Goal: Task Accomplishment & Management: Complete application form

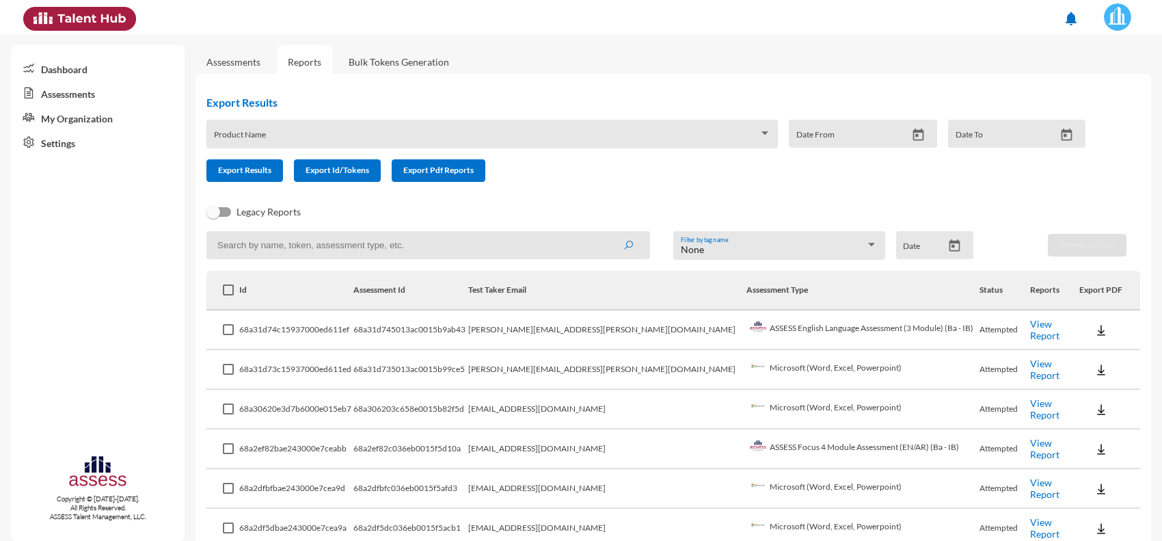
click at [661, 369] on td "[PERSON_NAME][EMAIL_ADDRESS][PERSON_NAME][DOMAIN_NAME]" at bounding box center [607, 370] width 278 height 40
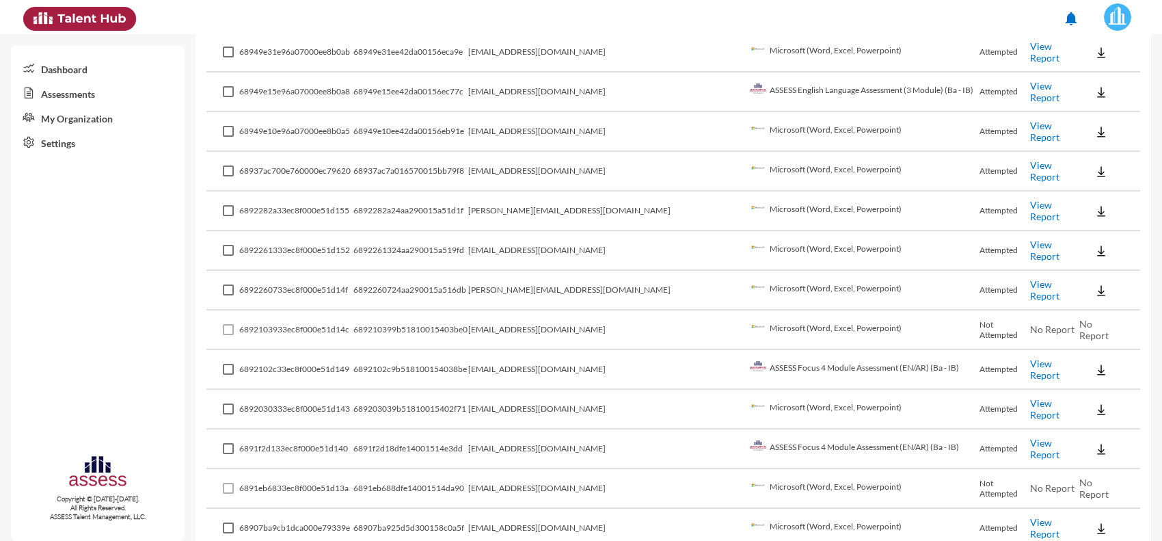
scroll to position [1795, 0]
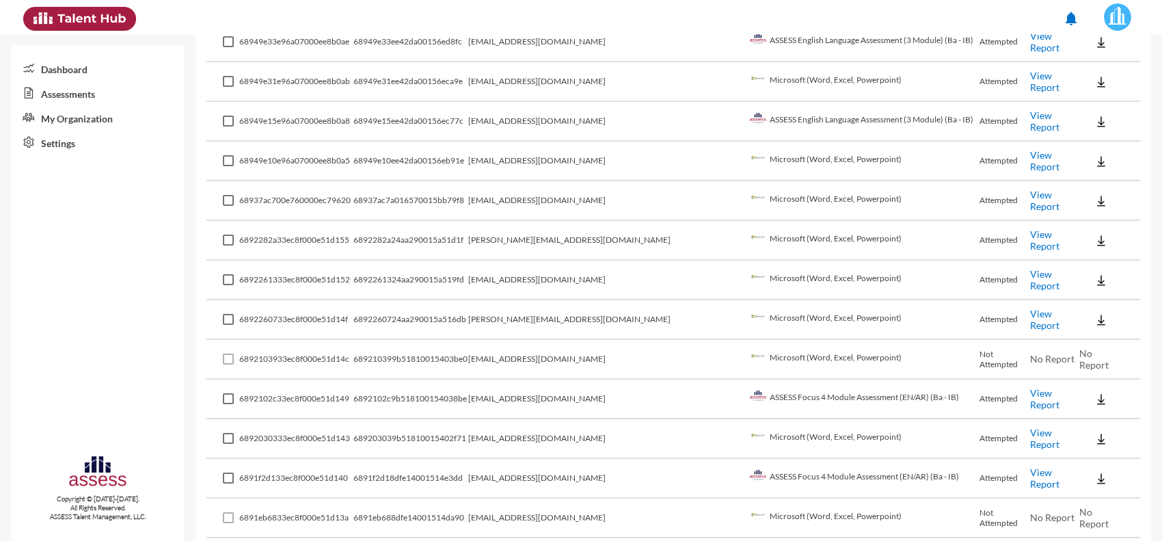
click at [592, 261] on td "[EMAIL_ADDRESS][DOMAIN_NAME]" at bounding box center [607, 281] width 278 height 40
click at [592, 261] on td "moustafasaeedsaeed@gmail.com" at bounding box center [607, 281] width 278 height 40
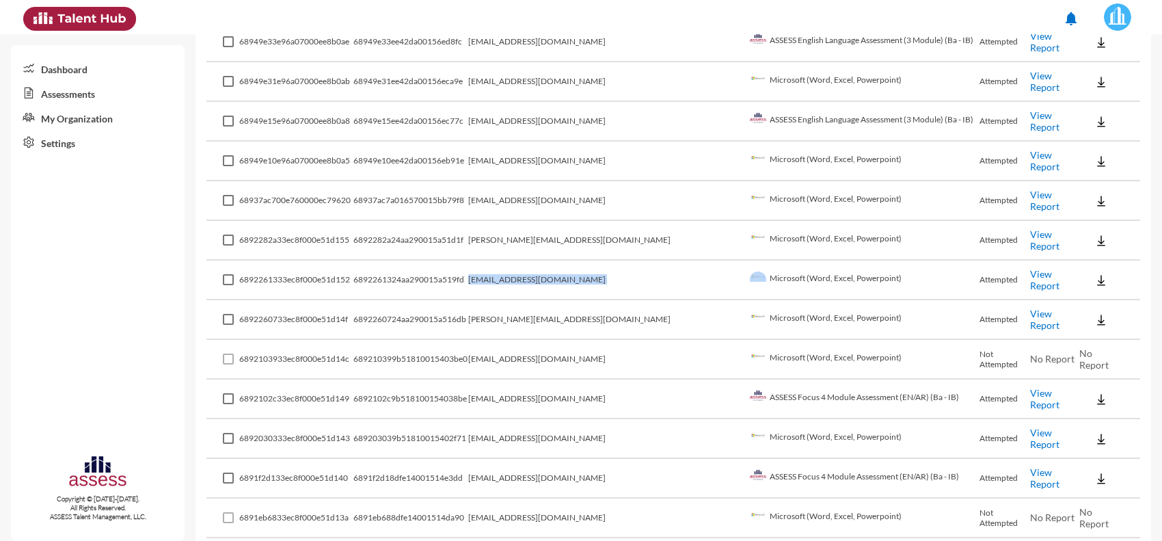
click at [701, 261] on td "moustafasaeedsaeed@gmail.com" at bounding box center [607, 281] width 278 height 40
click at [747, 261] on td "Microsoft (Word, Excel, Powerpoint)" at bounding box center [864, 281] width 234 height 40
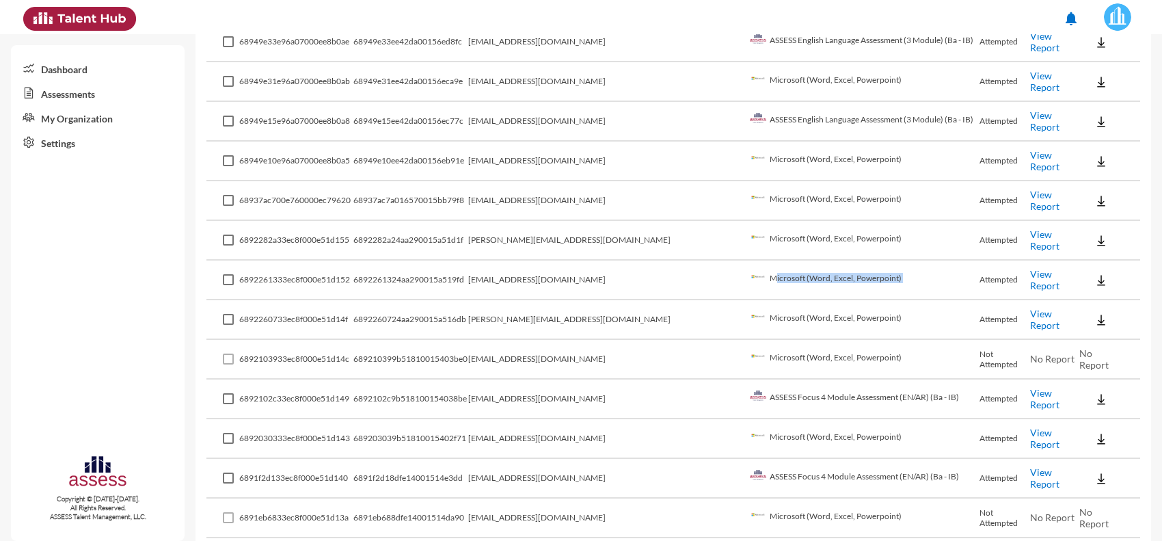
click at [923, 271] on td "Microsoft (Word, Excel, Powerpoint)" at bounding box center [864, 281] width 234 height 40
click at [1030, 268] on link "View Report" at bounding box center [1044, 279] width 29 height 23
click at [1095, 313] on img at bounding box center [1102, 320] width 14 height 14
click at [1072, 318] on button "EN" at bounding box center [1100, 321] width 77 height 26
click at [1095, 274] on img at bounding box center [1102, 281] width 14 height 14
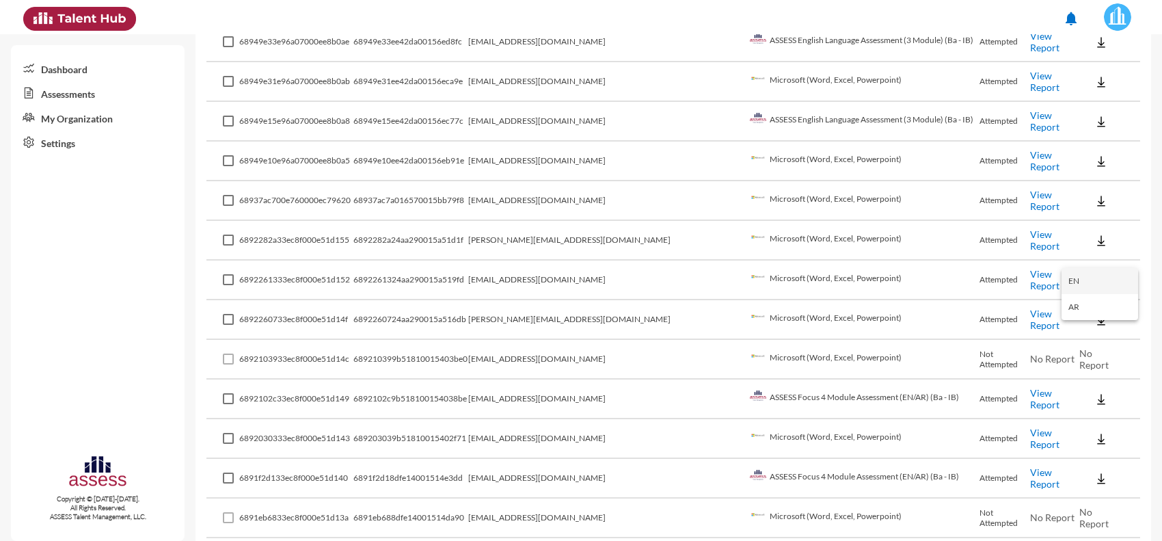
click at [1091, 279] on button "EN" at bounding box center [1100, 281] width 77 height 26
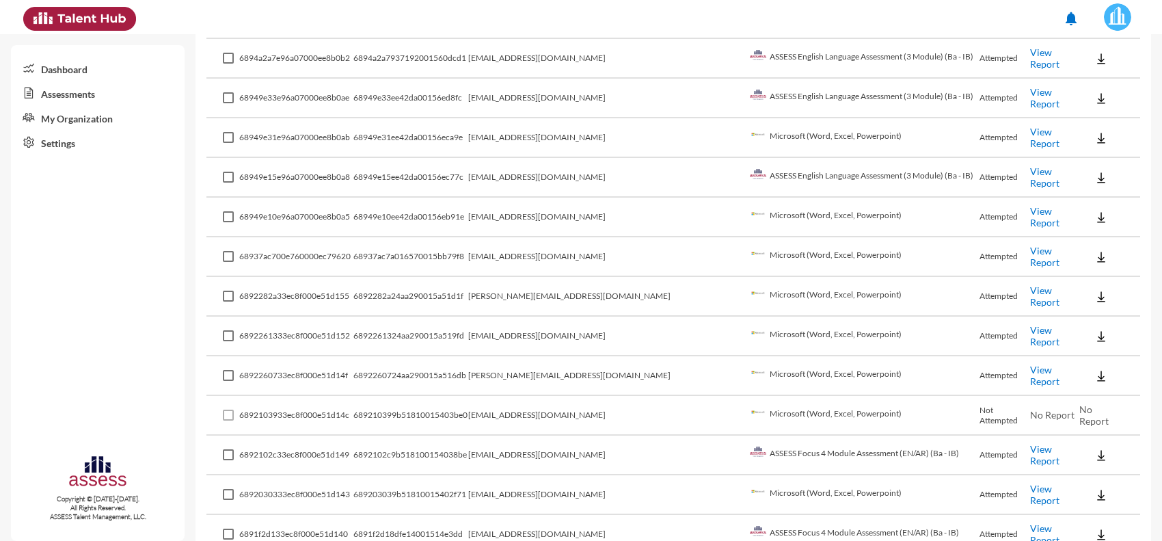
scroll to position [1709, 0]
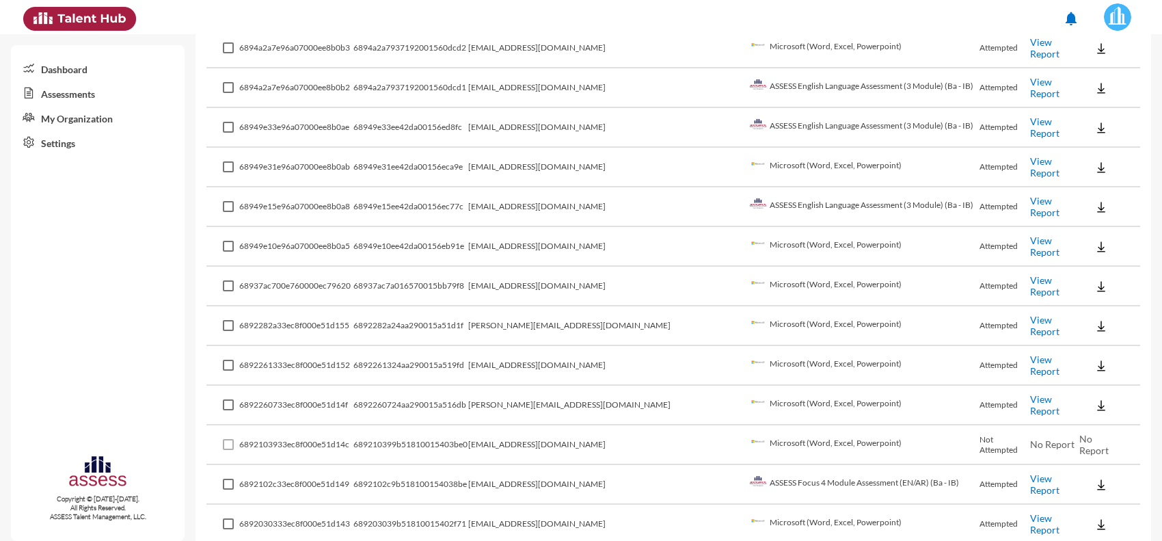
click at [1095, 240] on img at bounding box center [1102, 247] width 14 height 14
click at [1077, 243] on button "EN" at bounding box center [1100, 250] width 77 height 26
click at [1095, 200] on img at bounding box center [1102, 207] width 14 height 14
click at [1084, 210] on button "EN" at bounding box center [1100, 210] width 77 height 26
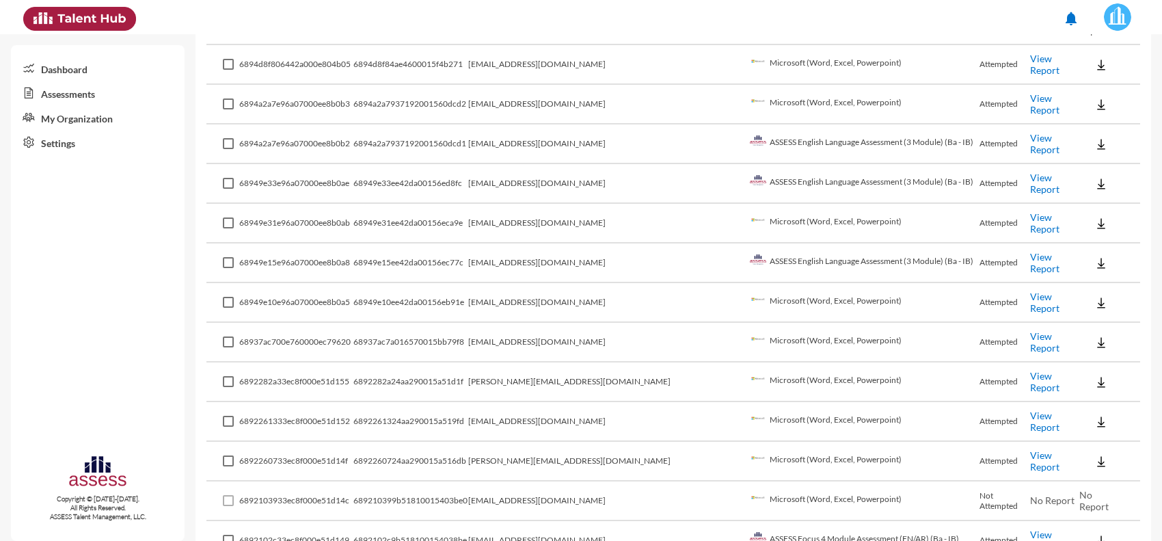
scroll to position [1624, 0]
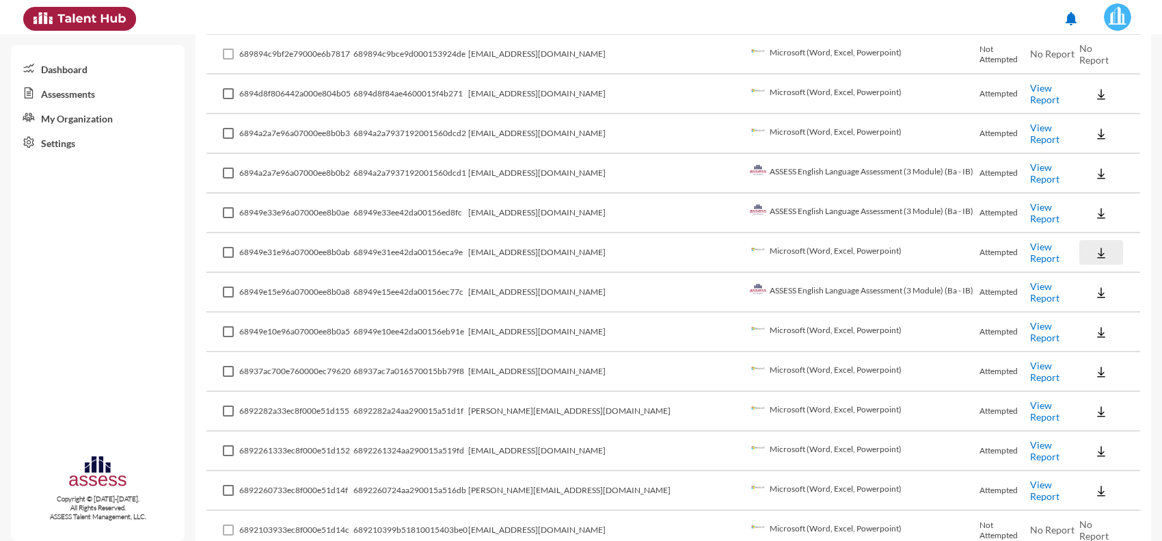
click at [1095, 246] on img at bounding box center [1102, 253] width 14 height 14
click at [1082, 252] on button "EN" at bounding box center [1100, 256] width 77 height 26
click at [1095, 206] on img at bounding box center [1102, 213] width 14 height 14
click at [1082, 219] on button "EN" at bounding box center [1100, 217] width 77 height 26
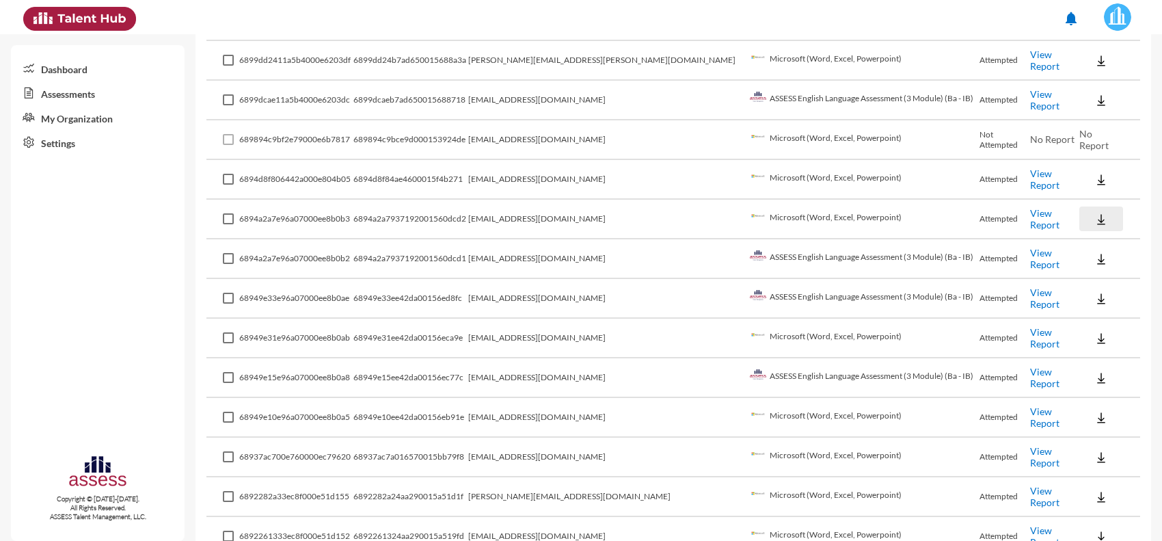
click at [1084, 206] on button at bounding box center [1102, 218] width 44 height 25
click at [1077, 226] on button "EN" at bounding box center [1100, 224] width 77 height 26
click at [1095, 252] on img at bounding box center [1102, 259] width 14 height 14
click at [1080, 257] on button "EN" at bounding box center [1100, 264] width 77 height 26
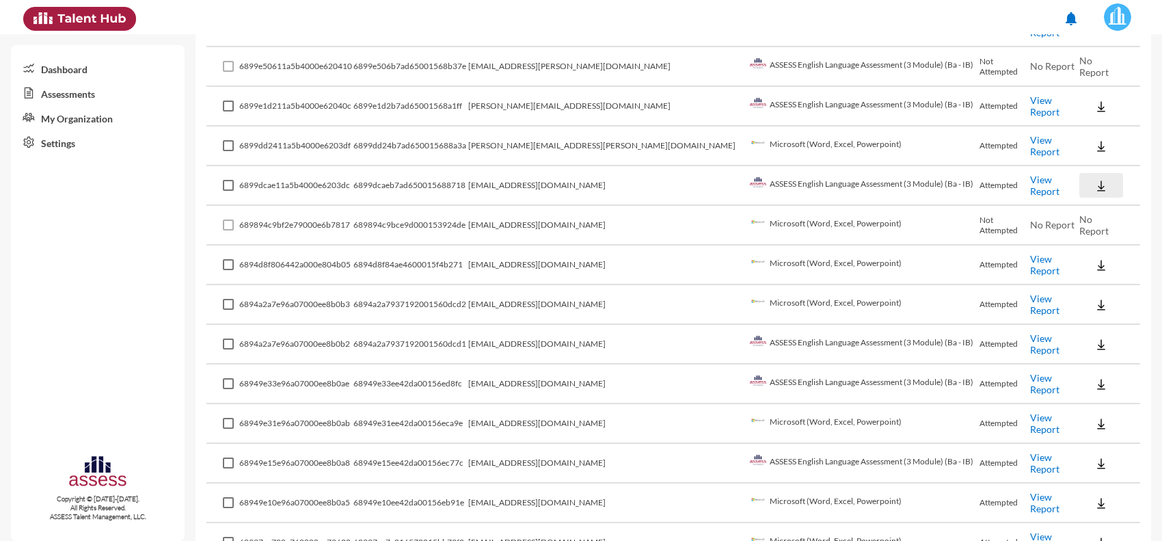
click at [1095, 179] on img at bounding box center [1102, 186] width 14 height 14
click at [1082, 186] on button "EN" at bounding box center [1100, 193] width 77 height 26
click at [1095, 139] on img at bounding box center [1102, 146] width 14 height 14
click at [1072, 155] on button "EN" at bounding box center [1100, 153] width 77 height 26
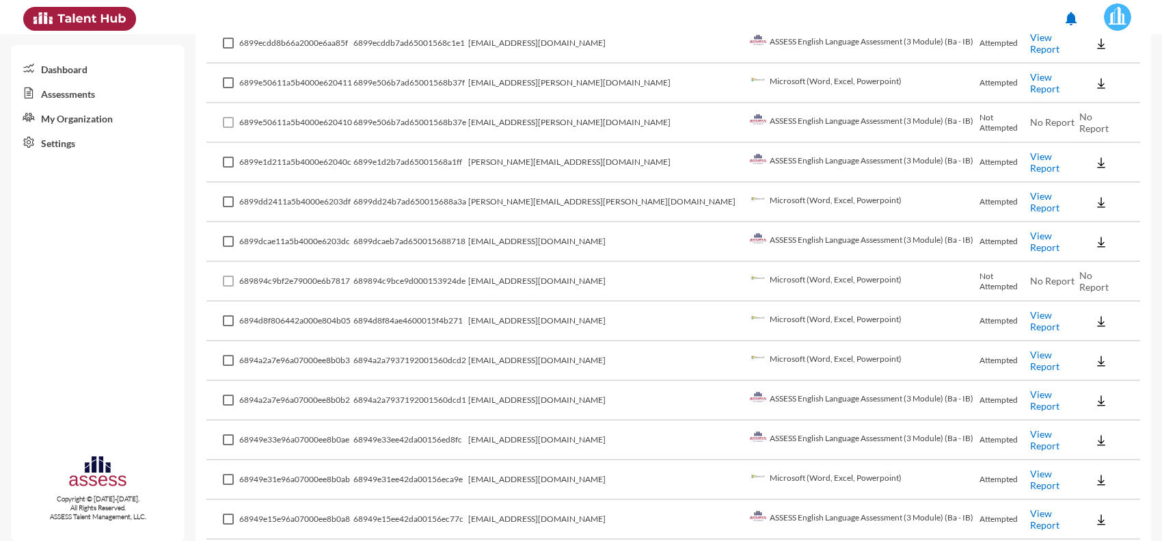
scroll to position [1368, 0]
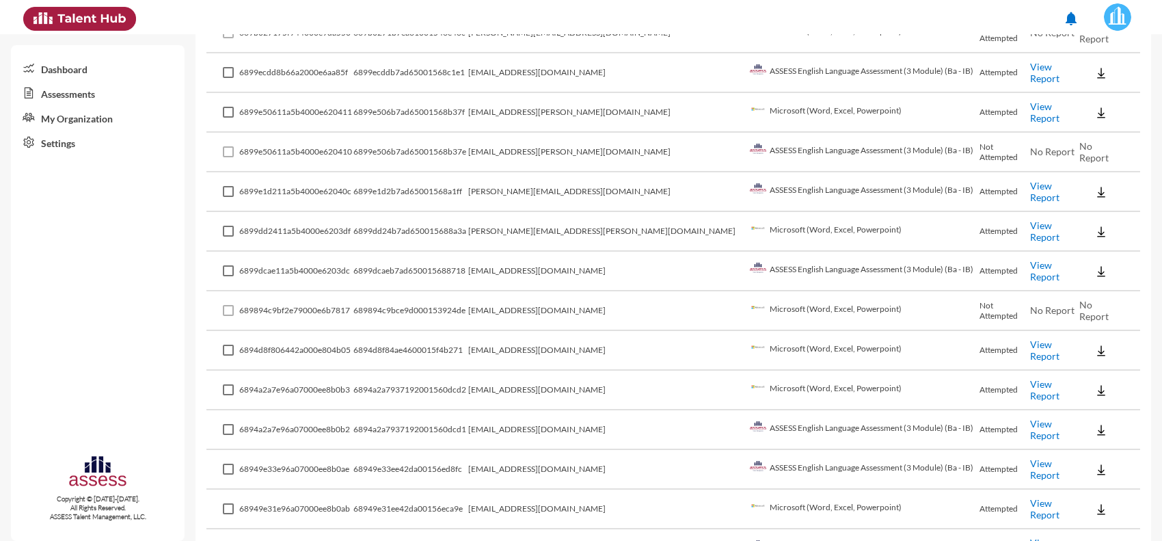
click at [1095, 185] on img at bounding box center [1102, 192] width 14 height 14
click at [1078, 191] on button "EN" at bounding box center [1100, 200] width 77 height 26
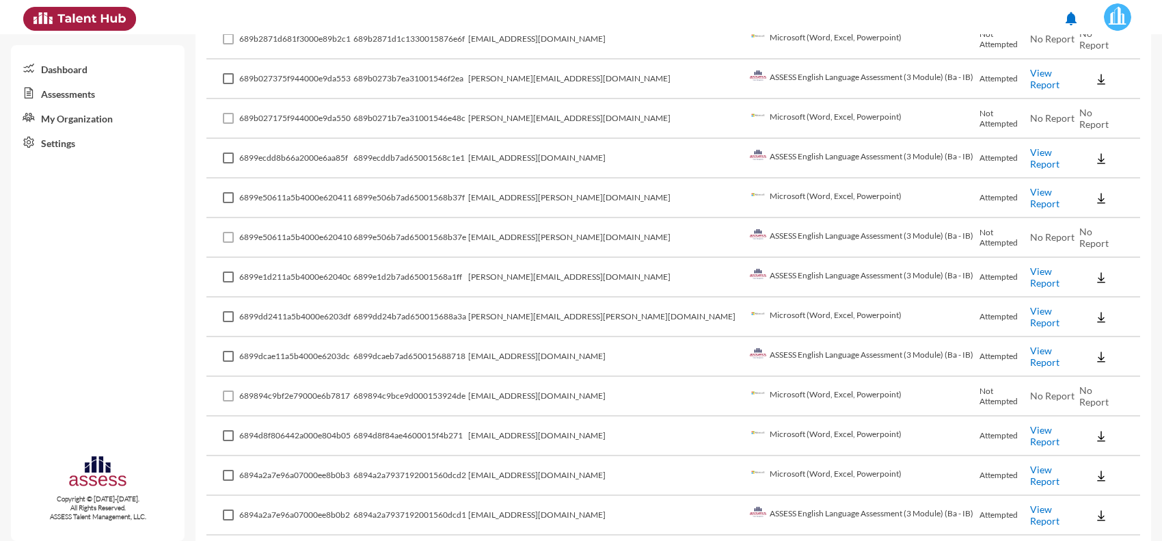
click at [1080, 185] on button at bounding box center [1102, 197] width 44 height 25
click at [1075, 202] on button "EN" at bounding box center [1100, 207] width 77 height 26
click at [1095, 152] on img at bounding box center [1102, 159] width 14 height 14
click at [1086, 168] on button "EN" at bounding box center [1100, 168] width 77 height 26
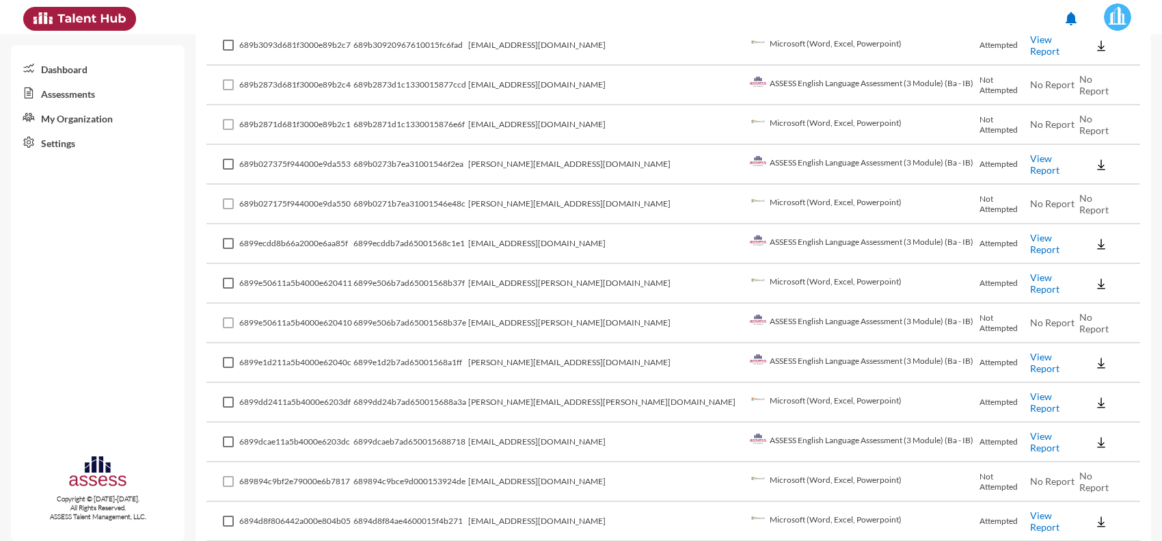
click at [1095, 158] on img at bounding box center [1102, 165] width 14 height 14
click at [1084, 172] on button "EN" at bounding box center [1100, 175] width 77 height 26
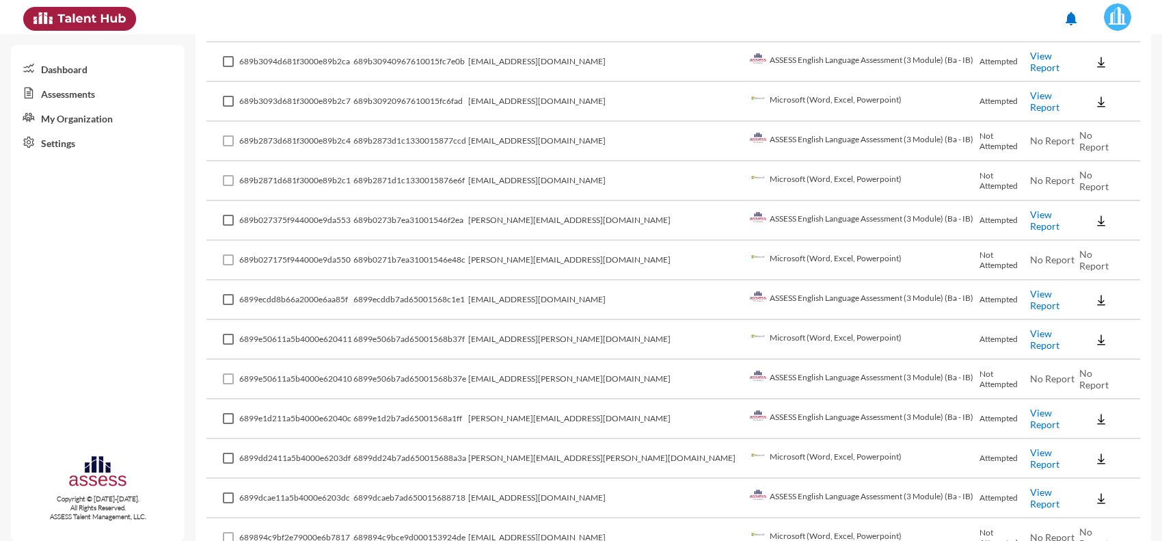
scroll to position [1111, 0]
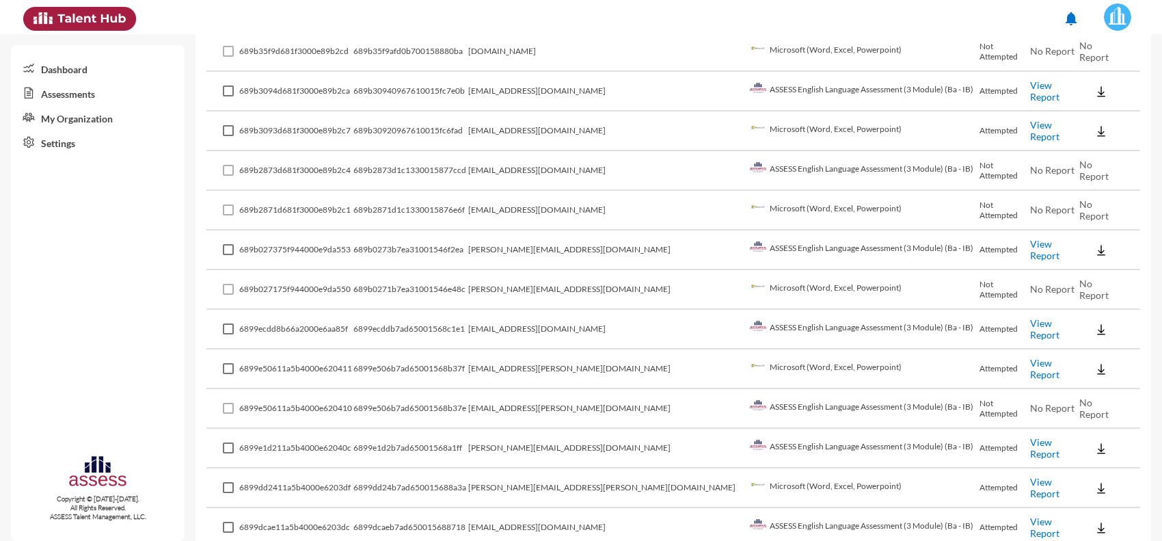
click at [678, 203] on td "[EMAIL_ADDRESS][DOMAIN_NAME]" at bounding box center [607, 211] width 278 height 40
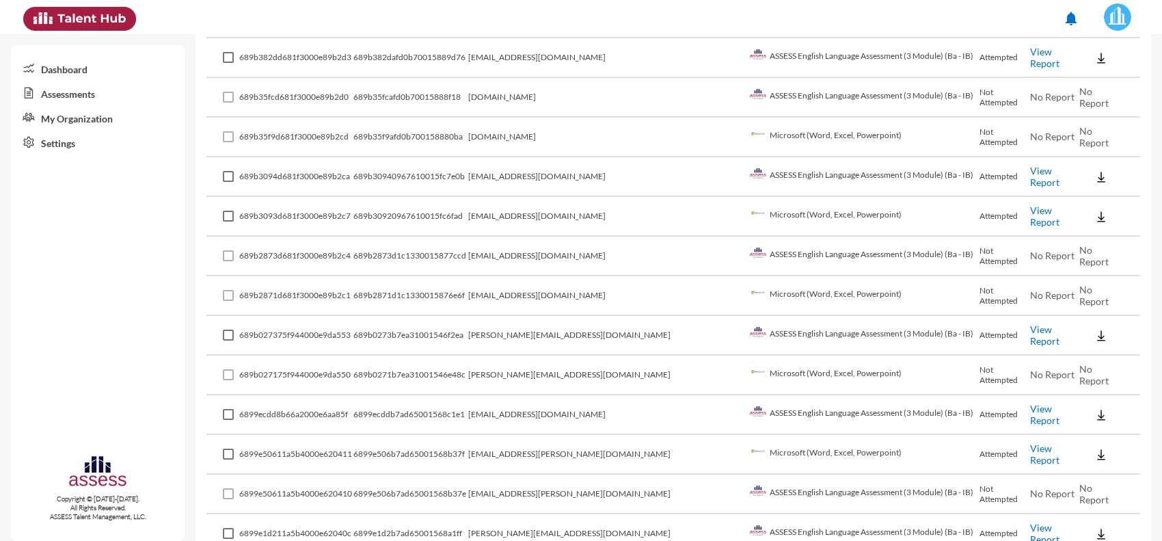
click at [1095, 170] on img at bounding box center [1102, 177] width 14 height 14
click at [1084, 182] on button "EN" at bounding box center [1100, 189] width 77 height 26
click at [1095, 210] on img at bounding box center [1102, 217] width 14 height 14
click at [1081, 223] on button "EN" at bounding box center [1100, 228] width 77 height 26
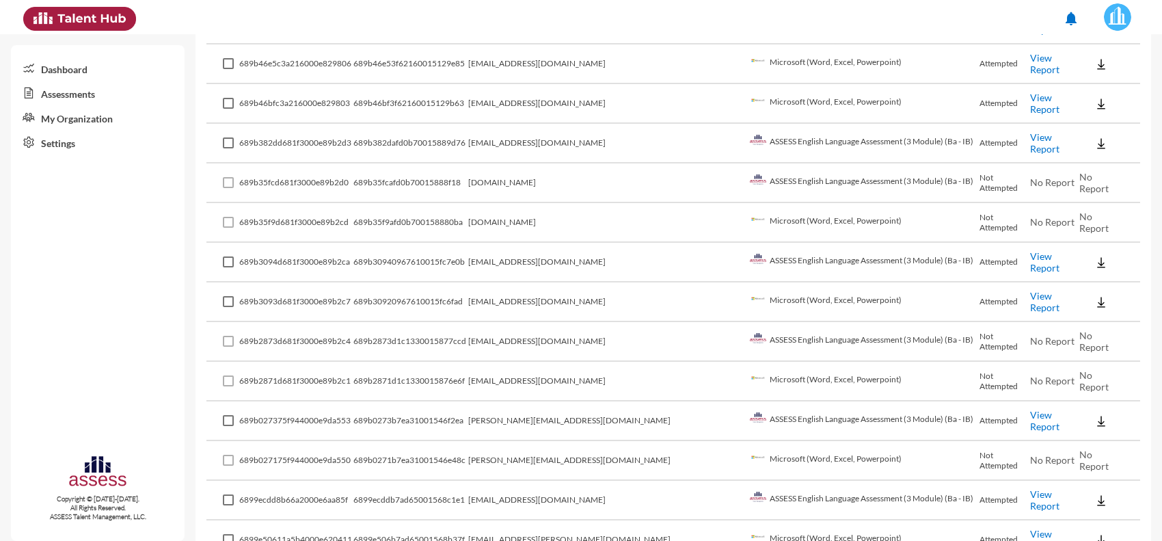
click at [1080, 131] on button at bounding box center [1102, 143] width 44 height 25
click at [1070, 152] on button "EN" at bounding box center [1100, 157] width 77 height 26
click at [1085, 103] on button at bounding box center [1102, 103] width 44 height 25
click at [1078, 120] on button "EN" at bounding box center [1100, 118] width 77 height 26
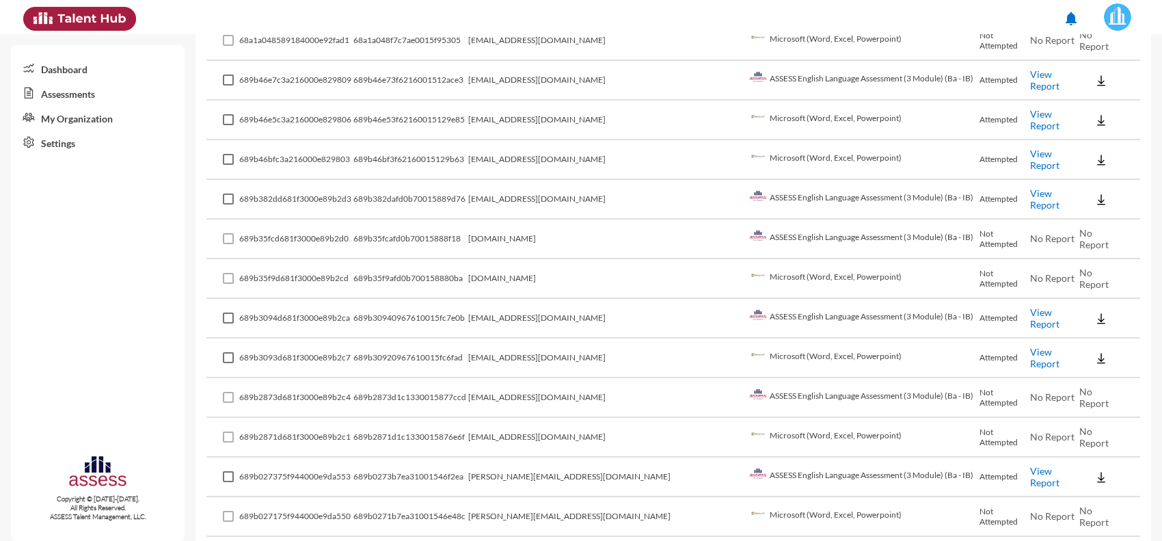
scroll to position [855, 0]
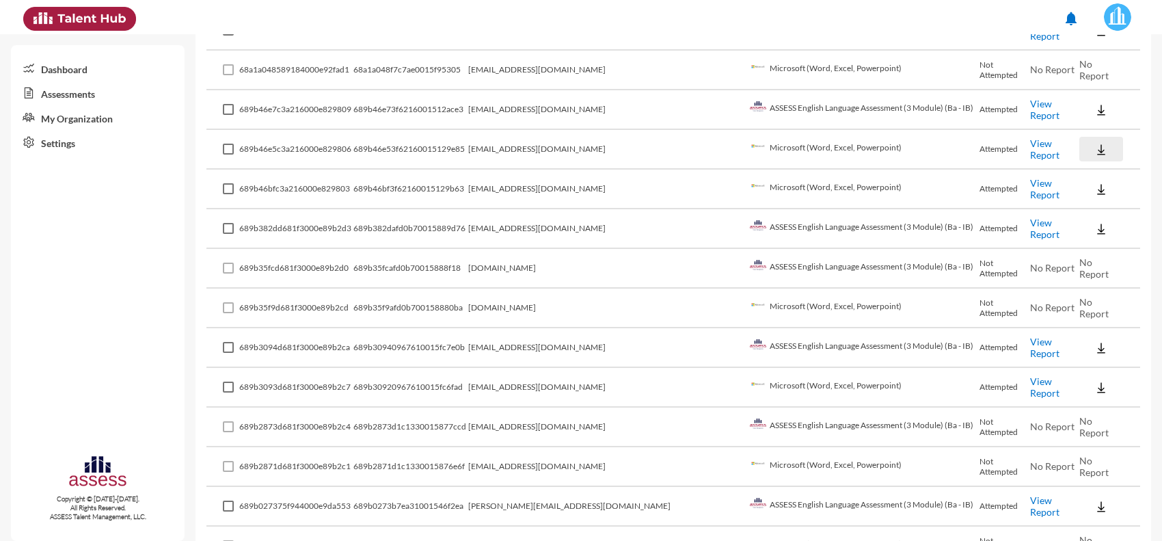
click at [1080, 144] on button at bounding box center [1102, 149] width 44 height 25
click at [1068, 161] on button "EN" at bounding box center [1100, 165] width 77 height 26
click at [1095, 105] on img at bounding box center [1102, 110] width 14 height 14
click at [1081, 118] on button "EN" at bounding box center [1100, 125] width 77 height 26
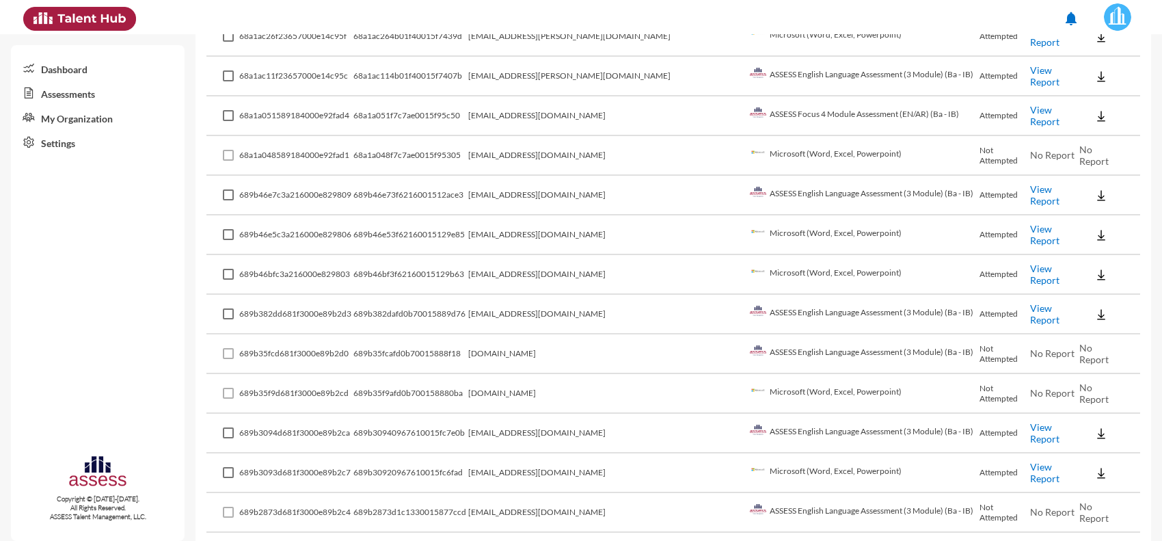
scroll to position [684, 0]
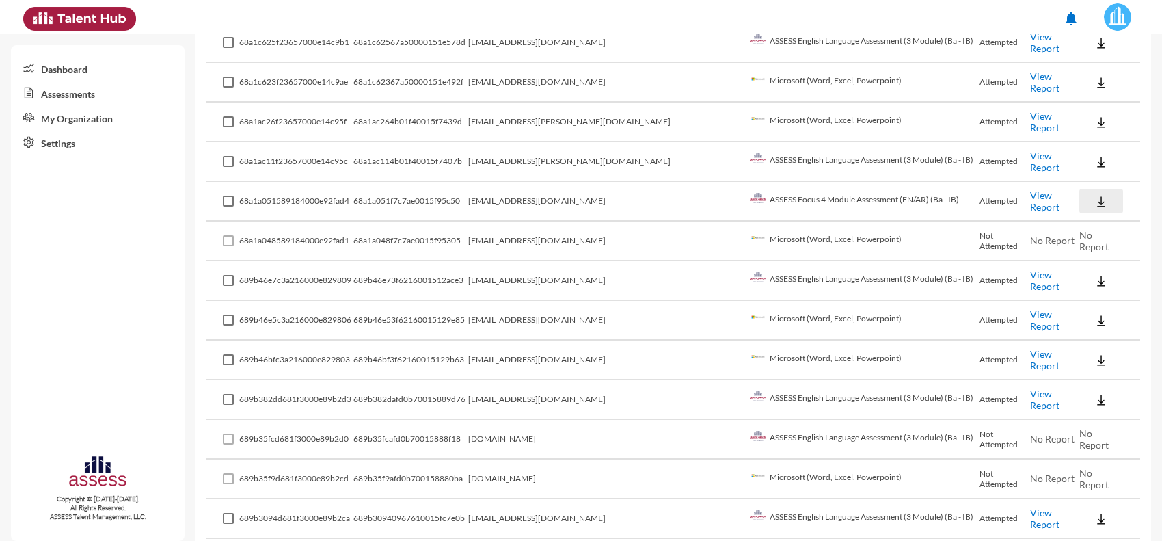
click at [1095, 199] on img at bounding box center [1102, 202] width 14 height 14
click at [1079, 159] on div at bounding box center [581, 270] width 1162 height 541
click at [1095, 158] on img at bounding box center [1102, 162] width 14 height 14
click at [1075, 176] on button "EN" at bounding box center [1100, 179] width 77 height 26
click at [1095, 116] on img at bounding box center [1102, 123] width 14 height 14
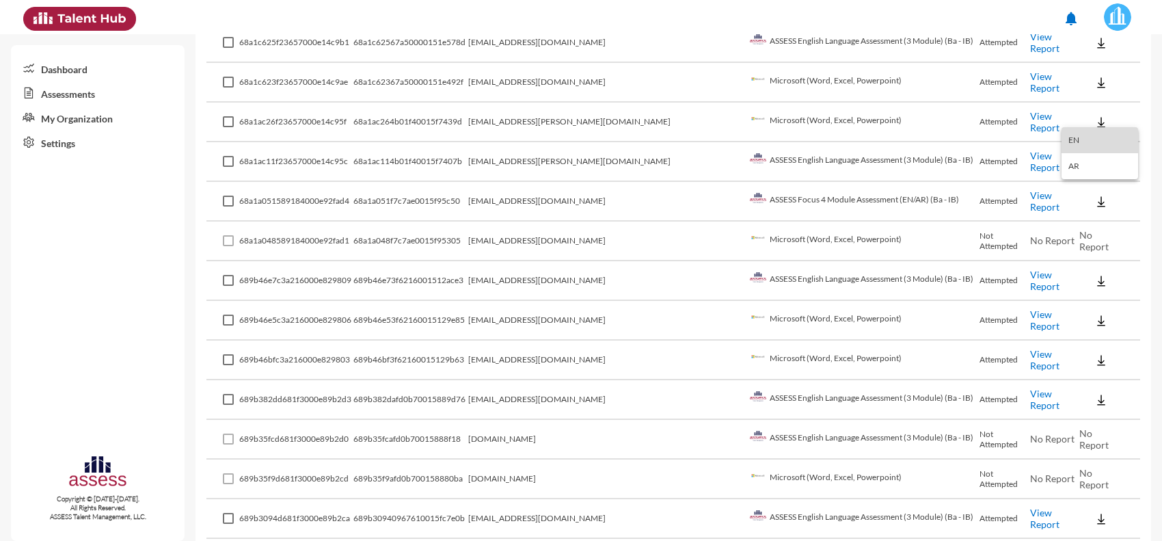
click at [1072, 135] on button "EN" at bounding box center [1100, 140] width 77 height 26
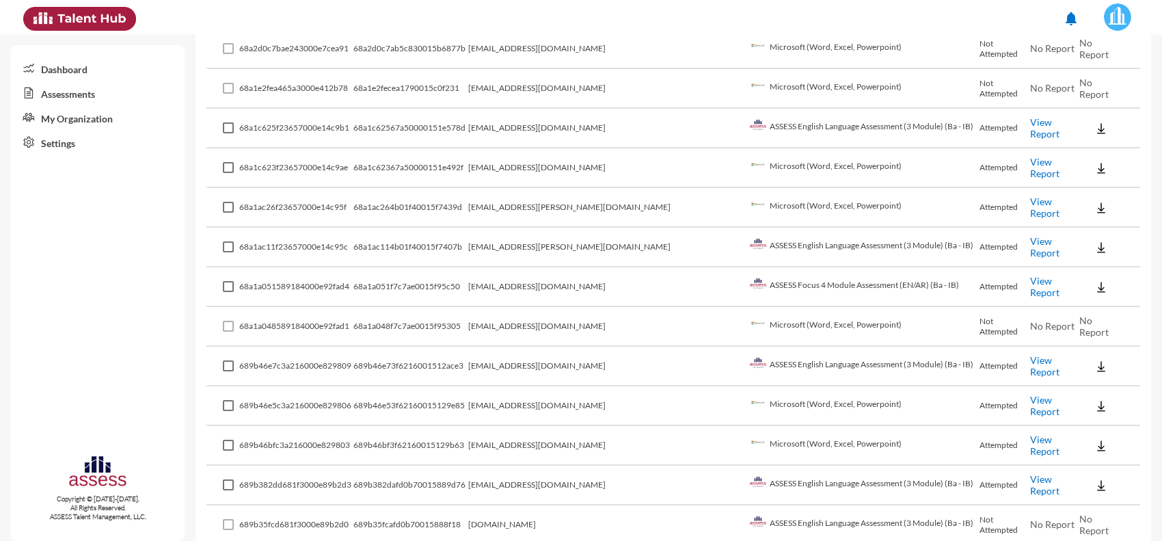
click at [1095, 161] on img at bounding box center [1102, 168] width 14 height 14
click at [1078, 176] on button "EN" at bounding box center [1100, 186] width 77 height 26
click at [1095, 124] on img at bounding box center [1102, 129] width 14 height 14
click at [1081, 148] on button "EN" at bounding box center [1100, 147] width 77 height 26
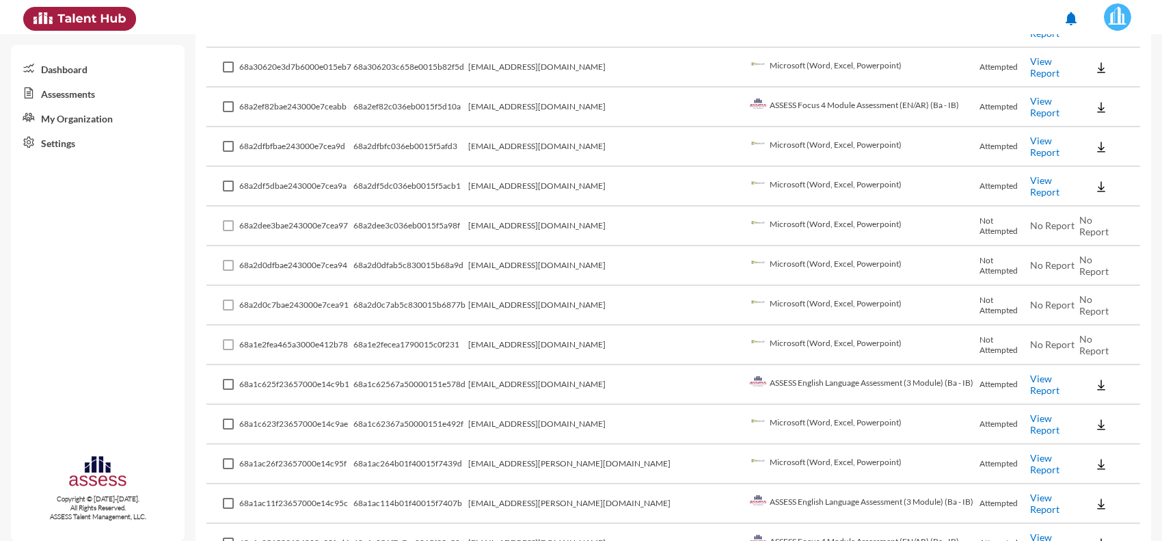
scroll to position [256, 0]
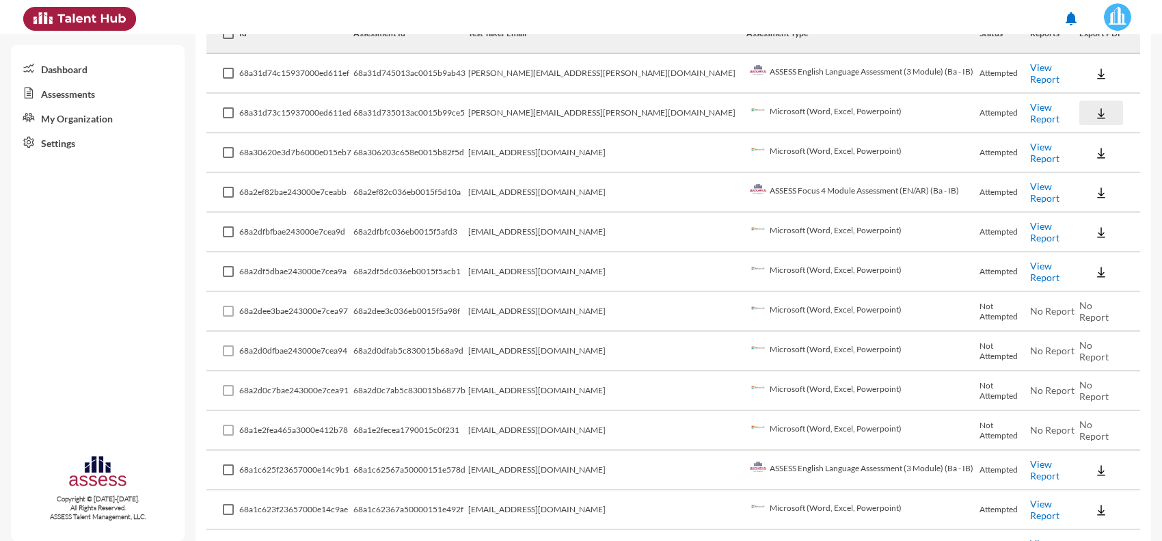
click at [1095, 114] on img at bounding box center [1102, 114] width 14 height 14
click at [1082, 137] on button "EN" at bounding box center [1100, 137] width 77 height 26
click at [1095, 72] on img at bounding box center [1102, 74] width 14 height 14
click at [1081, 96] on button "EN" at bounding box center [1100, 98] width 77 height 26
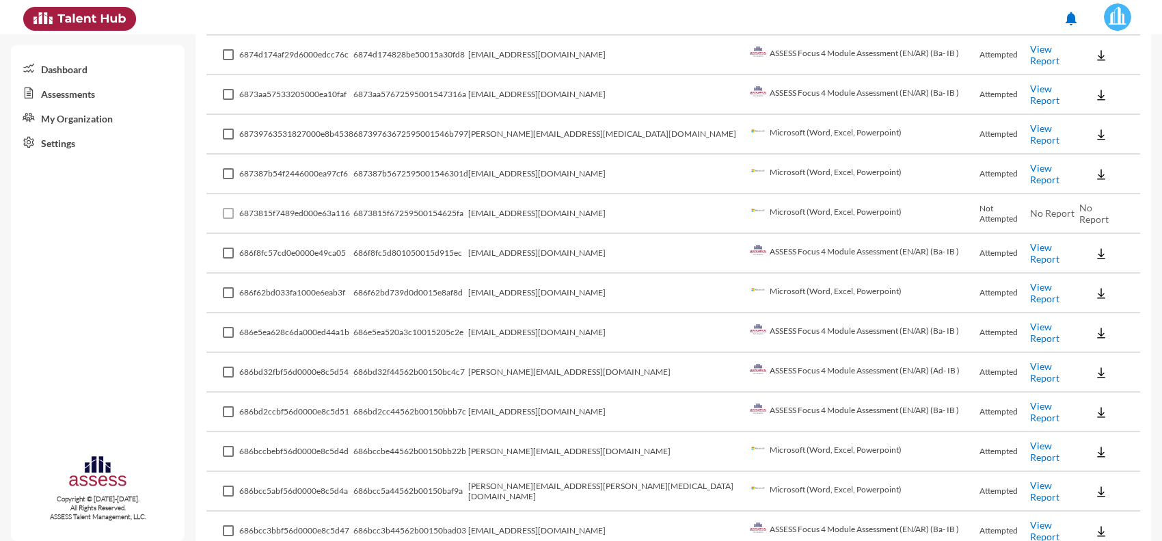
scroll to position [3742, 0]
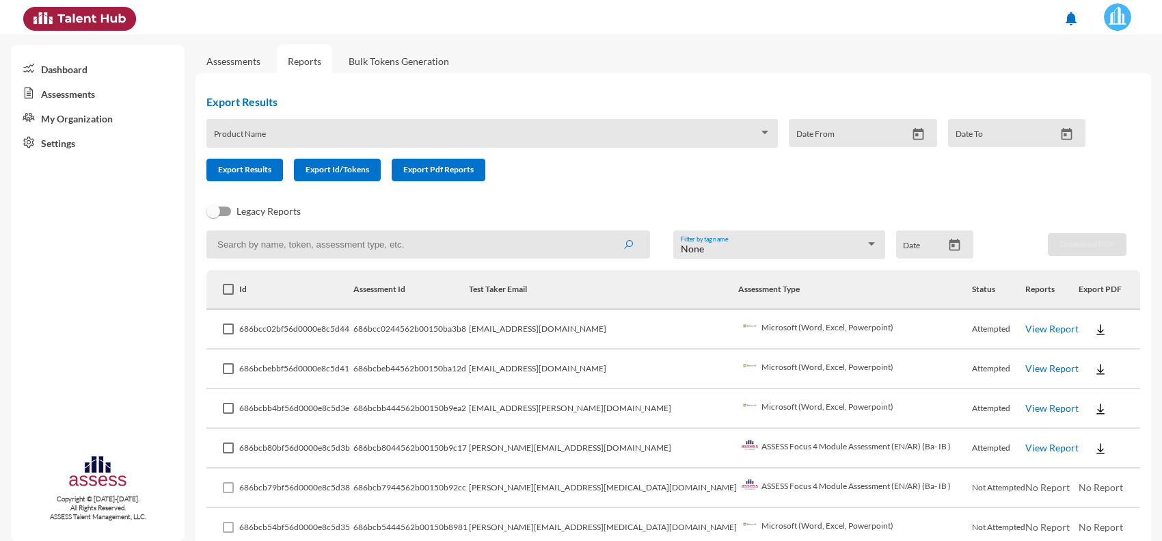
scroll to position [0, 0]
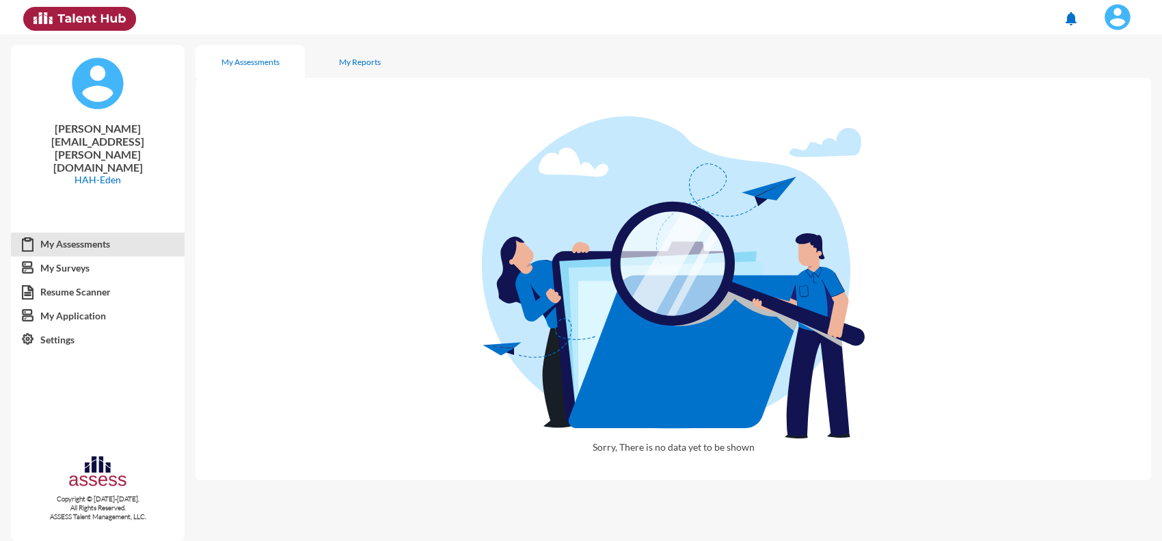
click at [1119, 18] on img at bounding box center [1117, 16] width 27 height 27
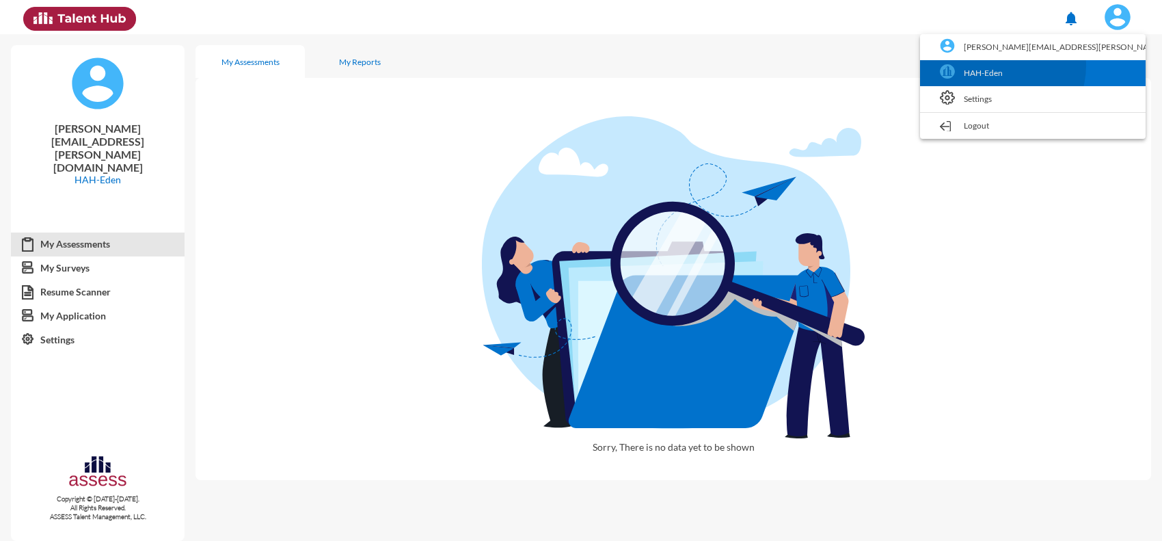
click at [1076, 66] on link "HAH-Eden" at bounding box center [1033, 73] width 212 height 26
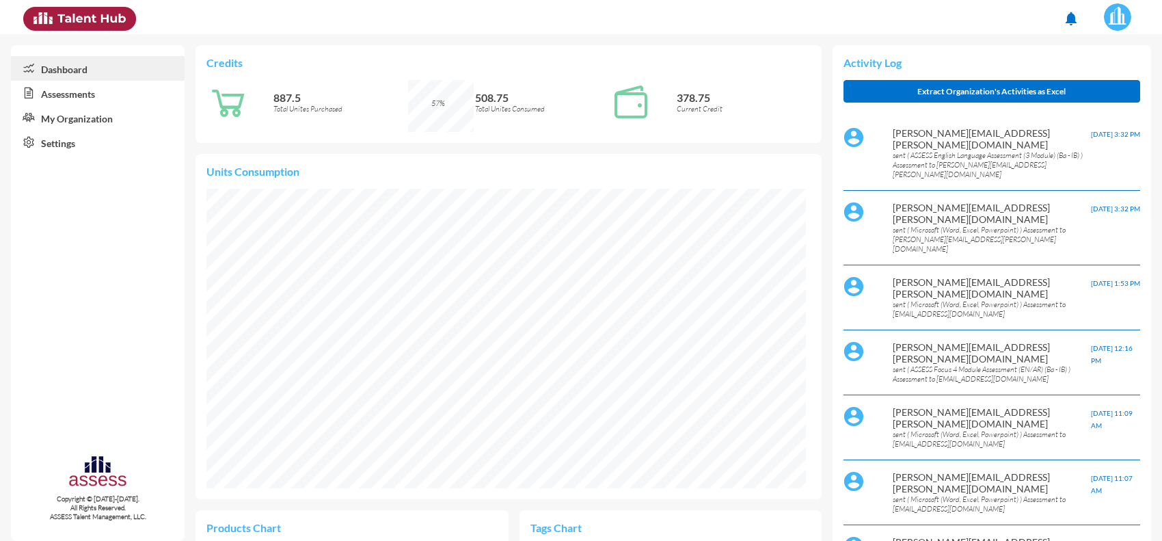
scroll to position [139, 278]
click at [96, 93] on link "Assessments" at bounding box center [98, 93] width 174 height 25
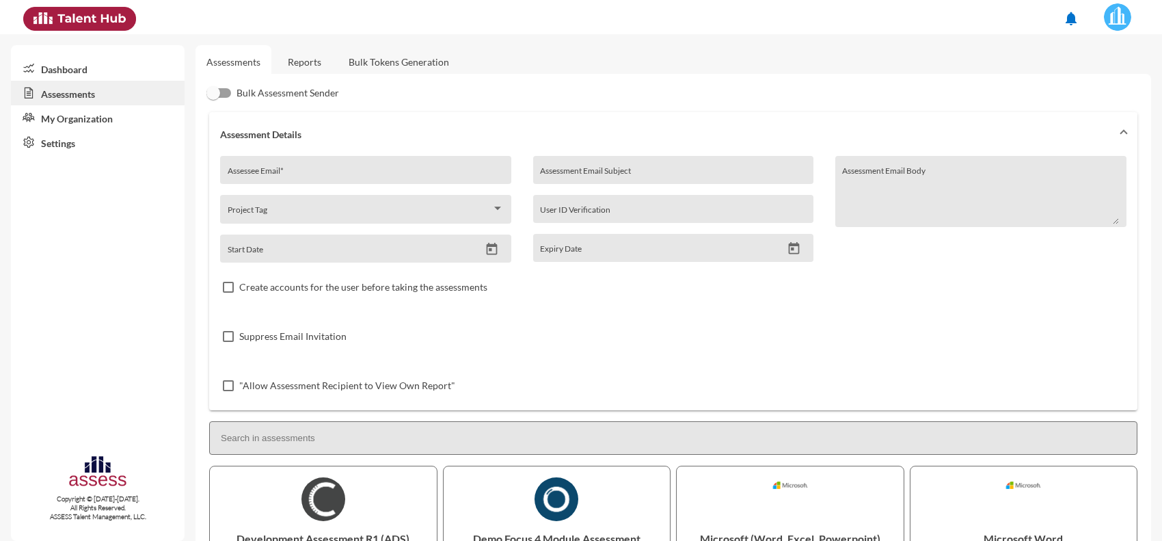
click at [313, 63] on link "Reports" at bounding box center [304, 62] width 55 height 34
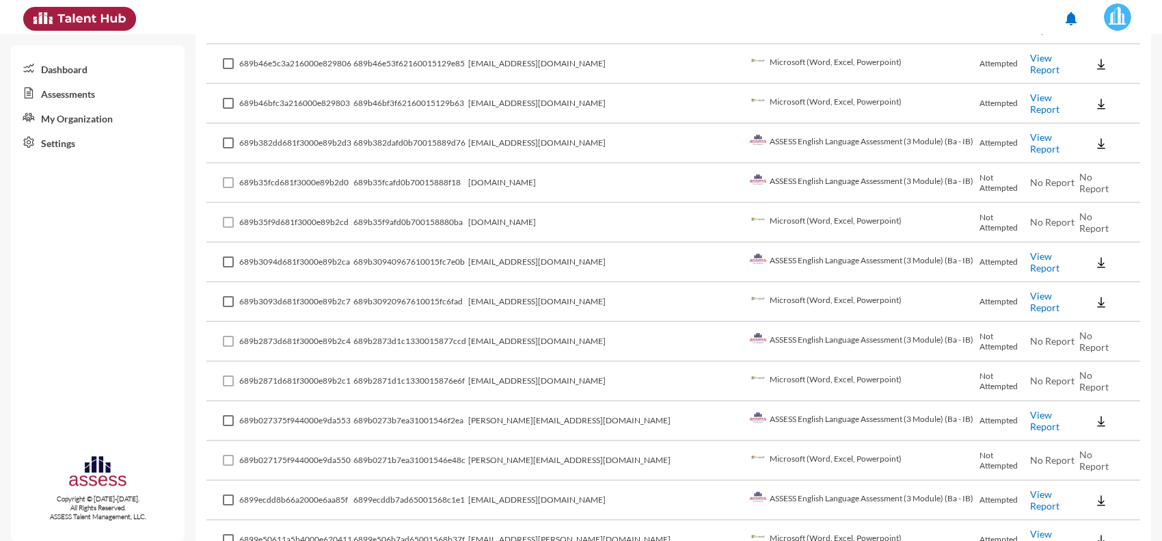
scroll to position [1026, 0]
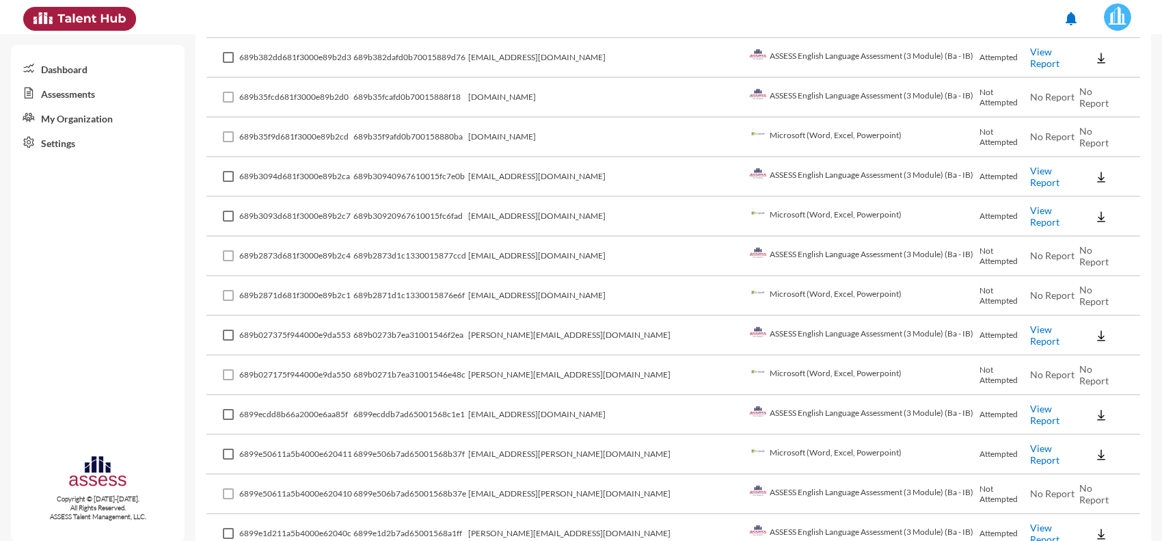
click at [566, 401] on td "eden.fab@eden-fm.com" at bounding box center [607, 415] width 278 height 40
click at [581, 435] on td "ali.osama.2200@gmail.com" at bounding box center [607, 455] width 278 height 40
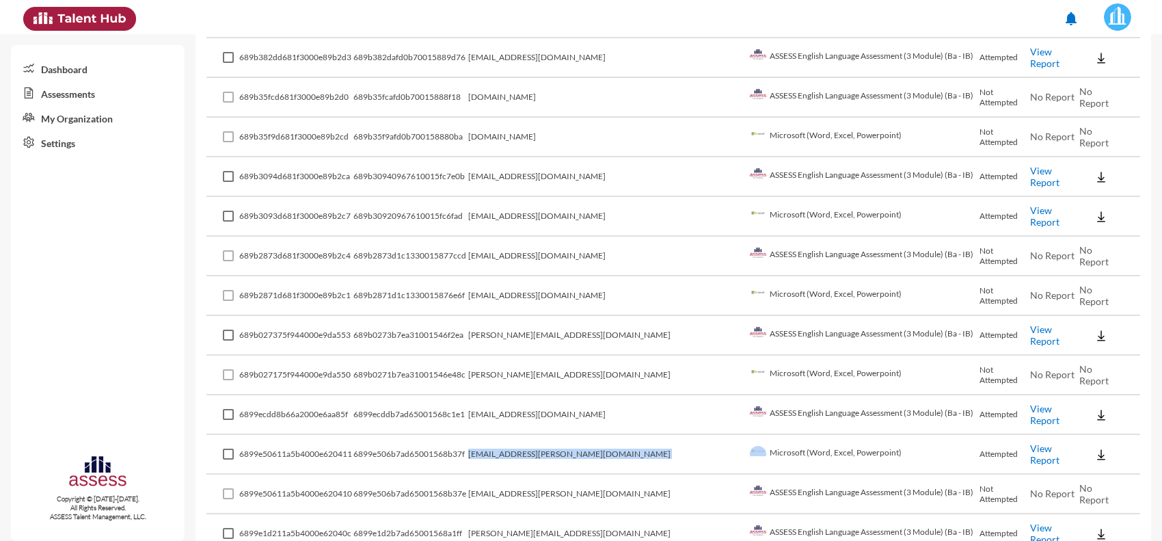
click at [581, 435] on td "ali.osama.2200@gmail.com" at bounding box center [607, 455] width 278 height 40
click at [845, 435] on td "Microsoft (Word, Excel, Powerpoint)" at bounding box center [864, 455] width 234 height 40
click at [599, 361] on td "ahmed.siam@eden-fm.com" at bounding box center [607, 376] width 278 height 40
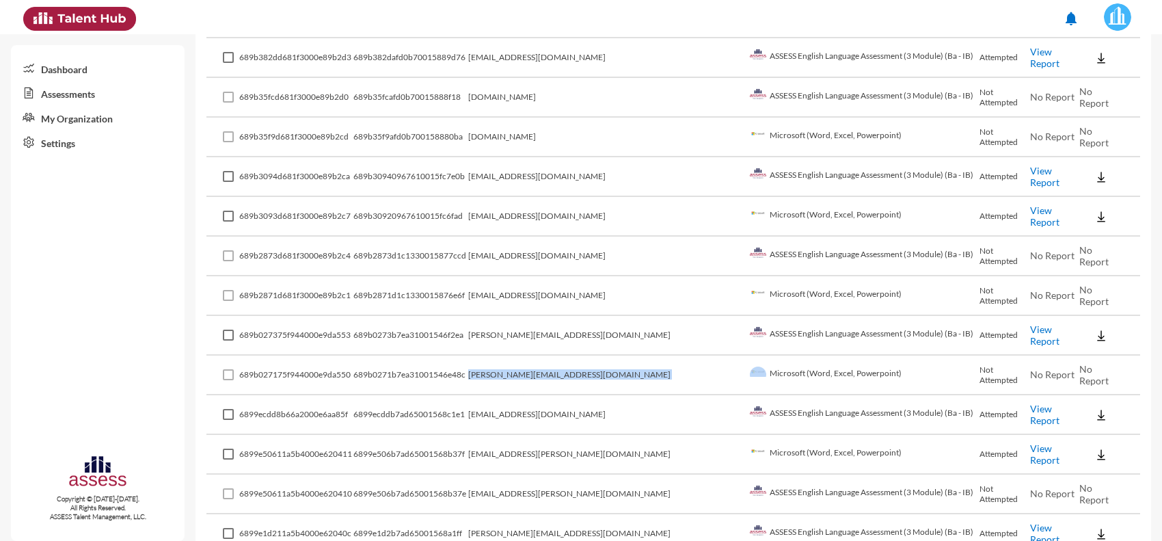
click at [599, 361] on td "ahmed.siam@eden-fm.com" at bounding box center [607, 376] width 278 height 40
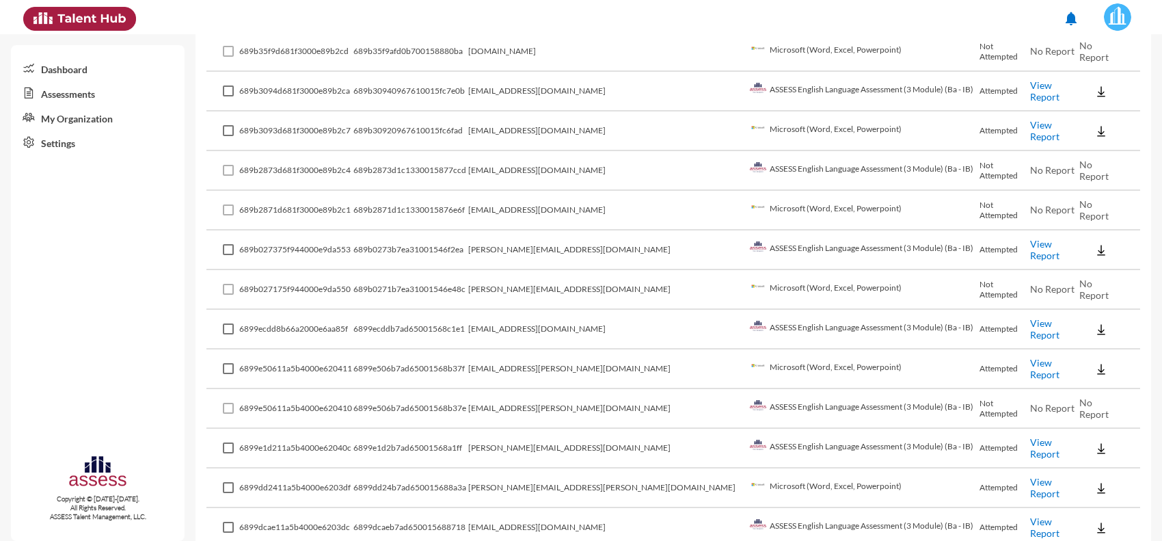
click at [589, 397] on td "ali.osama.2200@gmail.com" at bounding box center [607, 409] width 278 height 40
click at [596, 393] on td "ali.osama.2200@gmail.com" at bounding box center [607, 409] width 278 height 40
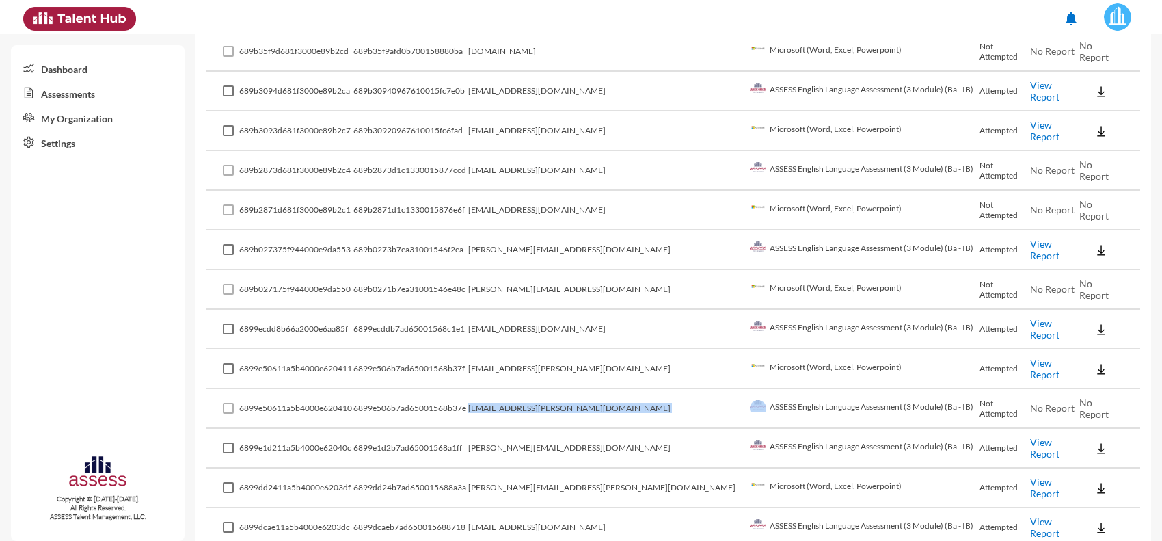
click at [596, 393] on td "ali.osama.2200@gmail.com" at bounding box center [607, 409] width 278 height 40
click at [643, 429] on td "muhammad.abdo@eden-fm.com" at bounding box center [607, 449] width 278 height 40
click at [558, 353] on td "ali.osama.2200@gmail.com" at bounding box center [607, 369] width 278 height 40
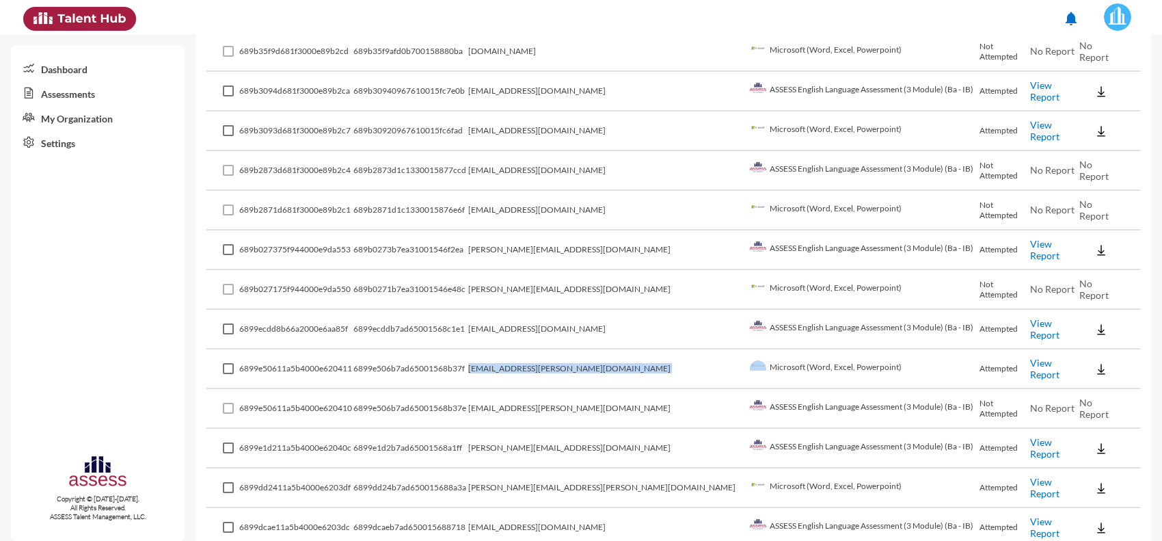
click at [558, 353] on td "ali.osama.2200@gmail.com" at bounding box center [607, 369] width 278 height 40
click at [747, 429] on td "ASSESS English Language Assessment (3 Module) (Ba - IB)" at bounding box center [864, 449] width 234 height 40
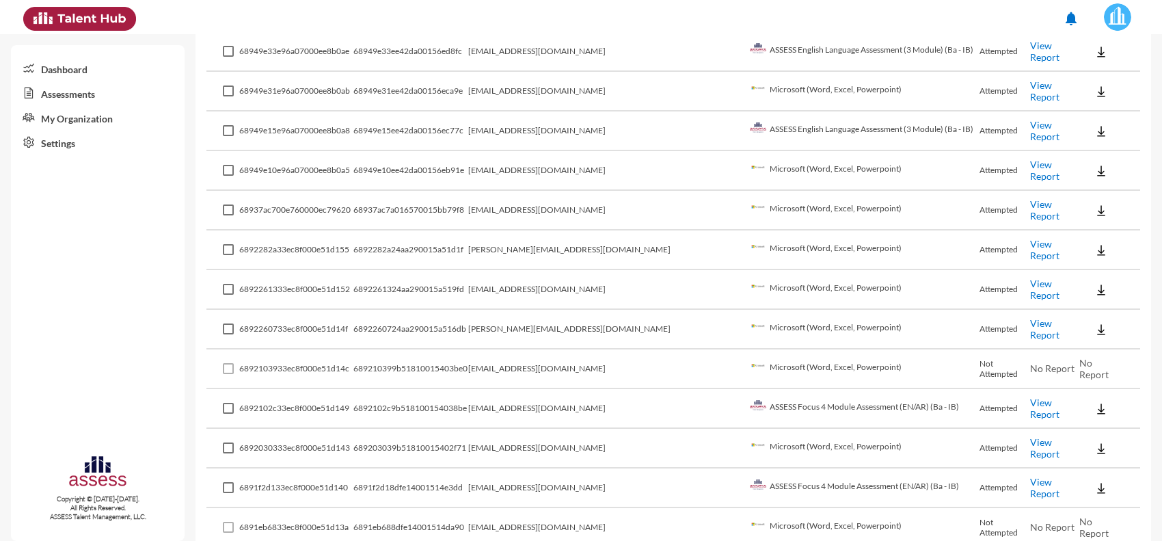
scroll to position [1795, 0]
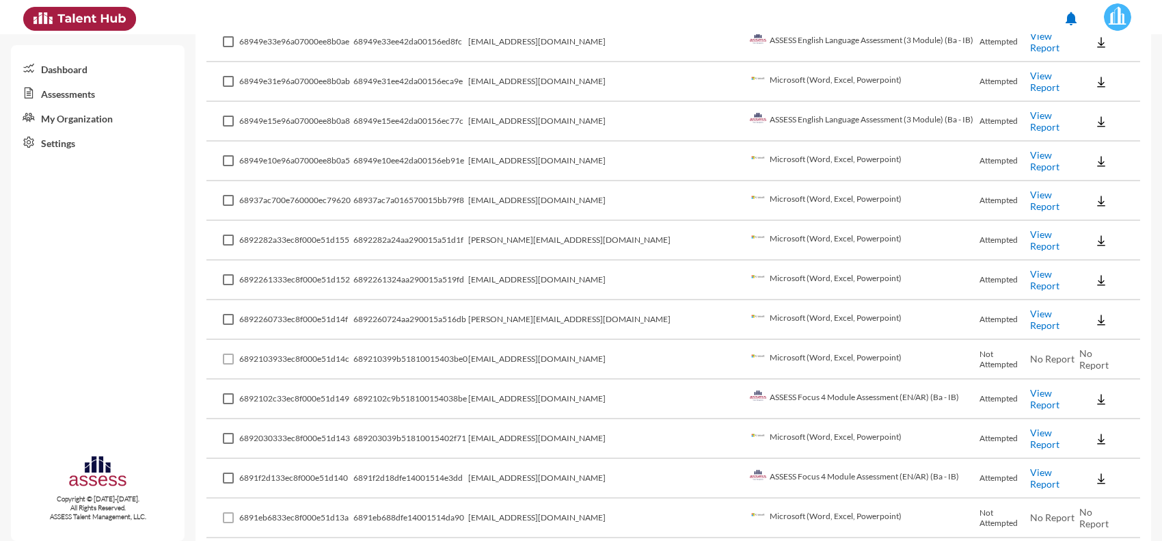
click at [578, 300] on td "abdelrhman.mfouad@eden-fm.com" at bounding box center [607, 320] width 278 height 40
click at [578, 300] on td "[PERSON_NAME][EMAIL_ADDRESS][DOMAIN_NAME]" at bounding box center [607, 320] width 278 height 40
click at [571, 343] on td "[EMAIL_ADDRESS][DOMAIN_NAME]" at bounding box center [607, 360] width 278 height 40
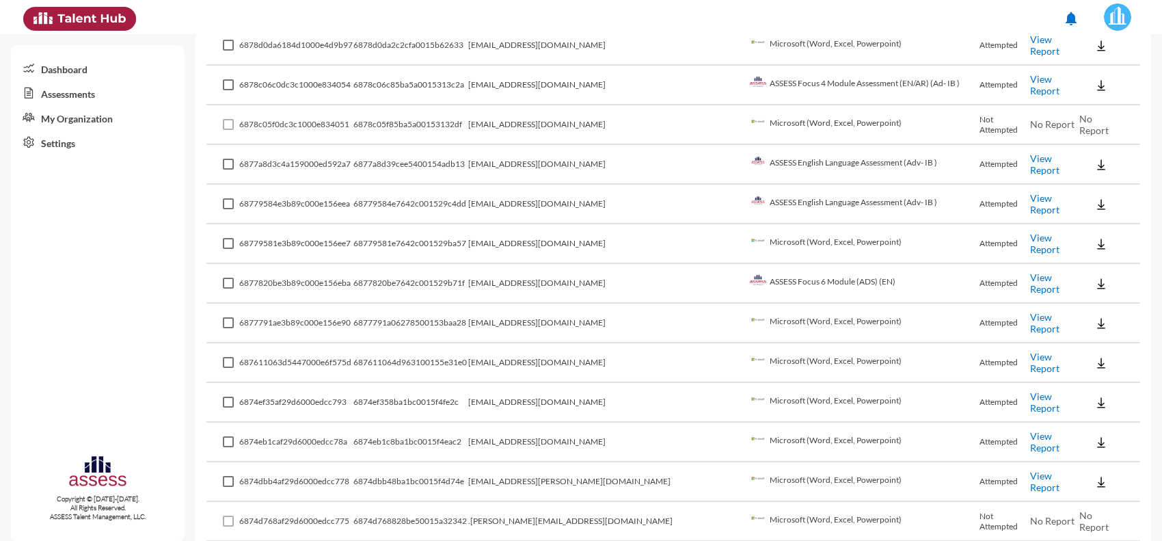
scroll to position [3742, 0]
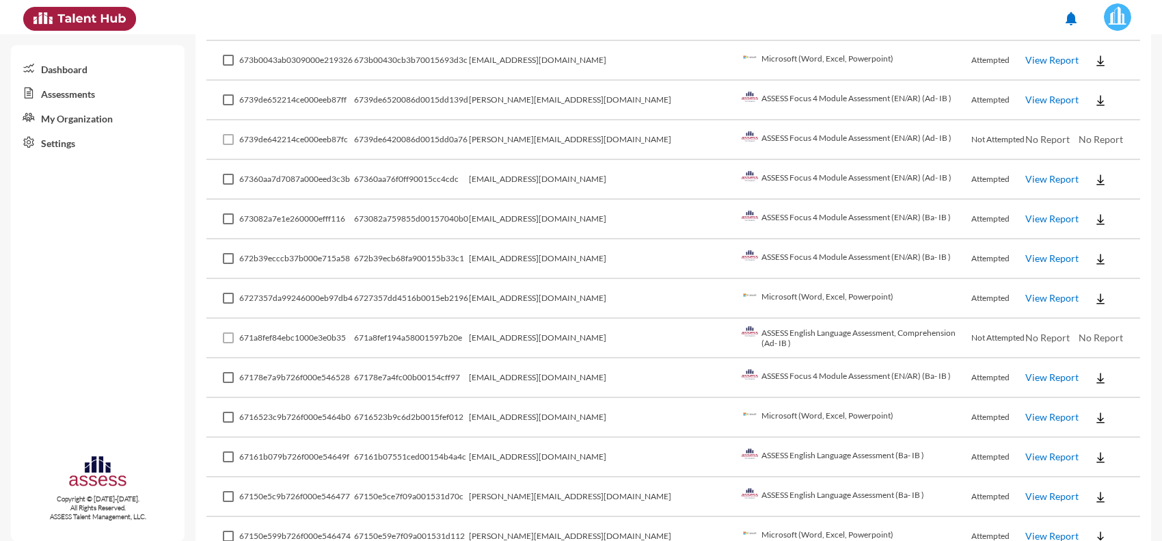
scroll to position [2893, 0]
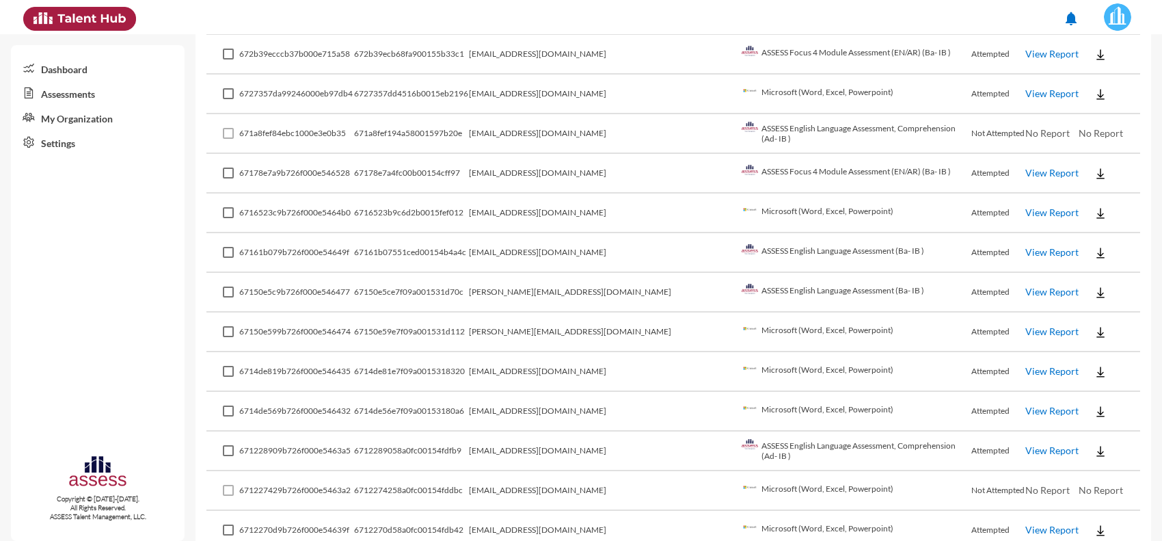
click at [1026, 286] on link "View Report" at bounding box center [1052, 292] width 53 height 12
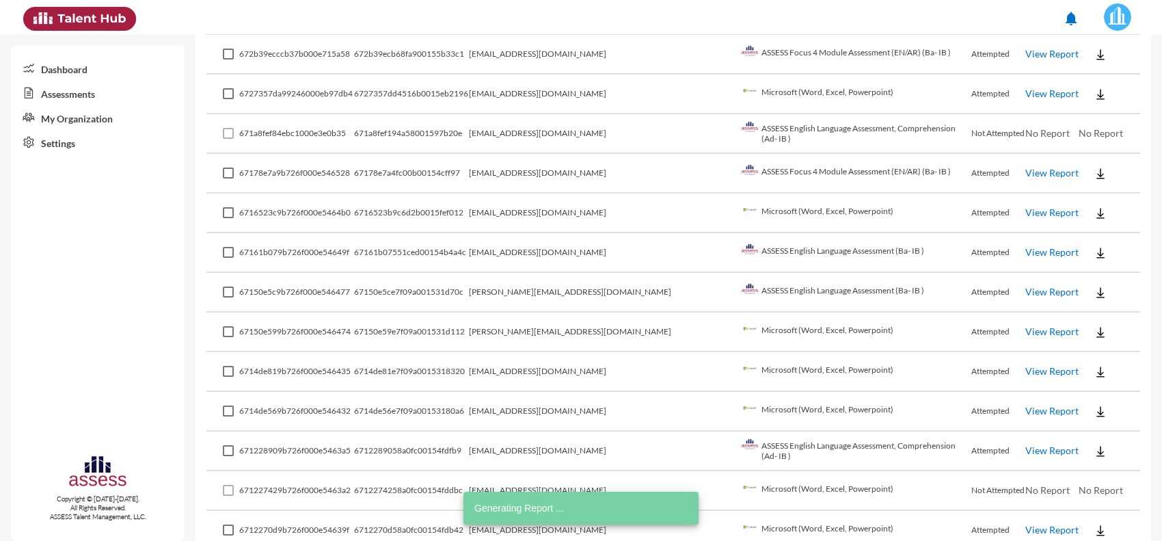
click at [1026, 325] on link "View Report" at bounding box center [1052, 331] width 53 height 12
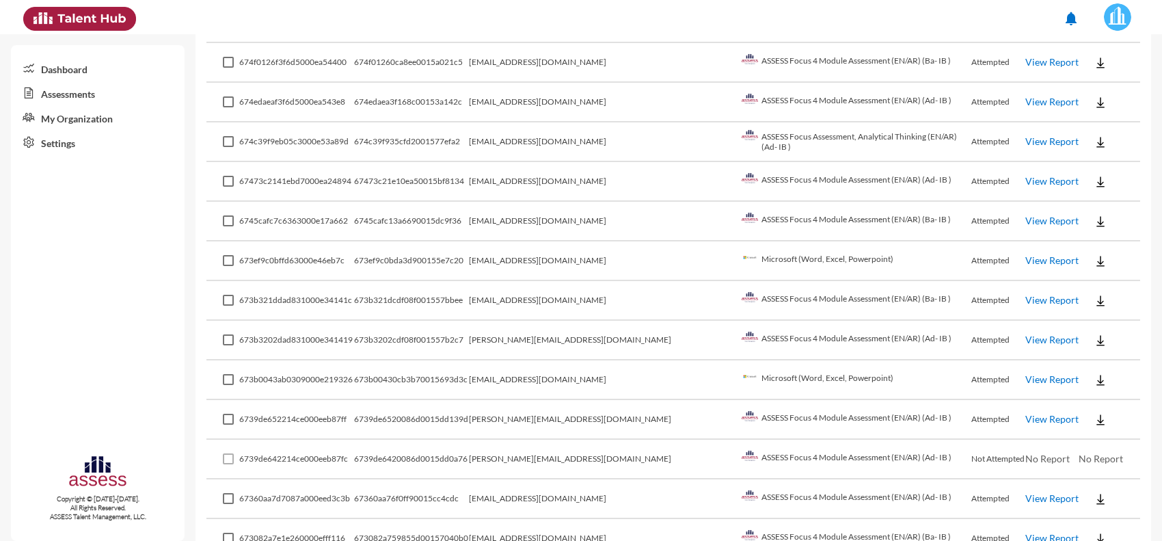
scroll to position [2368, 0]
click at [651, 401] on td "sally.gamil88@gmail.com" at bounding box center [603, 421] width 269 height 40
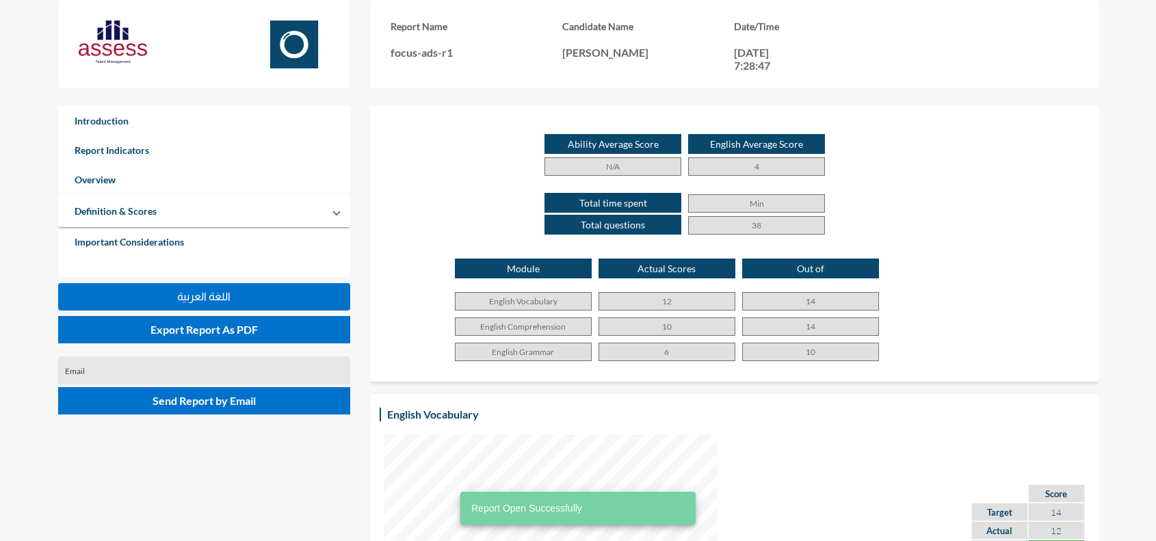
scroll to position [807, 0]
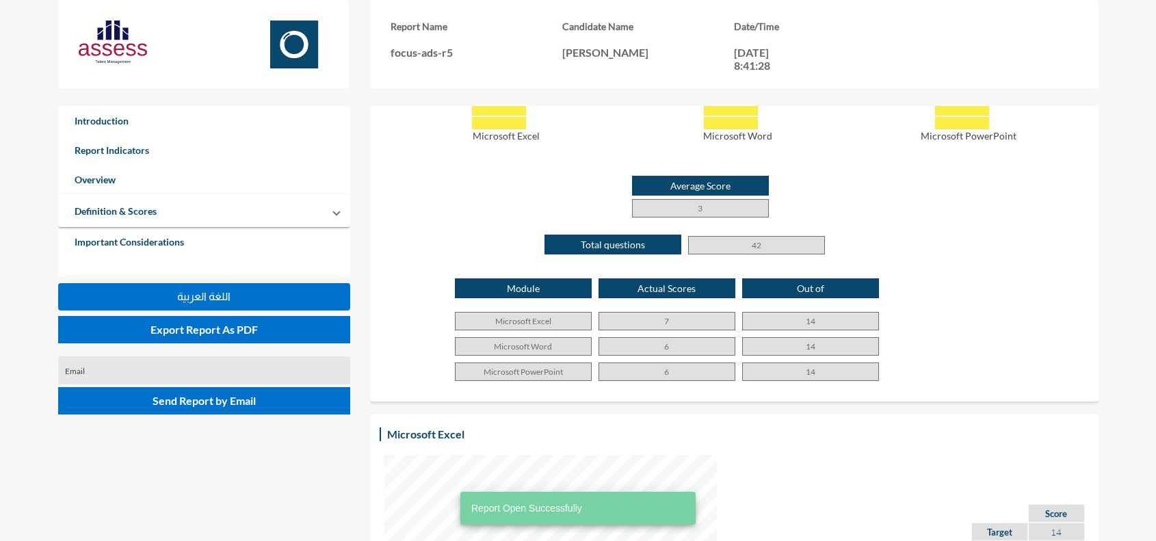
scroll to position [684, 0]
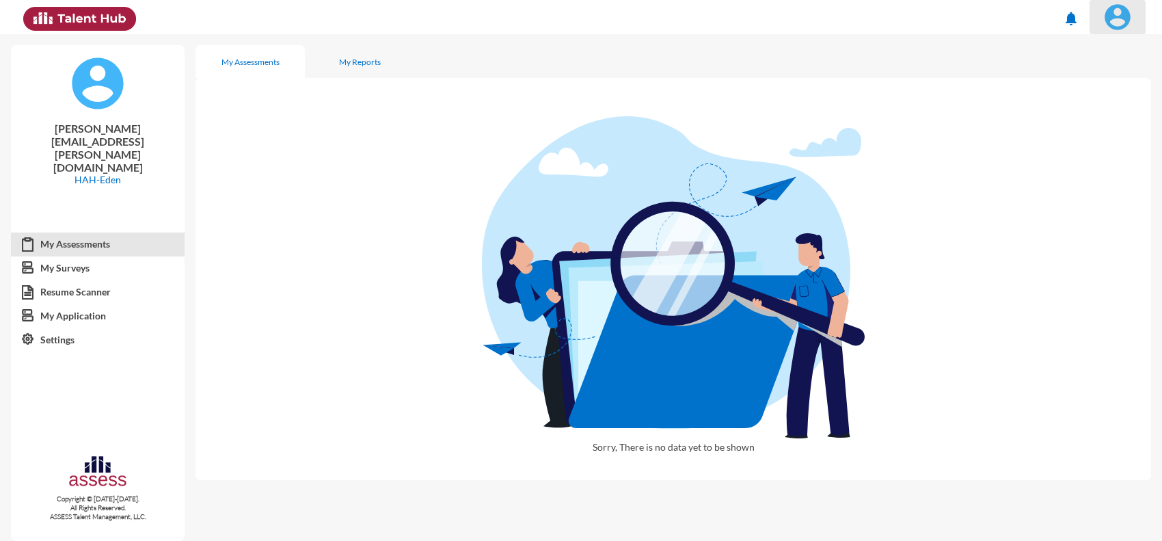
click at [1120, 24] on img at bounding box center [1117, 16] width 27 height 27
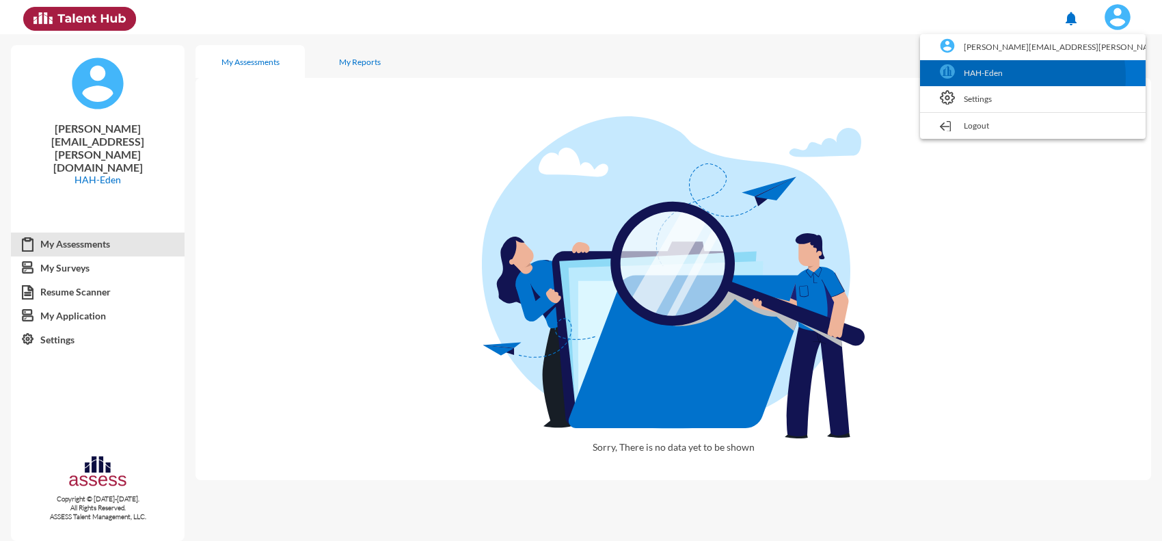
click at [1096, 77] on link "HAH-Eden" at bounding box center [1033, 73] width 212 height 26
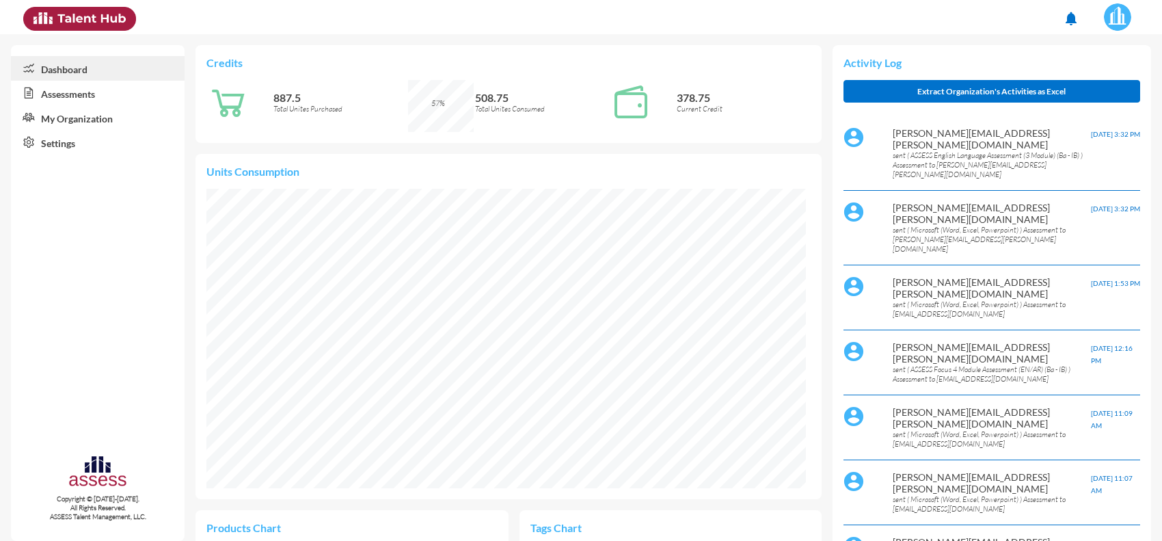
scroll to position [139, 278]
click at [85, 96] on link "Assessments" at bounding box center [98, 93] width 174 height 25
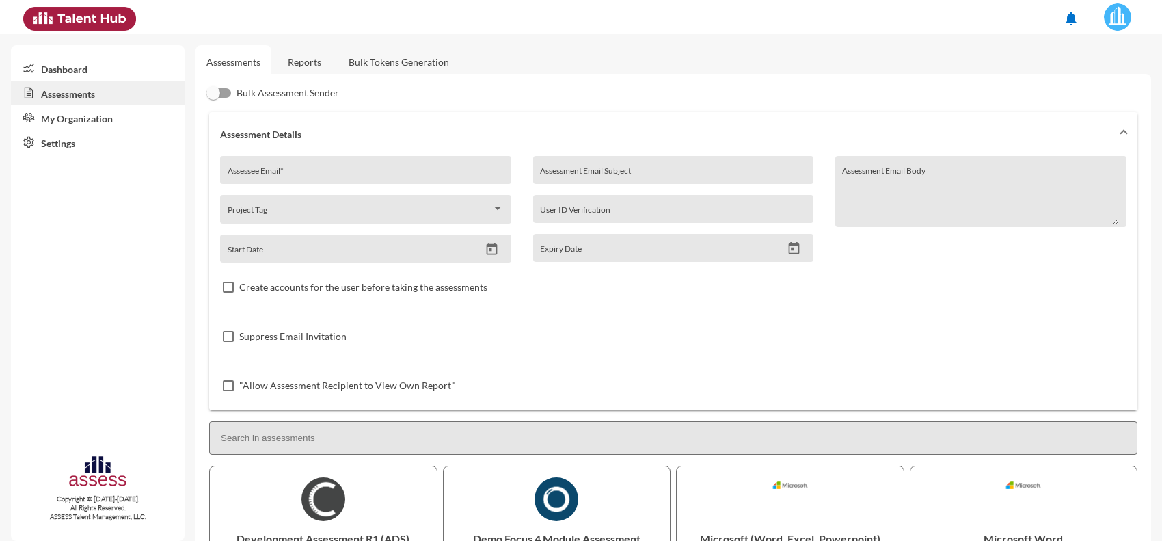
click at [309, 59] on link "Reports" at bounding box center [304, 62] width 55 height 34
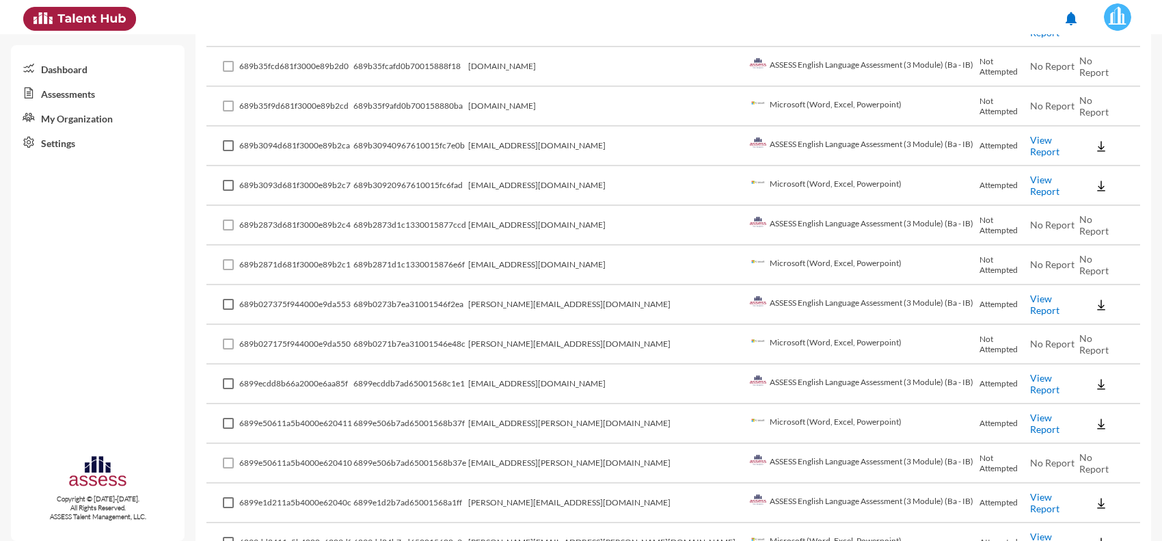
scroll to position [1057, 0]
click at [1030, 456] on span "No Report" at bounding box center [1052, 462] width 44 height 12
click at [602, 415] on td "ali.osama.2200@gmail.com" at bounding box center [607, 423] width 278 height 40
drag, startPoint x: 602, startPoint y: 366, endPoint x: 488, endPoint y: 366, distance: 114.9
click at [488, 366] on tr "6899ecdd8b66a2000e6aa85f 6899ecddb7ad65001568c1e1 eden.fab@eden-fm.com ASSESS E…" at bounding box center [673, 384] width 934 height 40
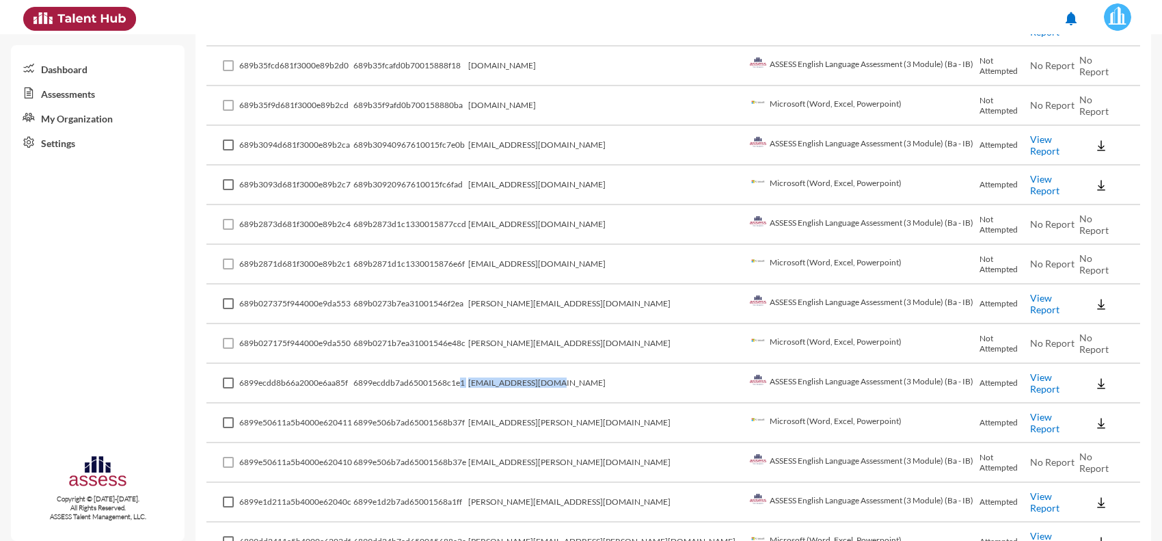
copy tr "1 eden.fab@eden-fm.com"
click at [555, 369] on td "eden.fab@eden-fm.com" at bounding box center [607, 384] width 278 height 40
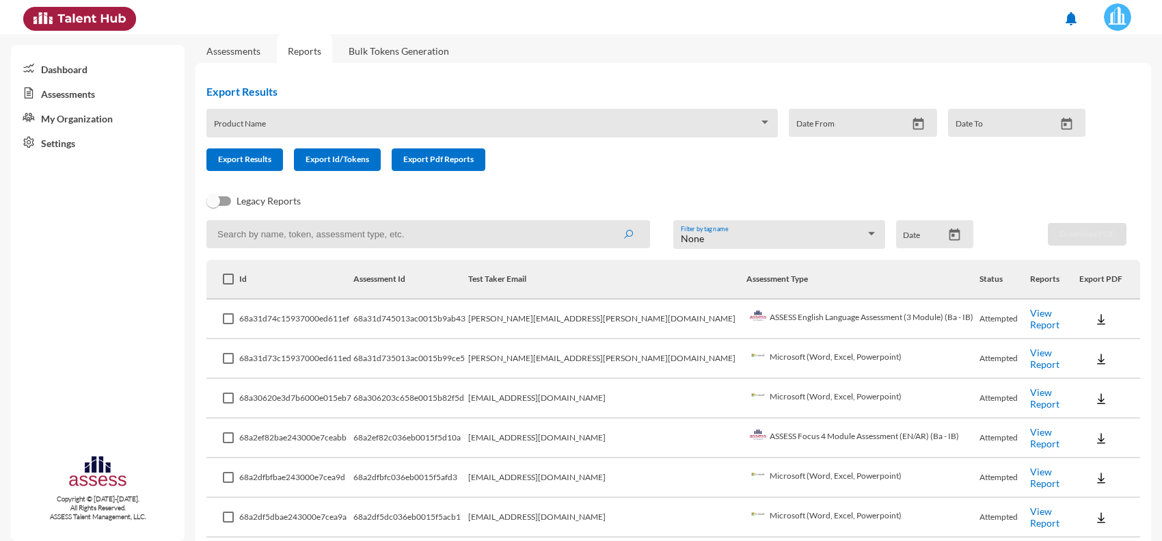
scroll to position [0, 0]
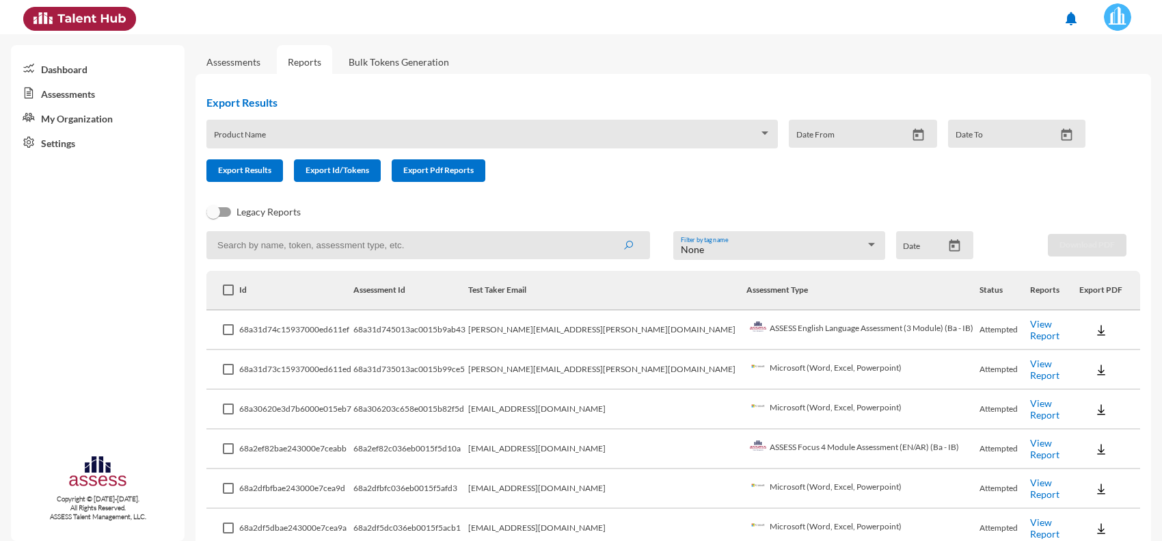
click at [226, 62] on link "Assessments" at bounding box center [233, 62] width 54 height 12
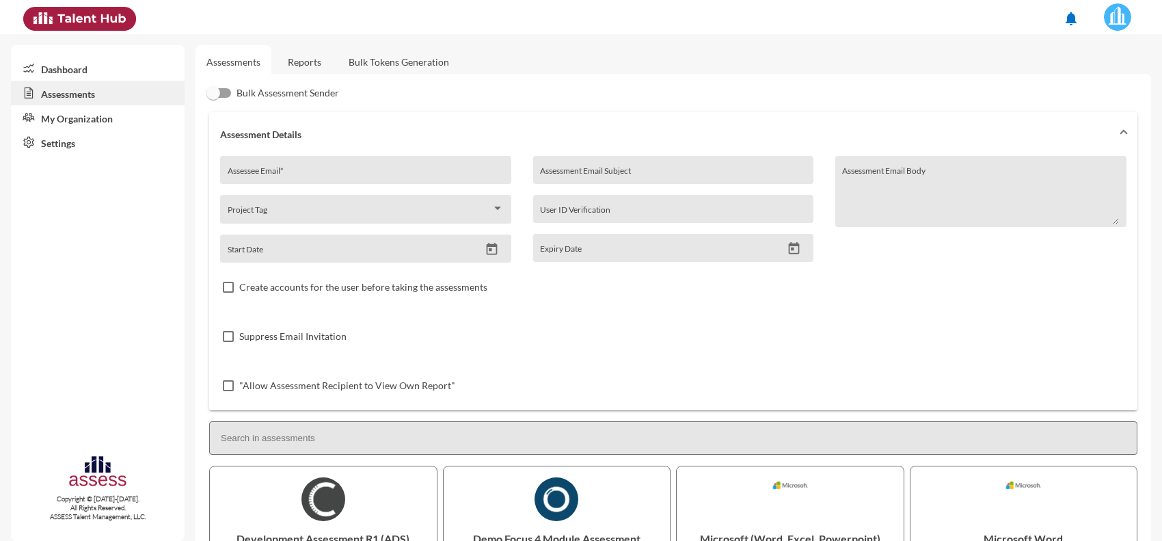
click at [292, 173] on input "Assessee Email *" at bounding box center [366, 175] width 277 height 11
paste input "eden.fab@eden-fm.com"
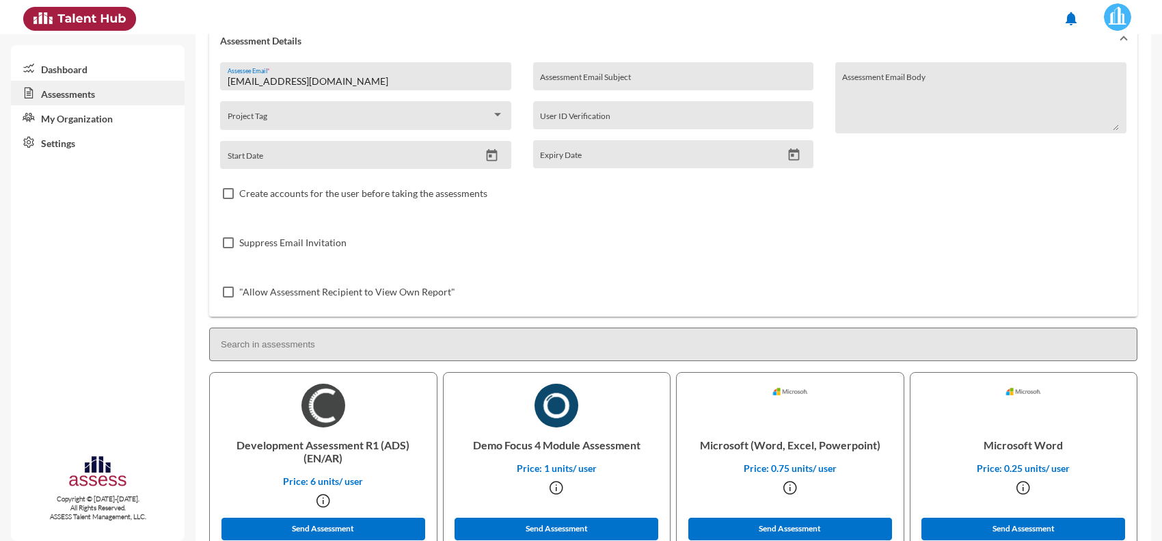
scroll to position [256, 0]
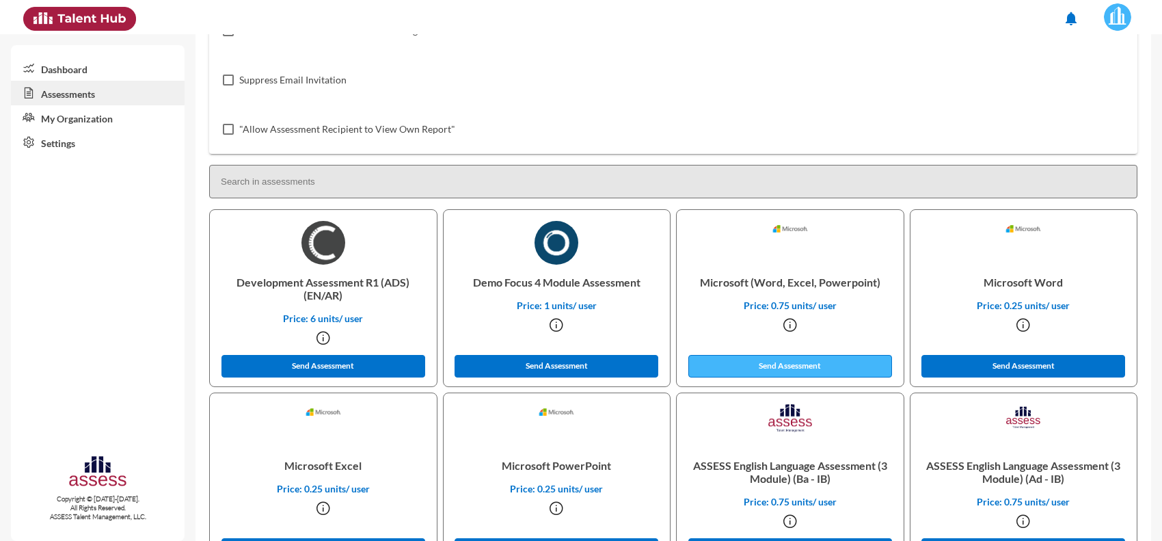
type input "eden.fab@eden-fm.com"
click at [778, 362] on button "Send Assessment" at bounding box center [791, 366] width 204 height 23
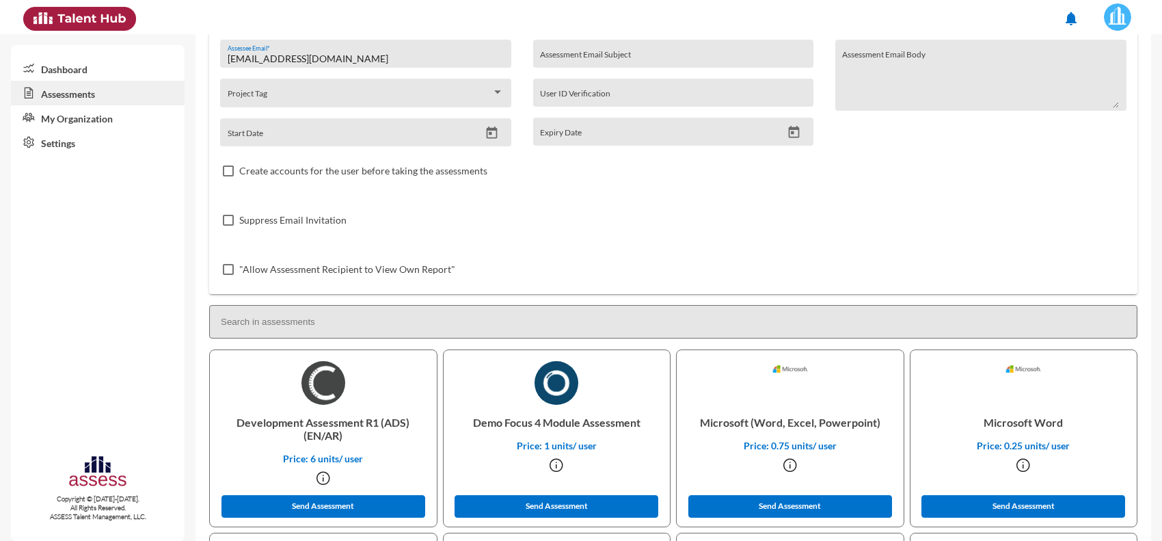
scroll to position [0, 0]
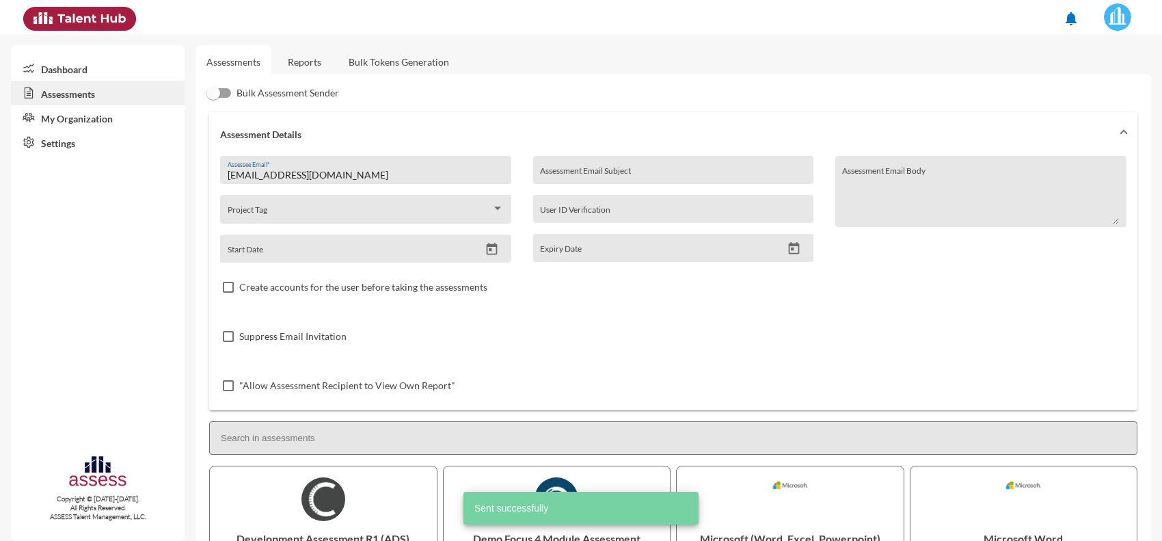
click at [312, 67] on link "Reports" at bounding box center [304, 62] width 55 height 34
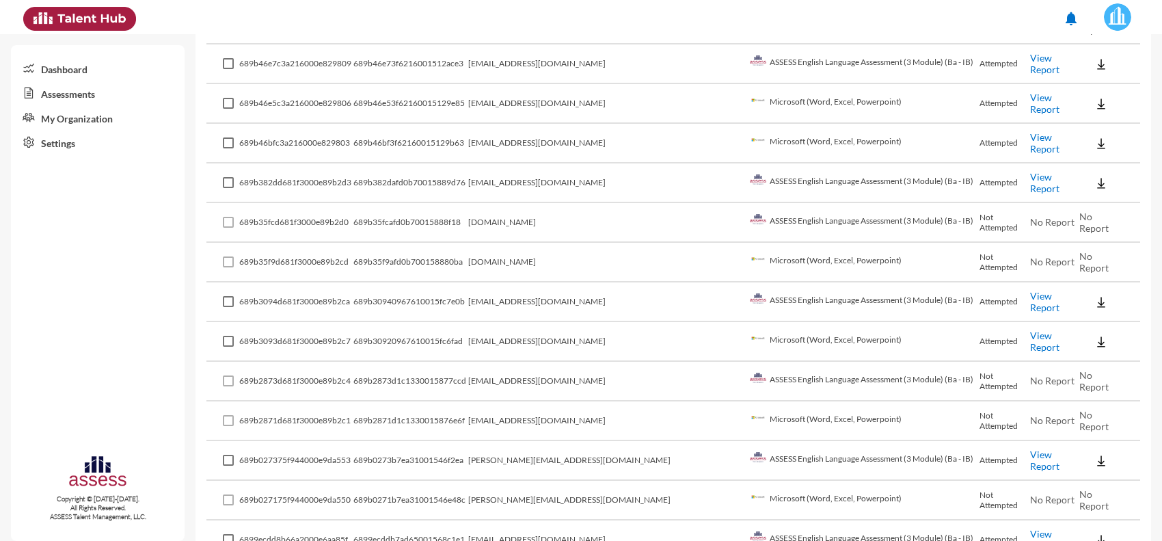
scroll to position [1026, 0]
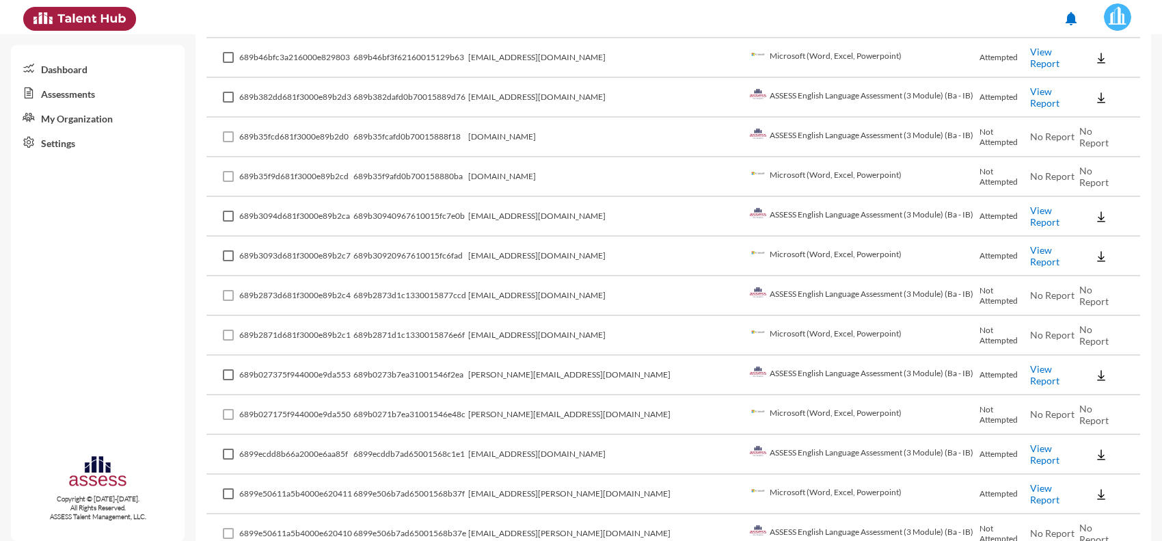
click at [557, 397] on td "ahmed.siam@eden-fm.com" at bounding box center [607, 415] width 278 height 40
click at [557, 397] on td "[PERSON_NAME][EMAIL_ADDRESS][DOMAIN_NAME]" at bounding box center [607, 415] width 278 height 40
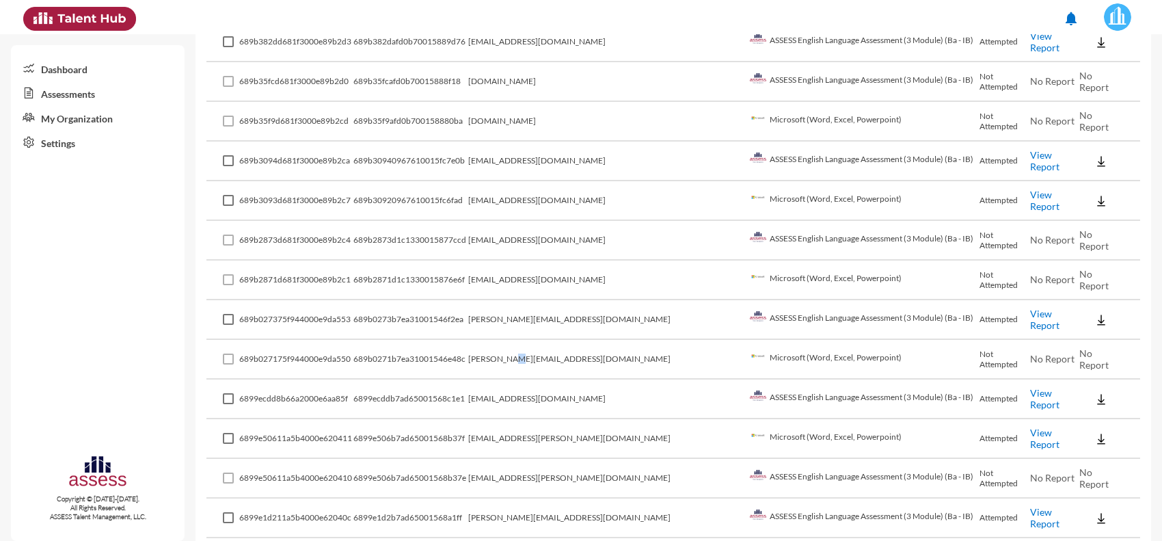
scroll to position [1111, 0]
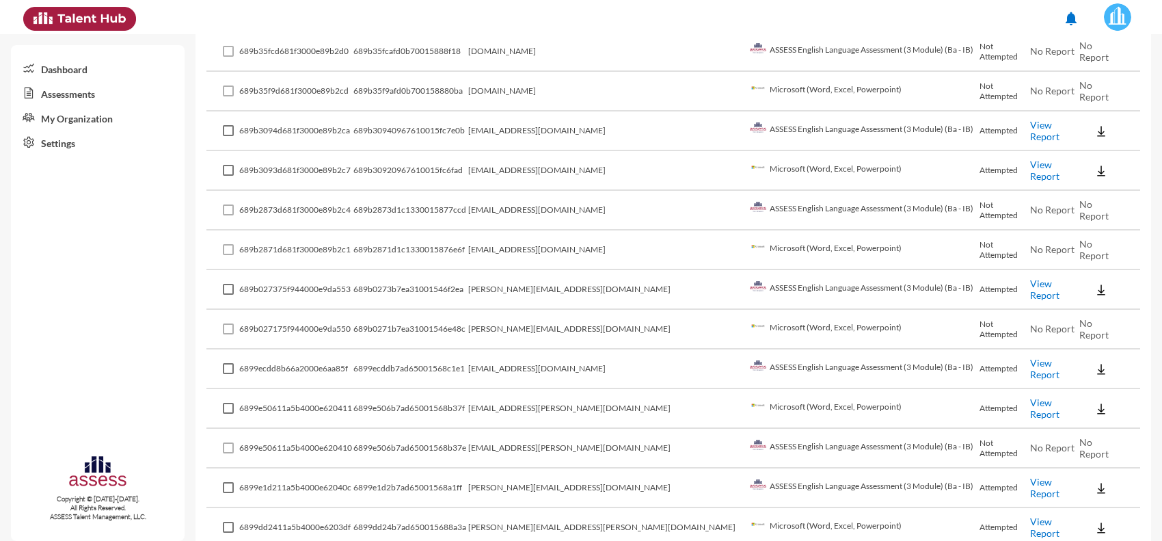
click at [598, 429] on td "[EMAIL_ADDRESS][PERSON_NAME][DOMAIN_NAME]" at bounding box center [607, 449] width 278 height 40
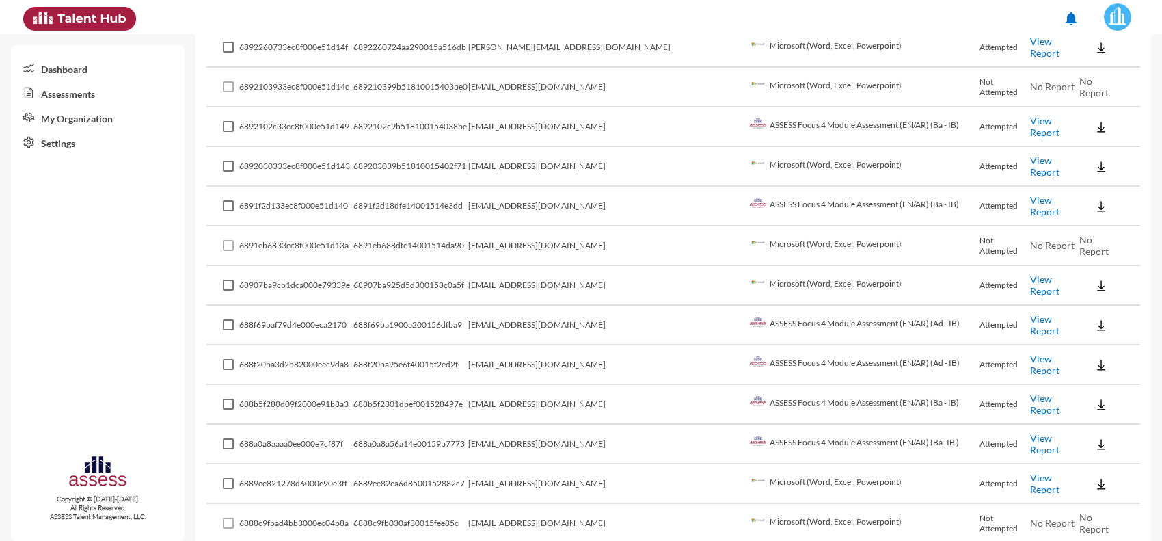
scroll to position [2137, 0]
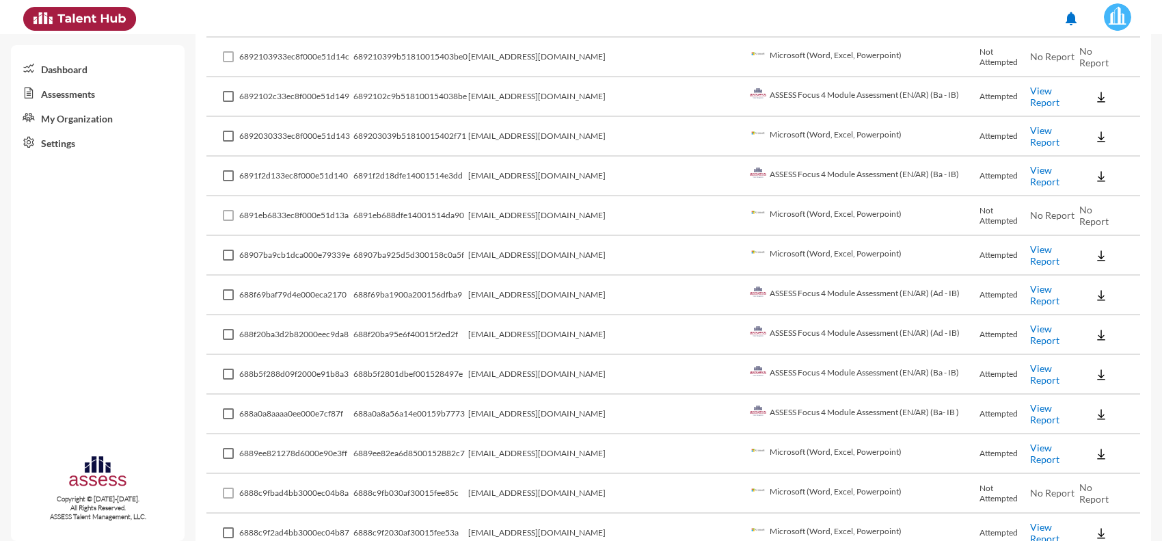
click at [562, 395] on td "[EMAIL_ADDRESS][DOMAIN_NAME]" at bounding box center [607, 415] width 278 height 40
click at [562, 434] on td "[EMAIL_ADDRESS][DOMAIN_NAME]" at bounding box center [607, 454] width 278 height 40
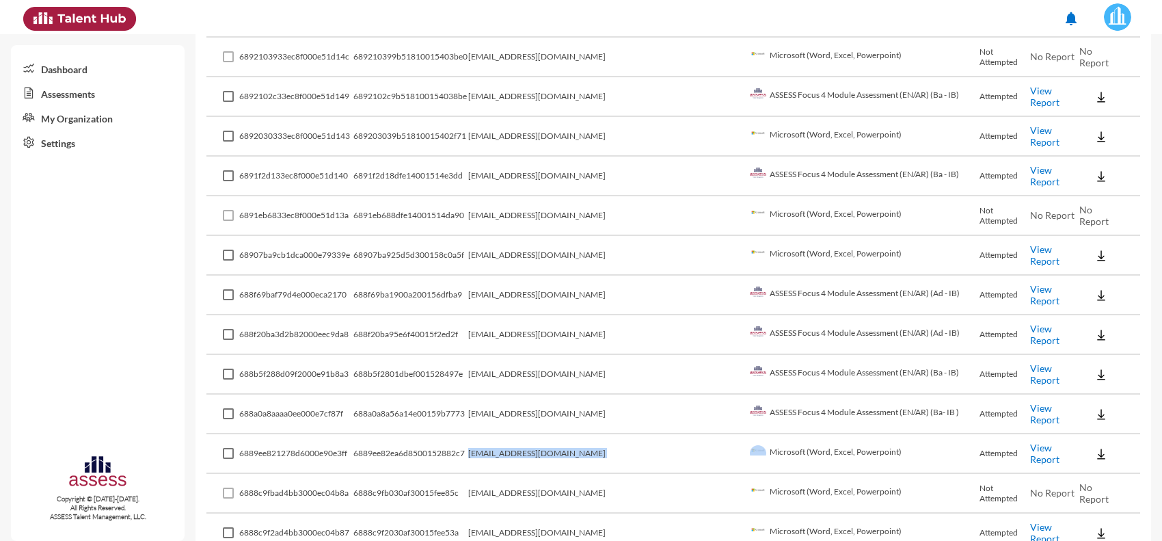
click at [562, 434] on td "[EMAIL_ADDRESS][DOMAIN_NAME]" at bounding box center [607, 454] width 278 height 40
click at [585, 476] on td "[EMAIL_ADDRESS][DOMAIN_NAME]" at bounding box center [607, 494] width 278 height 40
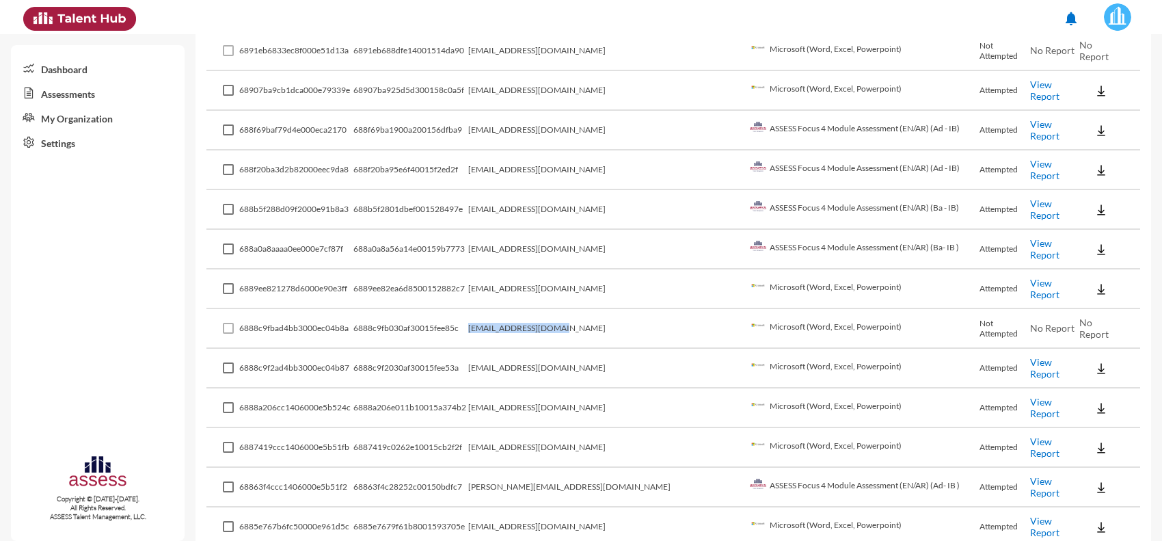
scroll to position [2308, 0]
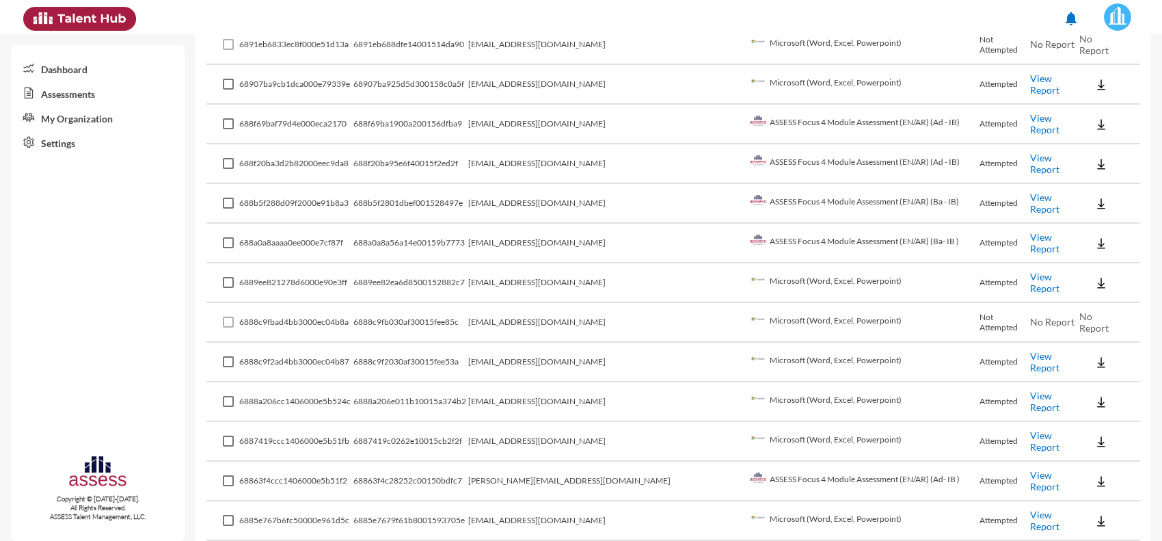
click at [559, 382] on td "[EMAIL_ADDRESS][DOMAIN_NAME]" at bounding box center [607, 402] width 278 height 40
click at [564, 422] on td "[EMAIL_ADDRESS][DOMAIN_NAME]" at bounding box center [607, 442] width 278 height 40
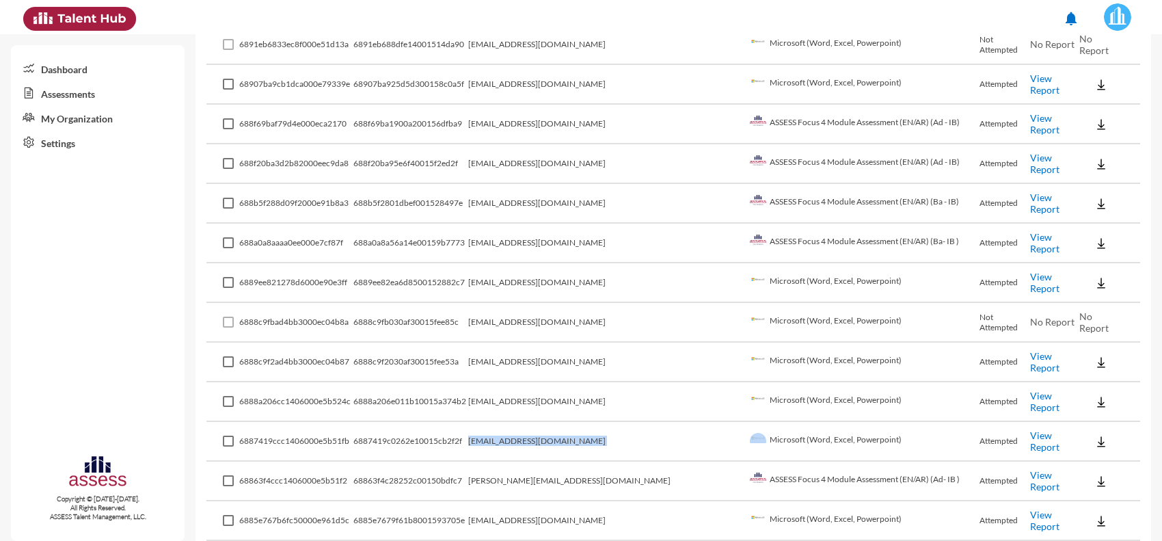
click at [565, 422] on td "[EMAIL_ADDRESS][DOMAIN_NAME]" at bounding box center [607, 442] width 278 height 40
click at [568, 462] on td "[PERSON_NAME][EMAIL_ADDRESS][DOMAIN_NAME]" at bounding box center [607, 482] width 278 height 40
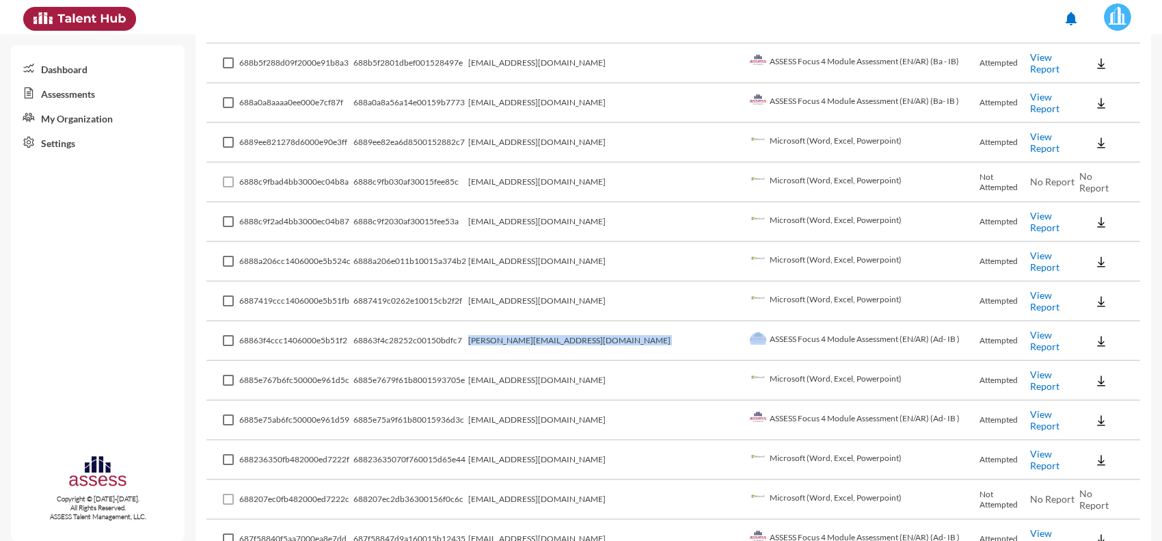
scroll to position [2479, 0]
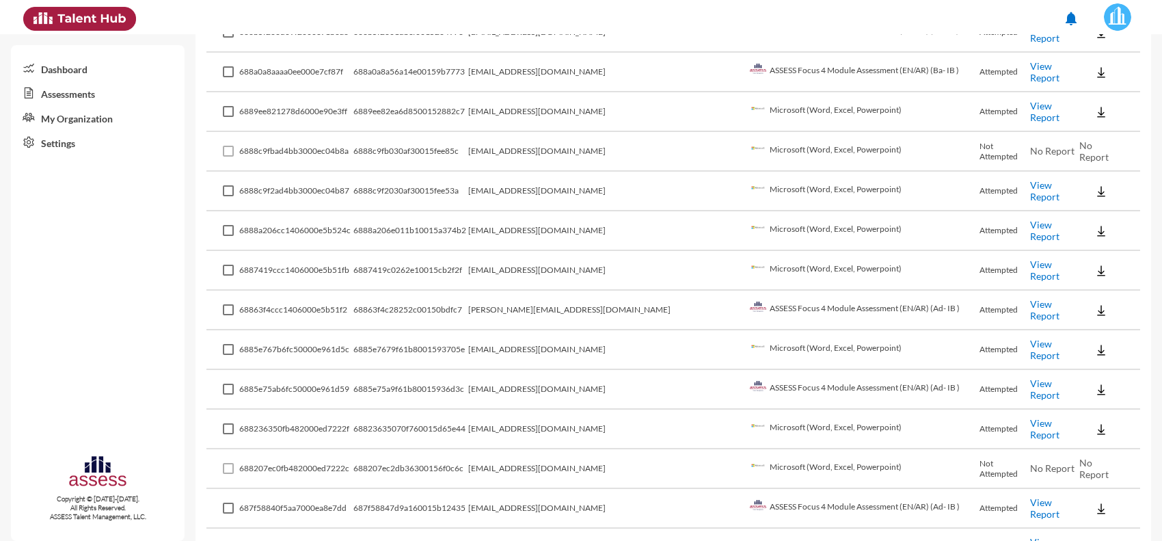
click at [561, 410] on td "[EMAIL_ADDRESS][DOMAIN_NAME]" at bounding box center [607, 430] width 278 height 40
click at [578, 489] on td "[EMAIL_ADDRESS][DOMAIN_NAME]" at bounding box center [607, 509] width 278 height 40
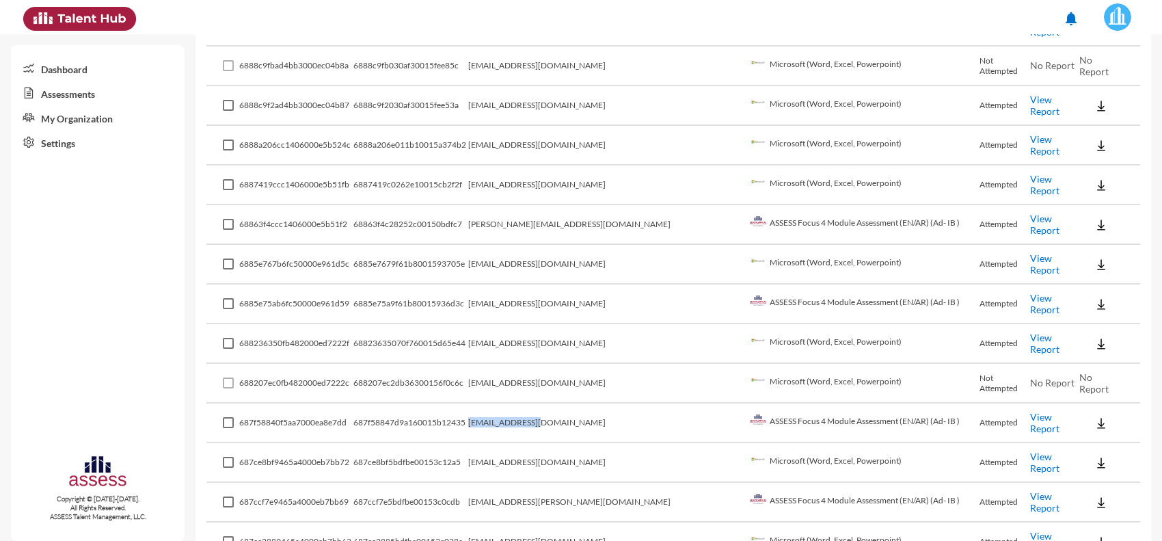
scroll to position [2650, 0]
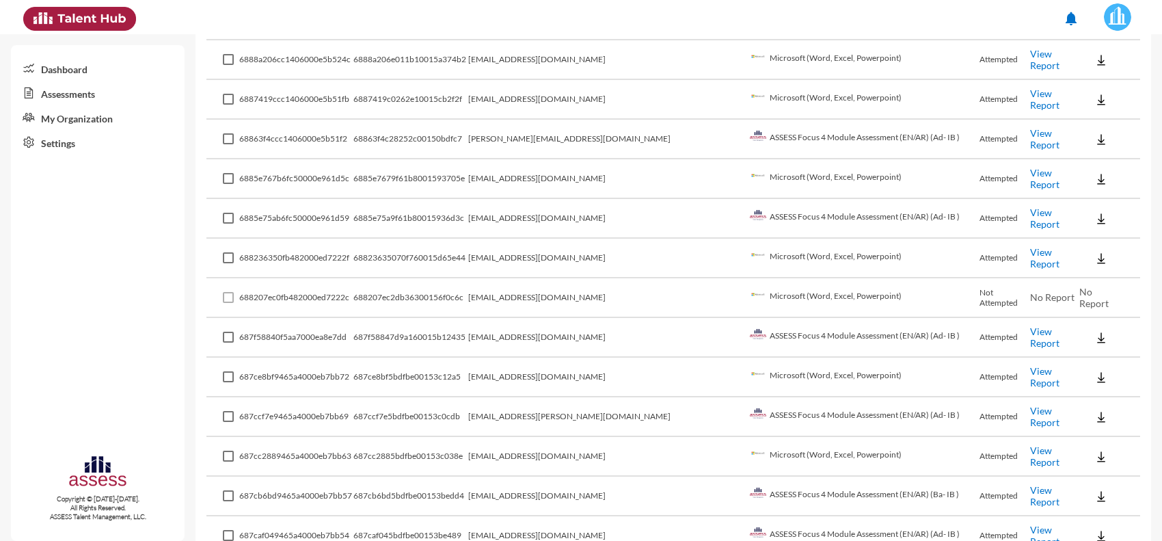
click at [581, 397] on td "[EMAIL_ADDRESS][PERSON_NAME][DOMAIN_NAME]" at bounding box center [607, 417] width 278 height 40
click at [588, 437] on td "[EMAIL_ADDRESS][DOMAIN_NAME]" at bounding box center [607, 457] width 278 height 40
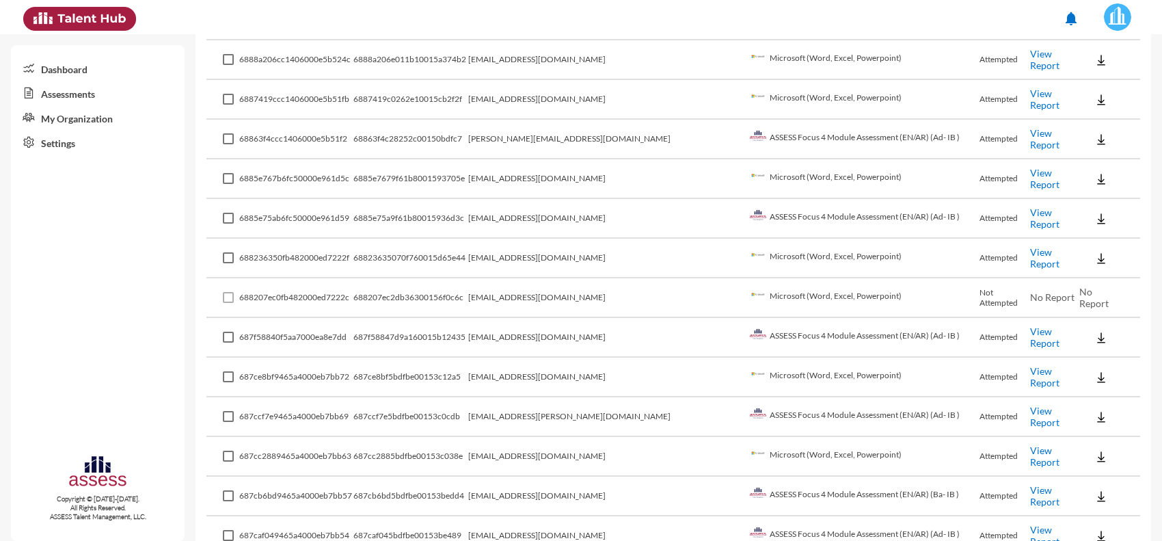
click at [572, 477] on td "[EMAIL_ADDRESS][DOMAIN_NAME]" at bounding box center [607, 497] width 278 height 40
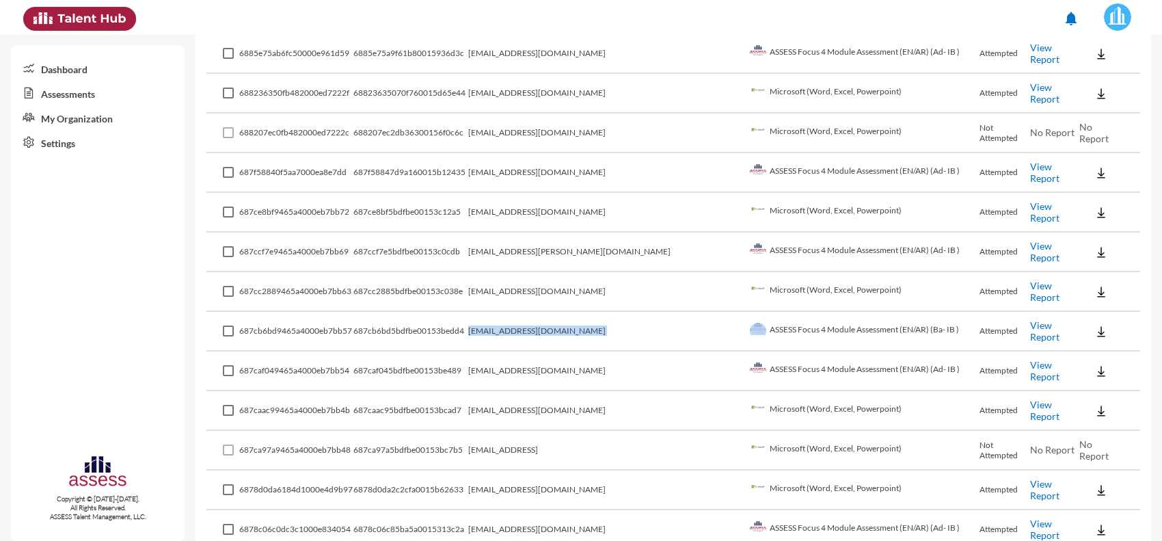
scroll to position [2820, 0]
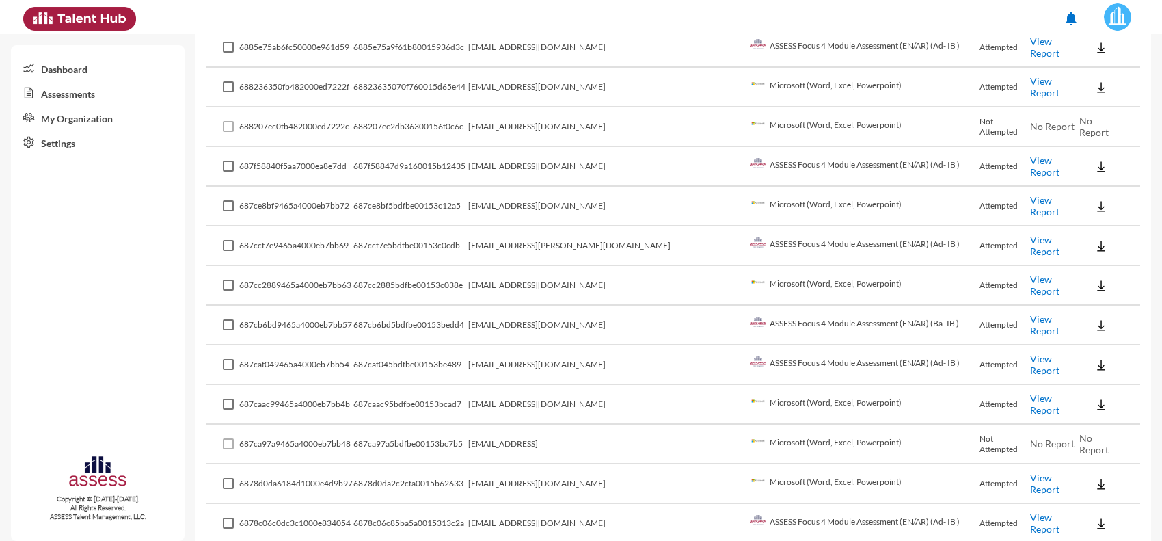
click at [569, 385] on td "[EMAIL_ADDRESS][DOMAIN_NAME]" at bounding box center [607, 405] width 278 height 40
click at [558, 425] on td "[EMAIL_ADDRESS]" at bounding box center [607, 445] width 278 height 40
click at [561, 464] on td "[EMAIL_ADDRESS][DOMAIN_NAME]" at bounding box center [607, 484] width 278 height 40
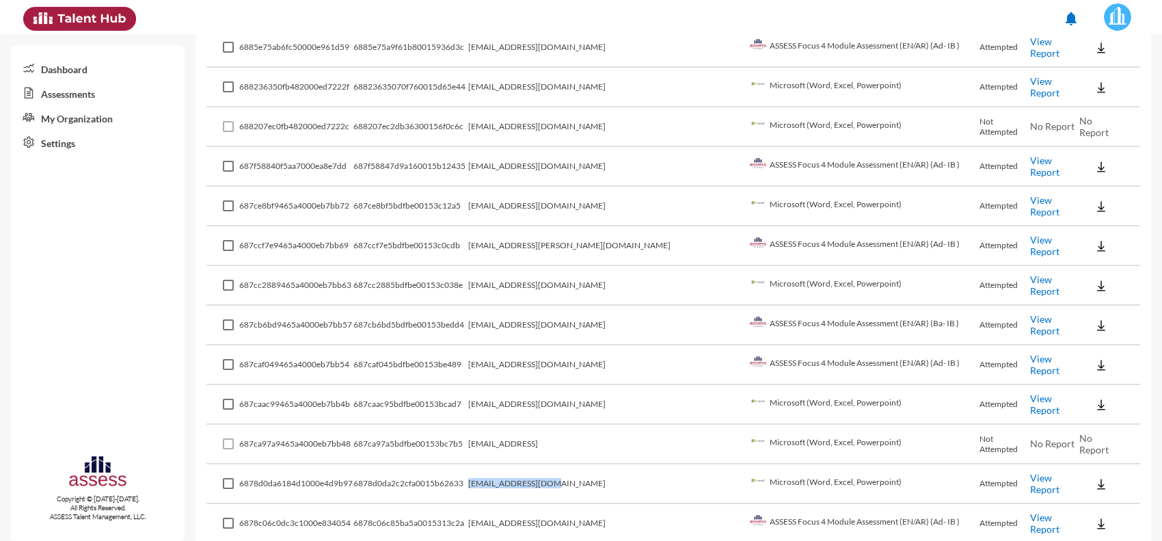
click at [561, 464] on td "[EMAIL_ADDRESS][DOMAIN_NAME]" at bounding box center [607, 484] width 278 height 40
click at [564, 504] on td "[EMAIL_ADDRESS][DOMAIN_NAME]" at bounding box center [607, 524] width 278 height 40
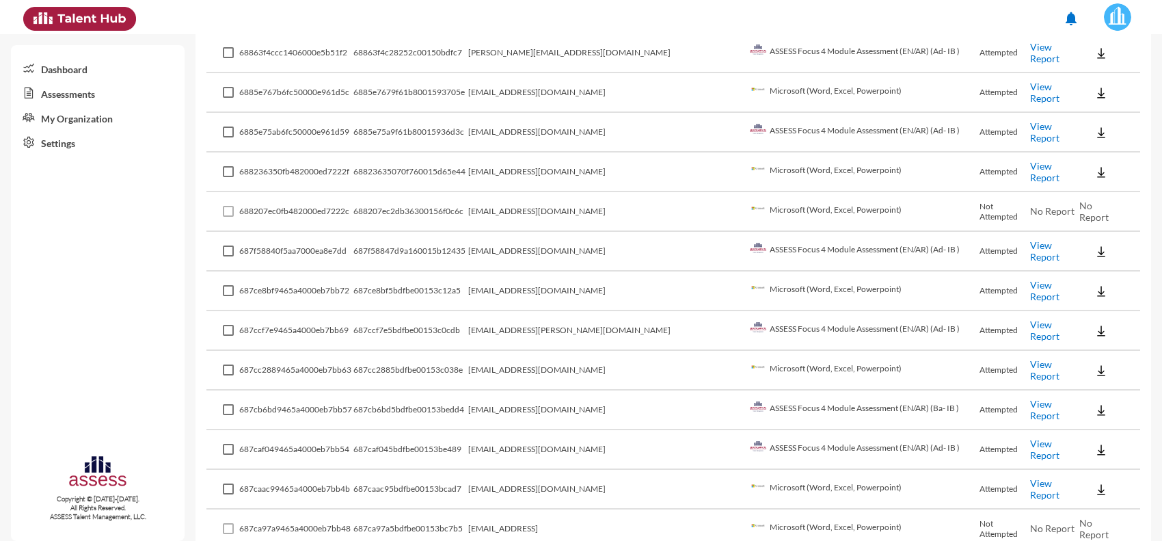
scroll to position [2735, 0]
click at [559, 272] on td "[EMAIL_ADDRESS][DOMAIN_NAME]" at bounding box center [607, 292] width 278 height 40
click at [555, 232] on td "[EMAIL_ADDRESS][DOMAIN_NAME]" at bounding box center [607, 252] width 278 height 40
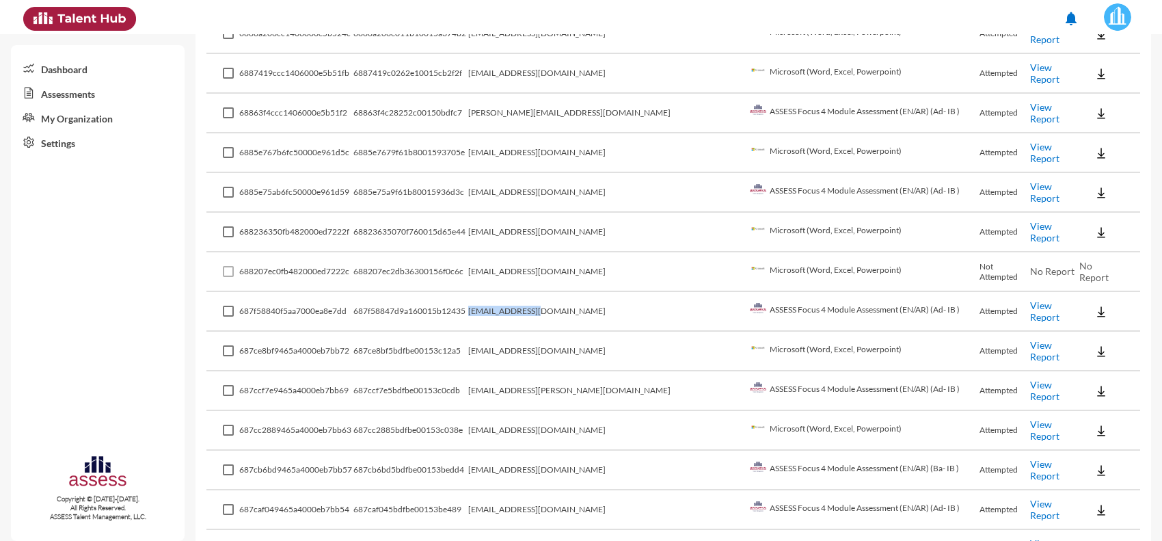
scroll to position [2650, 0]
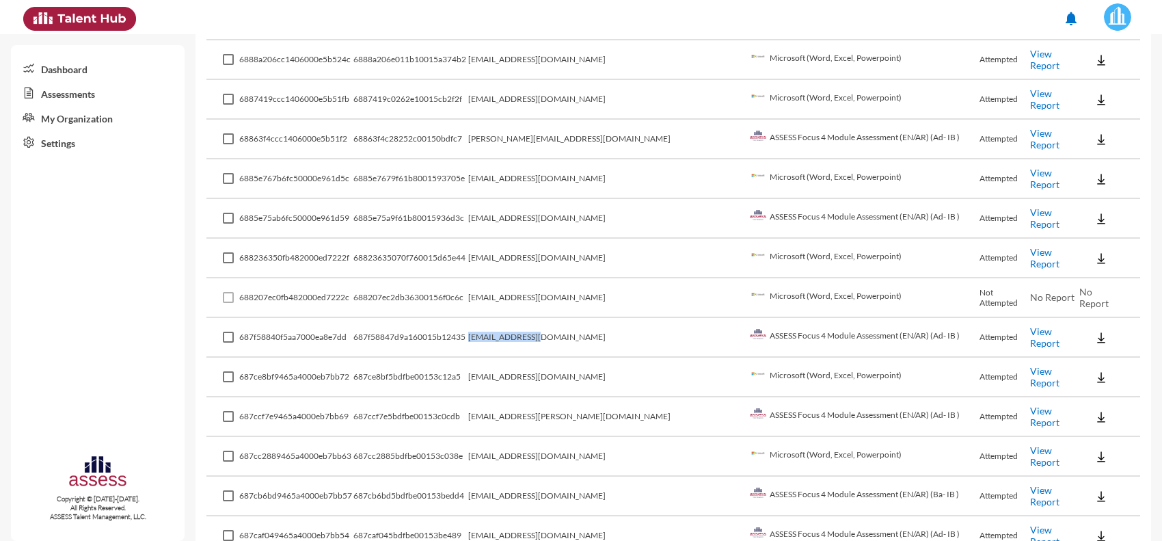
click at [558, 239] on td "[EMAIL_ADDRESS][DOMAIN_NAME]" at bounding box center [607, 259] width 278 height 40
click at [561, 278] on td "[EMAIL_ADDRESS][DOMAIN_NAME]" at bounding box center [607, 298] width 278 height 40
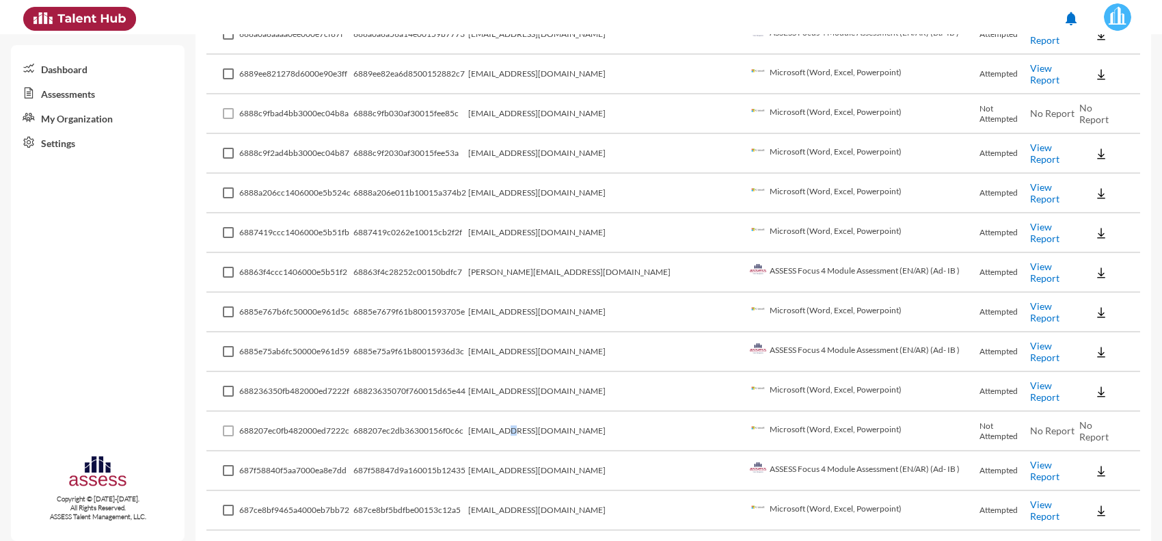
scroll to position [2479, 0]
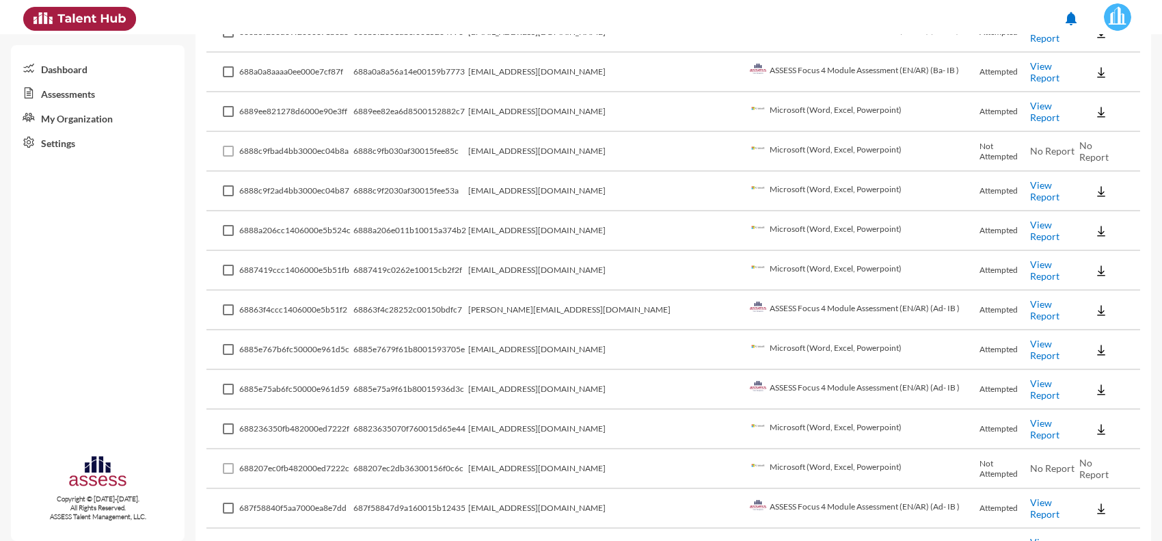
click at [574, 291] on td "[PERSON_NAME][EMAIL_ADDRESS][DOMAIN_NAME]" at bounding box center [607, 311] width 278 height 40
click at [569, 251] on td "[EMAIL_ADDRESS][DOMAIN_NAME]" at bounding box center [607, 271] width 278 height 40
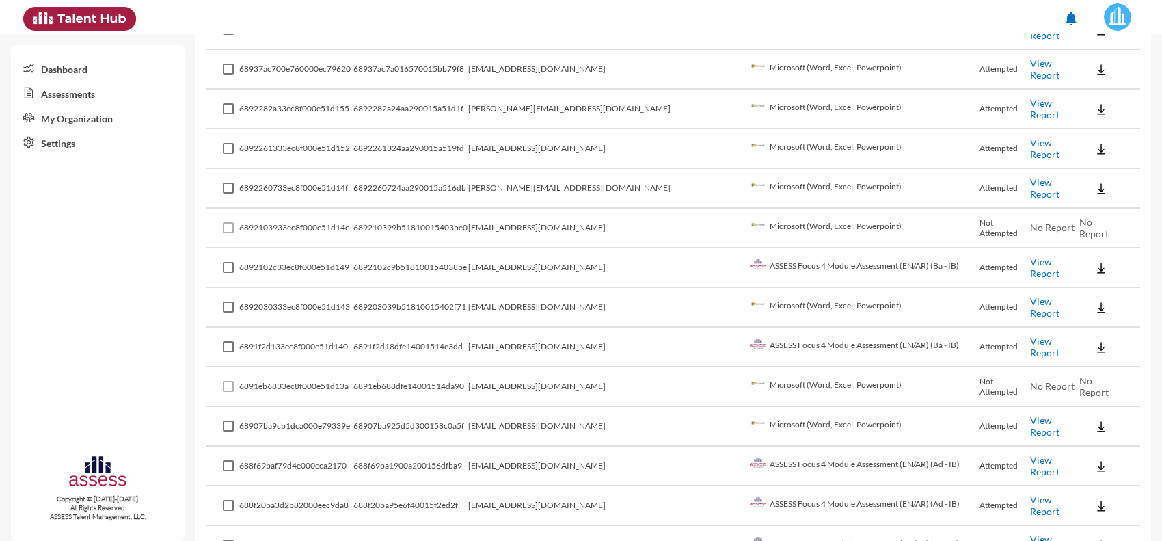
scroll to position [1880, 0]
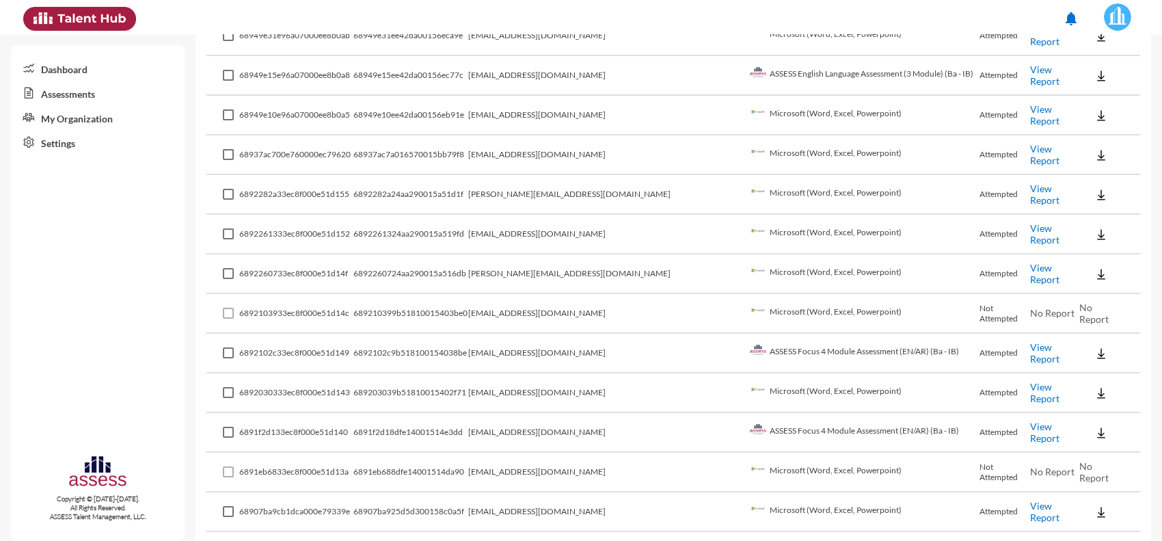
click at [1030, 183] on link "View Report" at bounding box center [1044, 194] width 29 height 23
click at [1043, 183] on link "View Report" at bounding box center [1044, 194] width 29 height 23
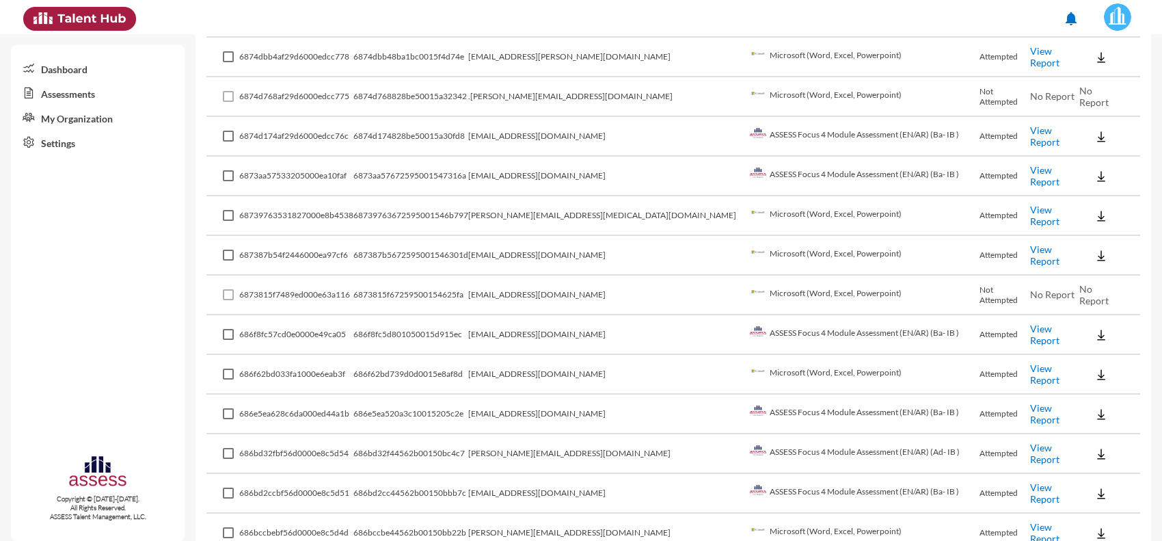
scroll to position [3742, 0]
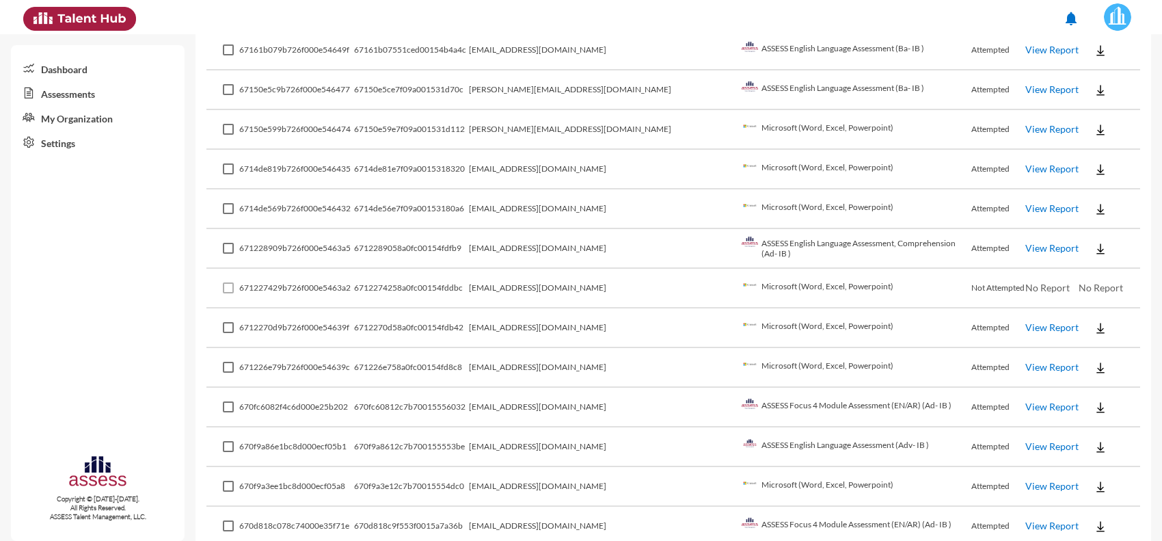
scroll to position [3162, 0]
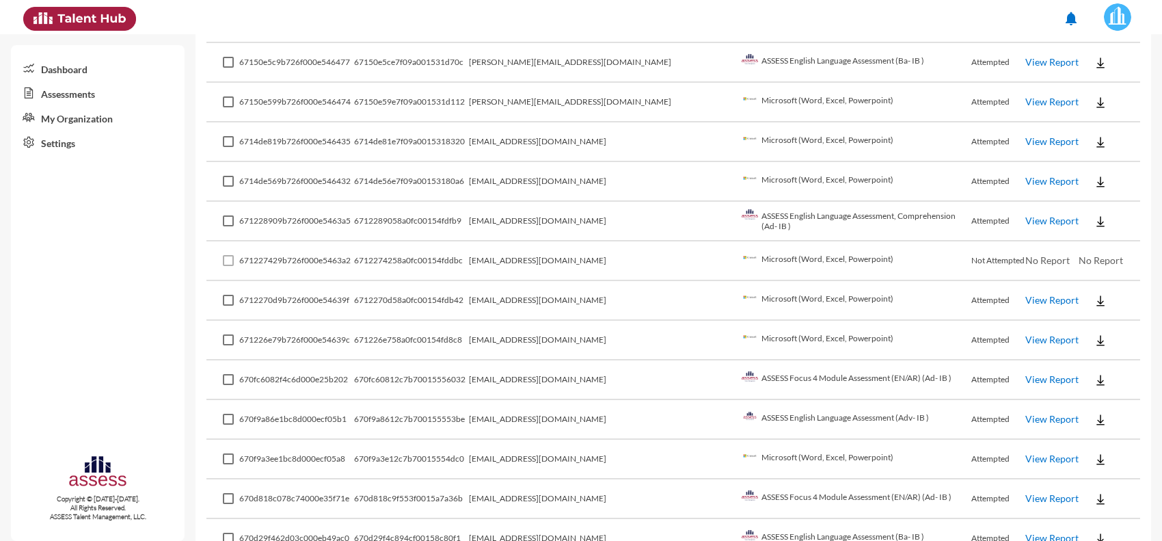
click at [1026, 373] on link "View Report" at bounding box center [1052, 379] width 53 height 12
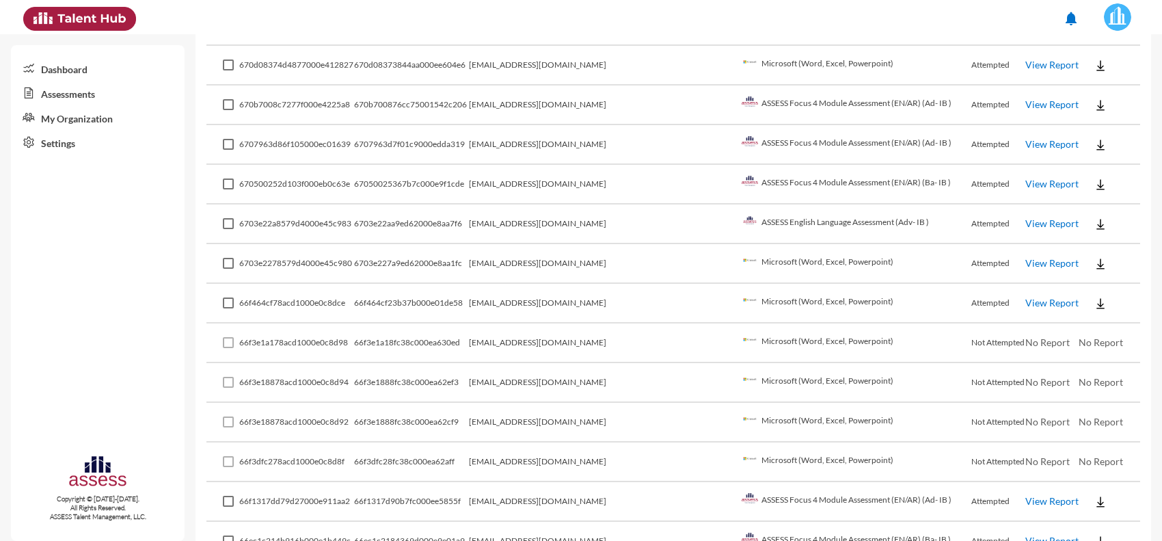
scroll to position [3742, 0]
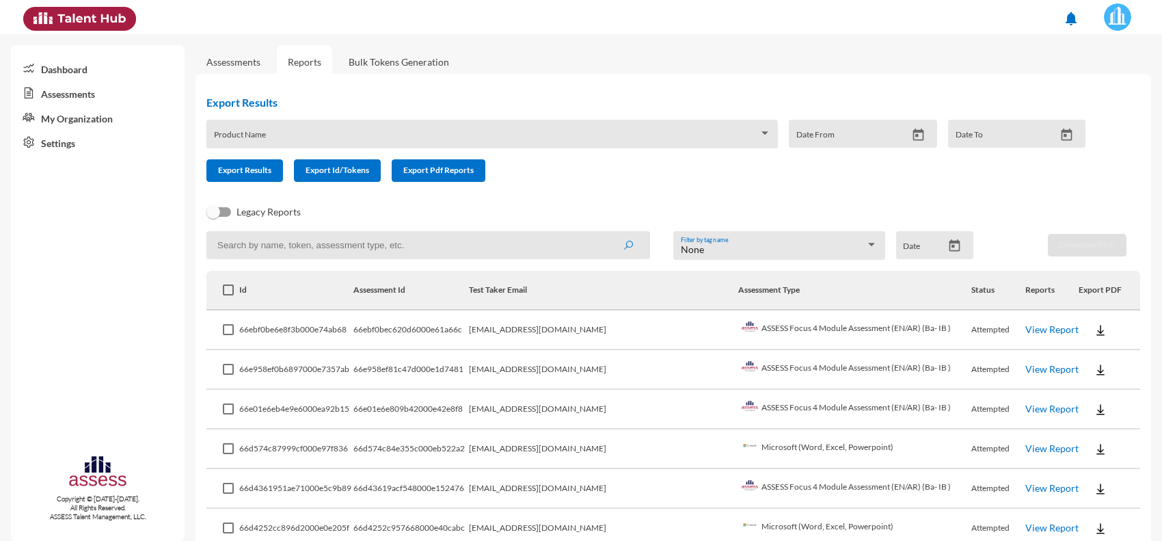
scroll to position [85, 0]
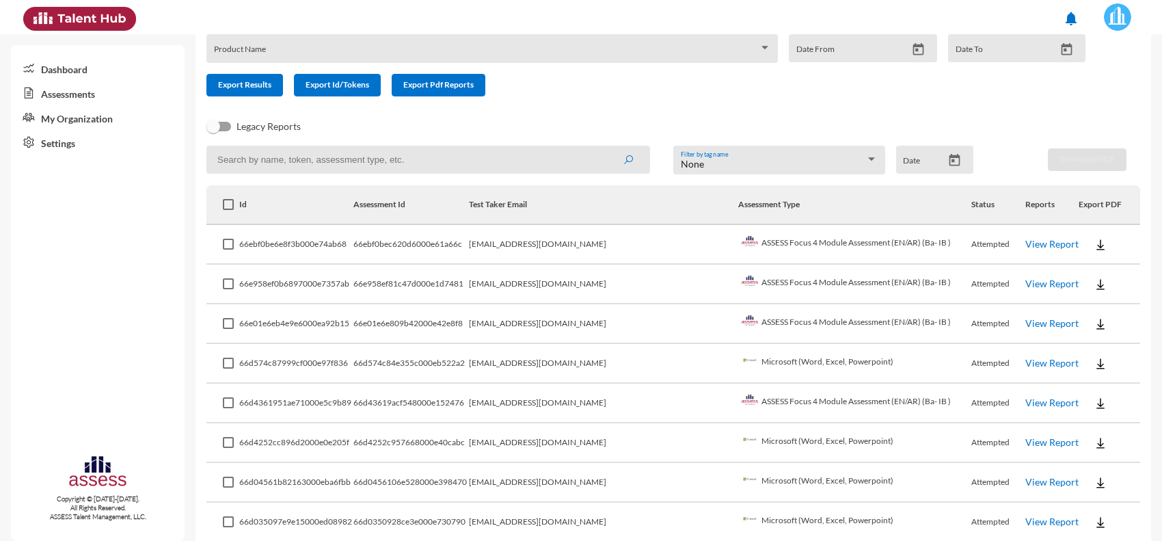
click at [1027, 364] on link "View Report" at bounding box center [1052, 363] width 53 height 12
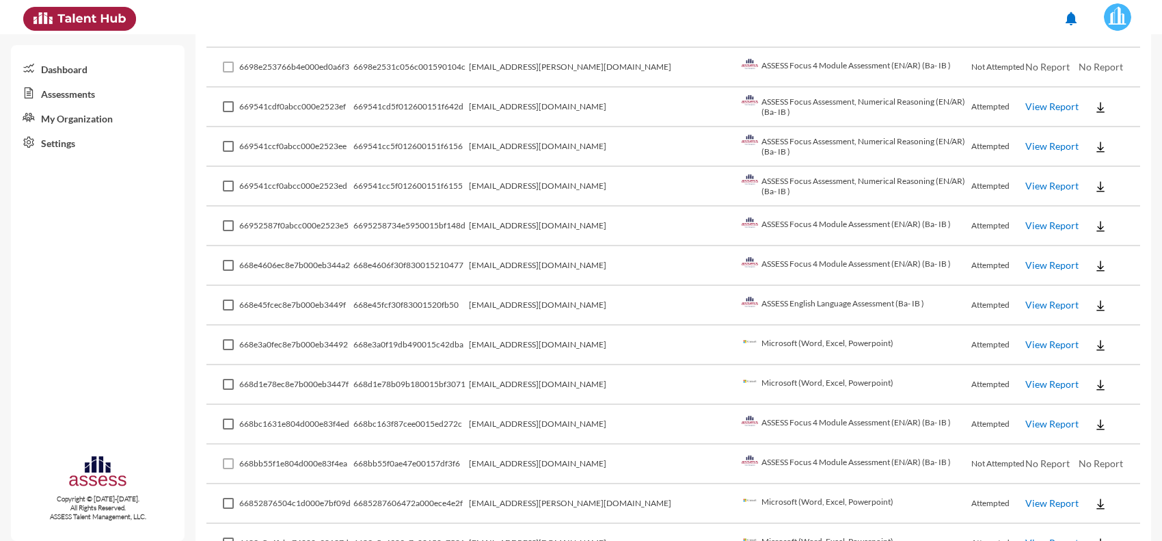
scroll to position [2222, 0]
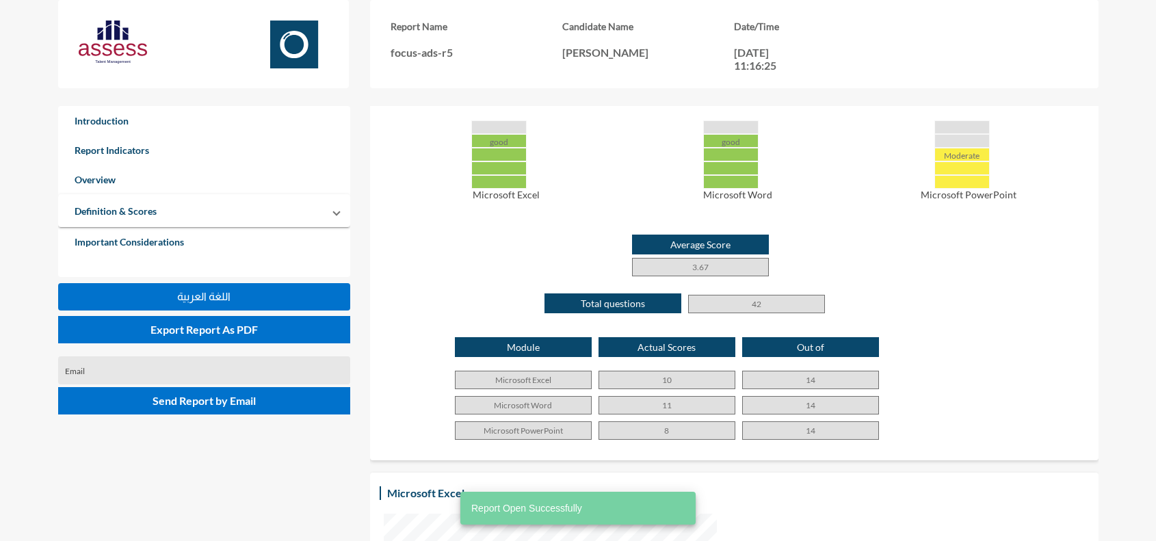
scroll to position [684, 0]
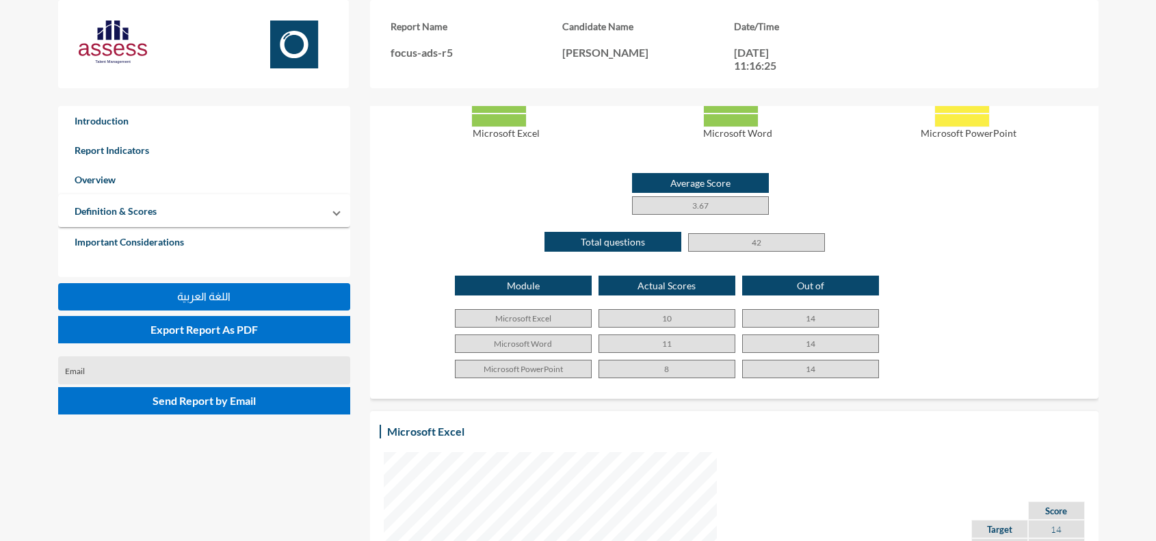
click at [675, 343] on p "11" at bounding box center [666, 343] width 137 height 18
click at [671, 321] on p "10" at bounding box center [666, 318] width 137 height 18
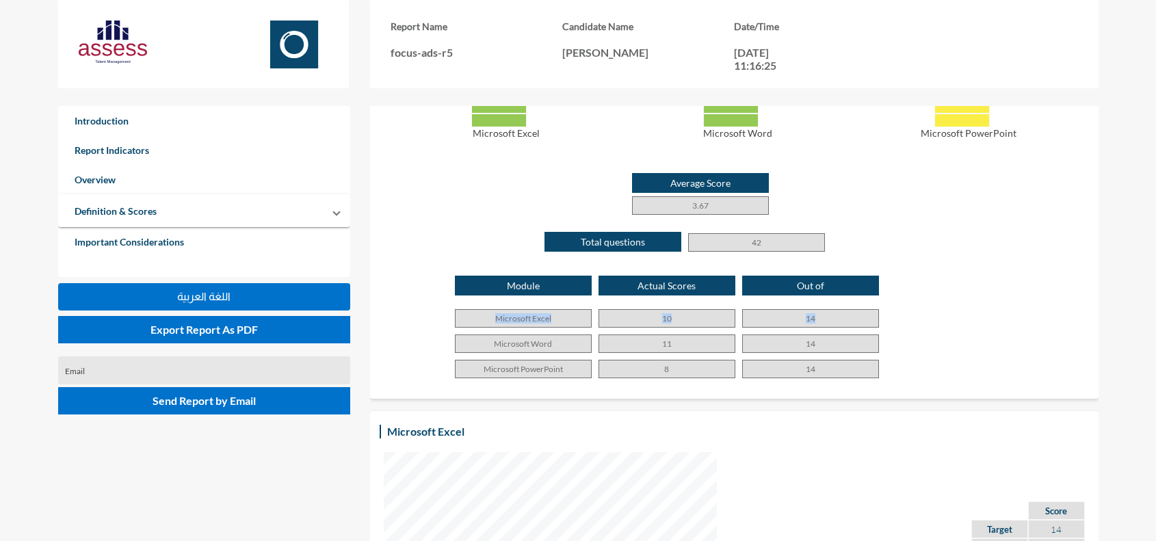
click at [671, 321] on p "10" at bounding box center [666, 318] width 137 height 18
click at [667, 349] on p "11" at bounding box center [666, 343] width 137 height 18
click at [667, 362] on p "8" at bounding box center [666, 369] width 137 height 18
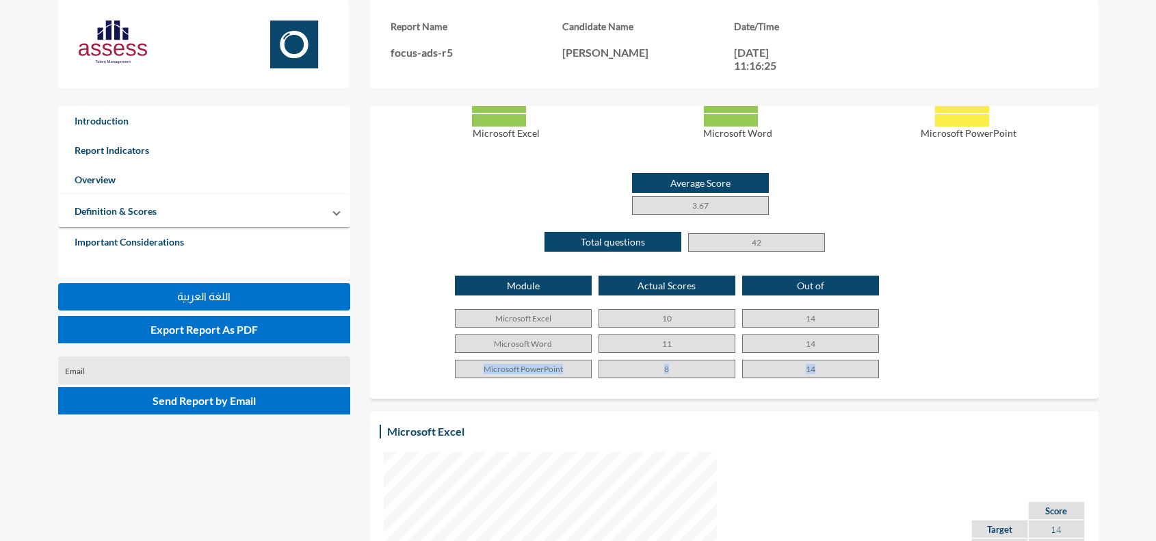
click at [667, 362] on p "8" at bounding box center [666, 369] width 137 height 18
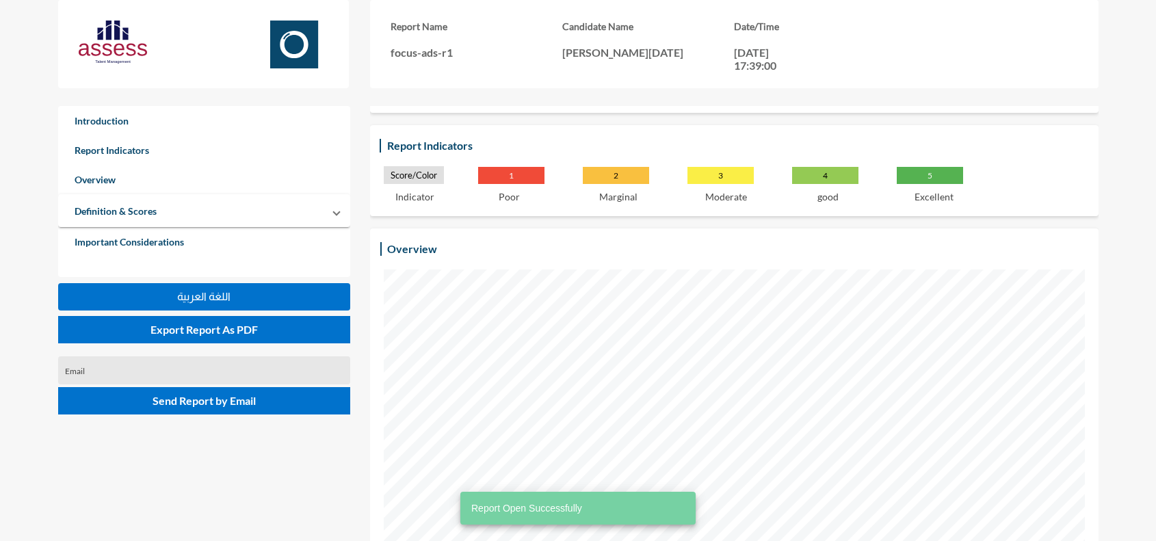
scroll to position [256, 0]
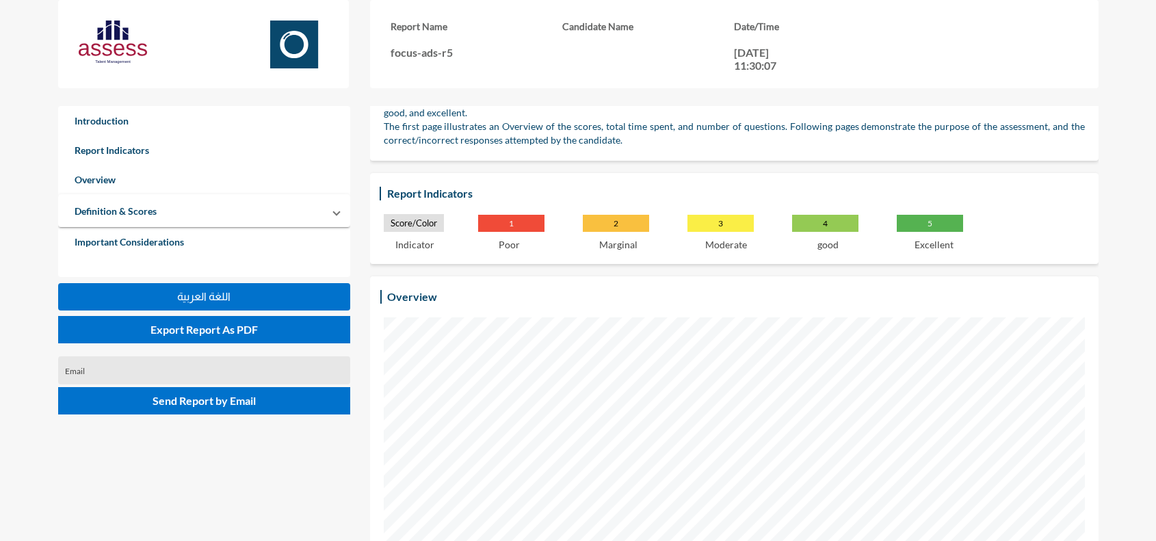
scroll to position [85, 0]
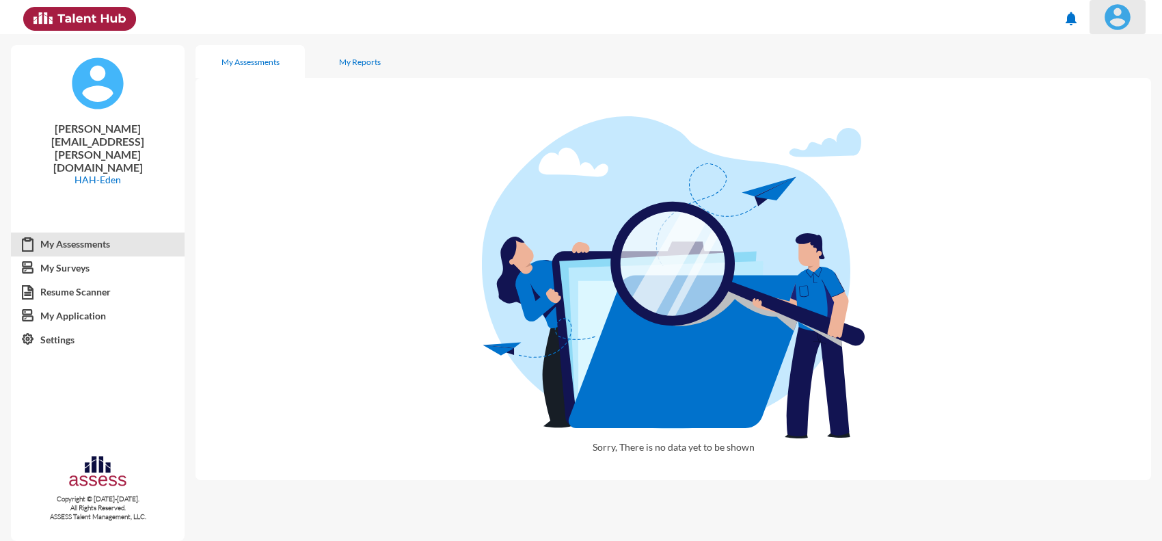
click at [1111, 19] on img at bounding box center [1117, 16] width 27 height 27
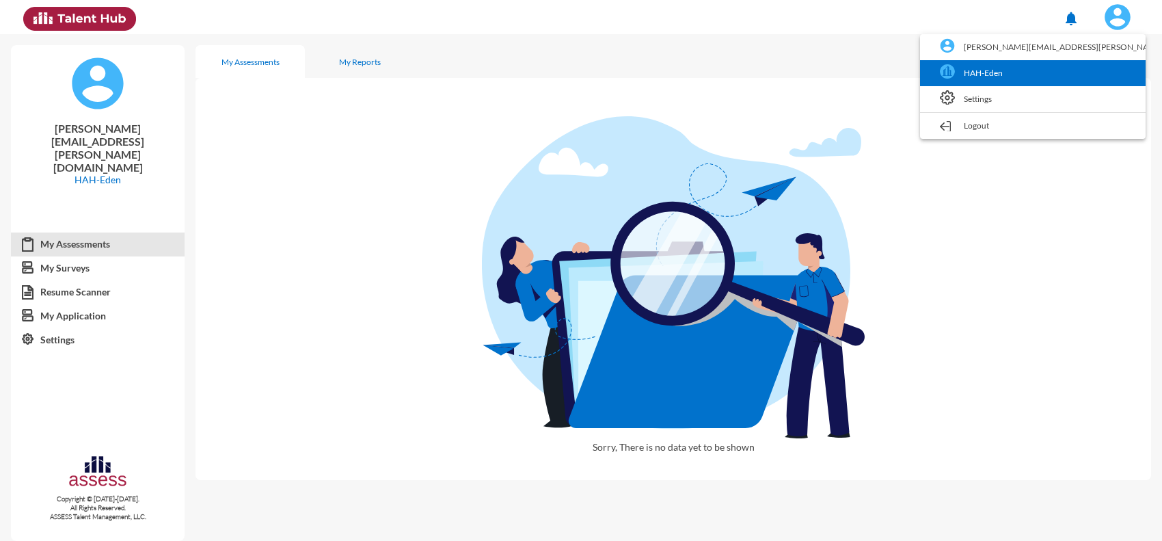
click at [1091, 64] on link "HAH-Eden" at bounding box center [1033, 73] width 212 height 26
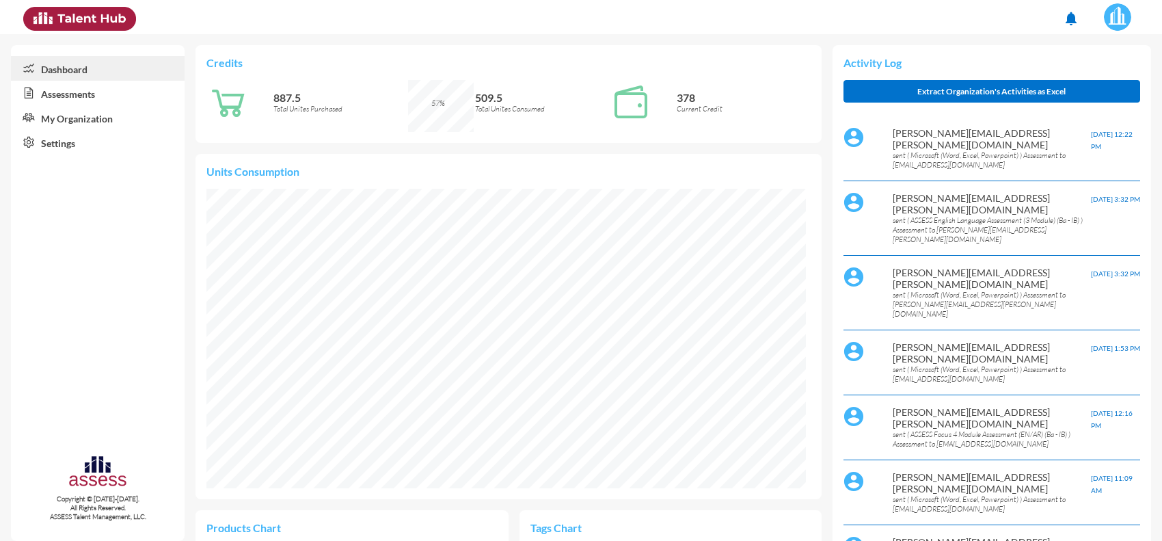
scroll to position [299, 600]
click at [93, 99] on link "Assessments" at bounding box center [98, 93] width 174 height 25
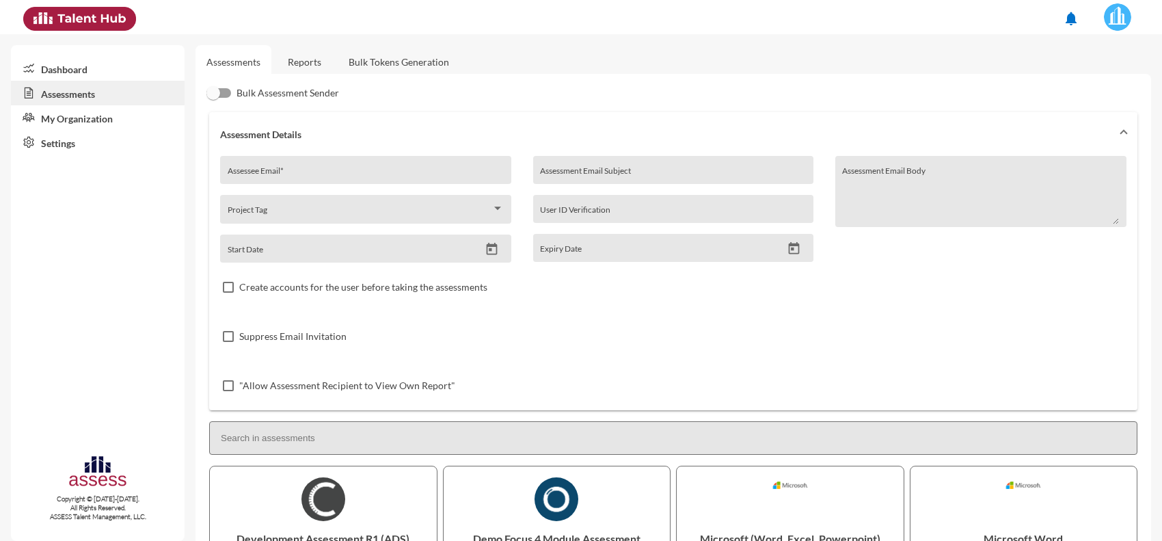
click at [312, 69] on link "Reports" at bounding box center [304, 62] width 55 height 34
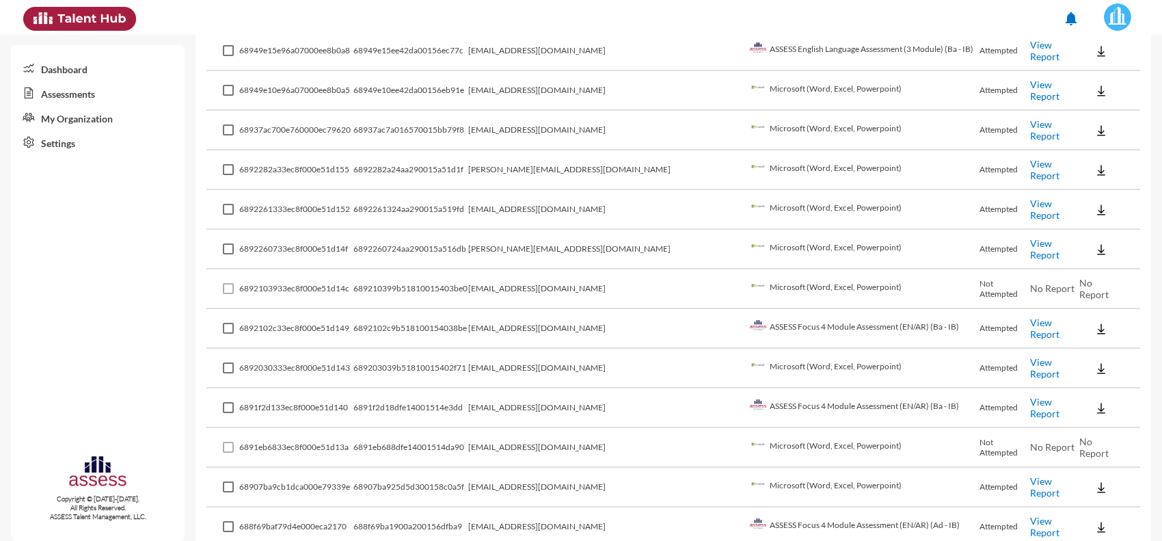
scroll to position [1862, 0]
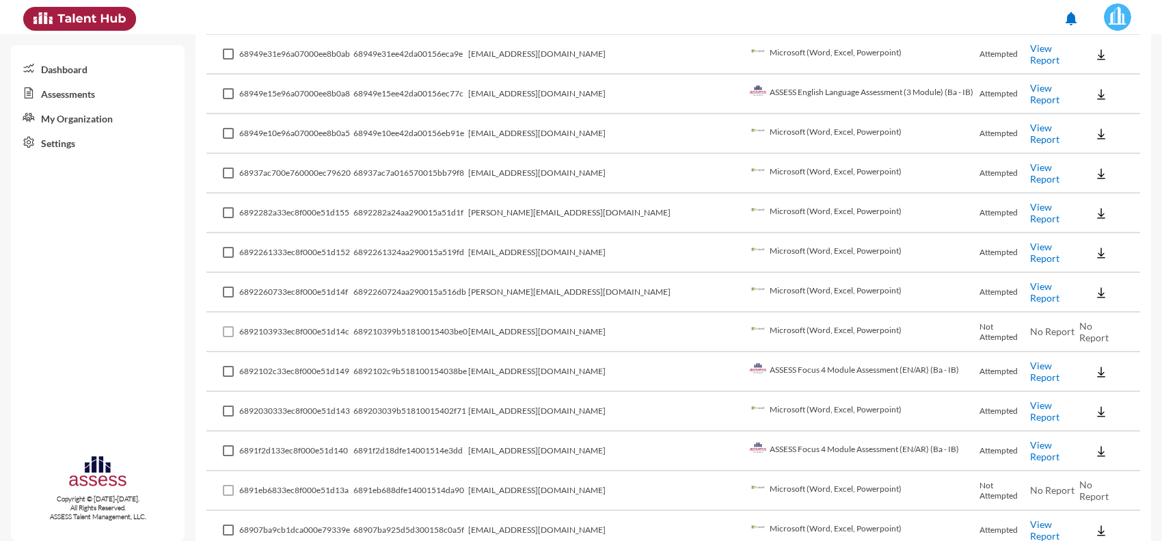
click at [566, 352] on td "[EMAIL_ADDRESS][DOMAIN_NAME]" at bounding box center [607, 372] width 278 height 40
click at [565, 392] on td "[EMAIL_ADDRESS][DOMAIN_NAME]" at bounding box center [607, 412] width 278 height 40
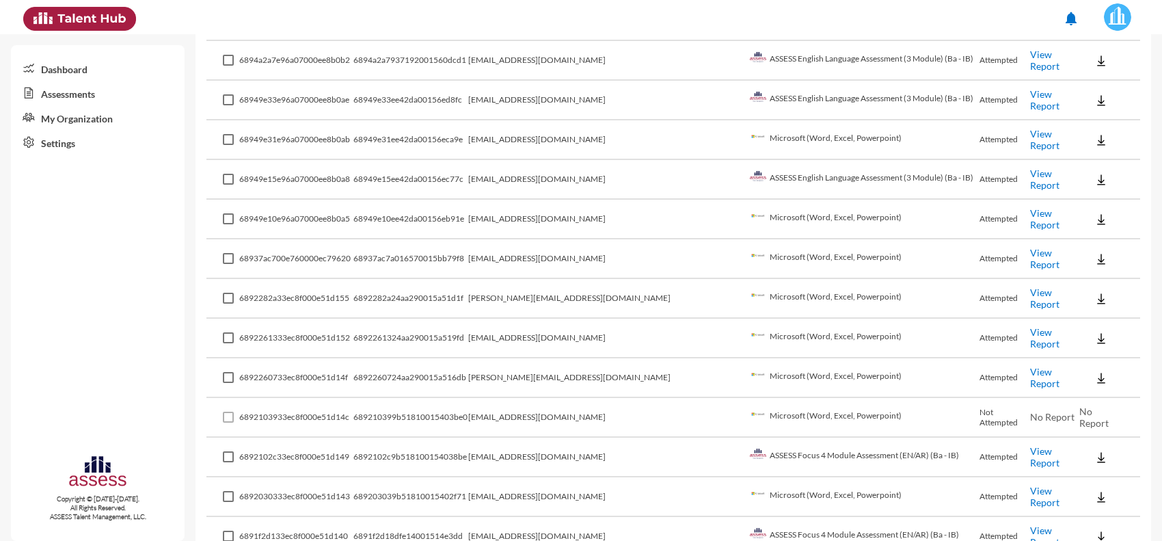
click at [574, 319] on td "[EMAIL_ADDRESS][DOMAIN_NAME]" at bounding box center [607, 339] width 278 height 40
click at [576, 279] on td "[PERSON_NAME][EMAIL_ADDRESS][DOMAIN_NAME]" at bounding box center [607, 299] width 278 height 40
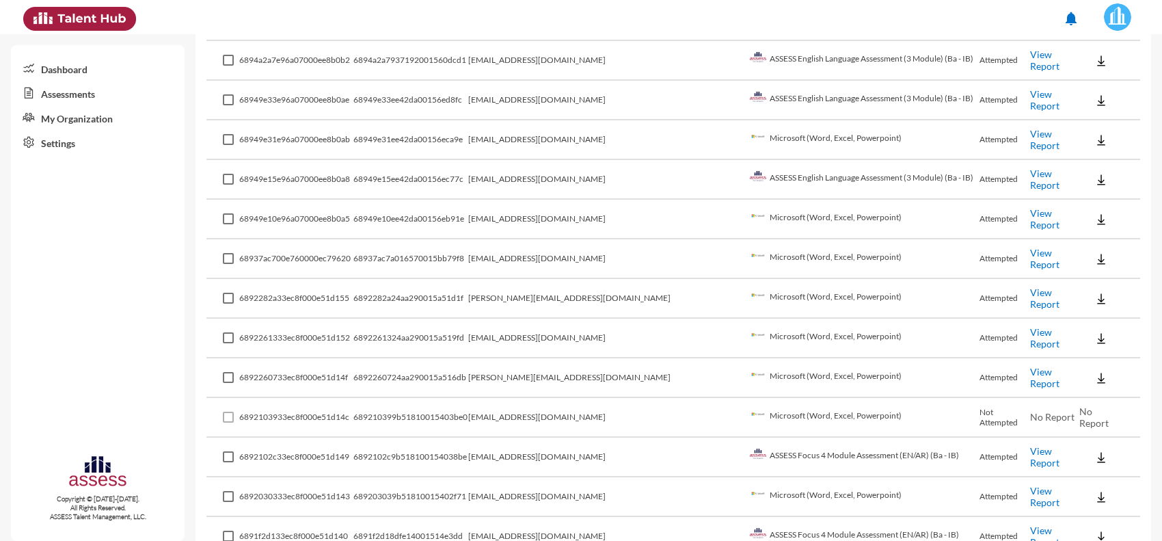
click at [569, 239] on td "[EMAIL_ADDRESS][DOMAIN_NAME]" at bounding box center [607, 259] width 278 height 40
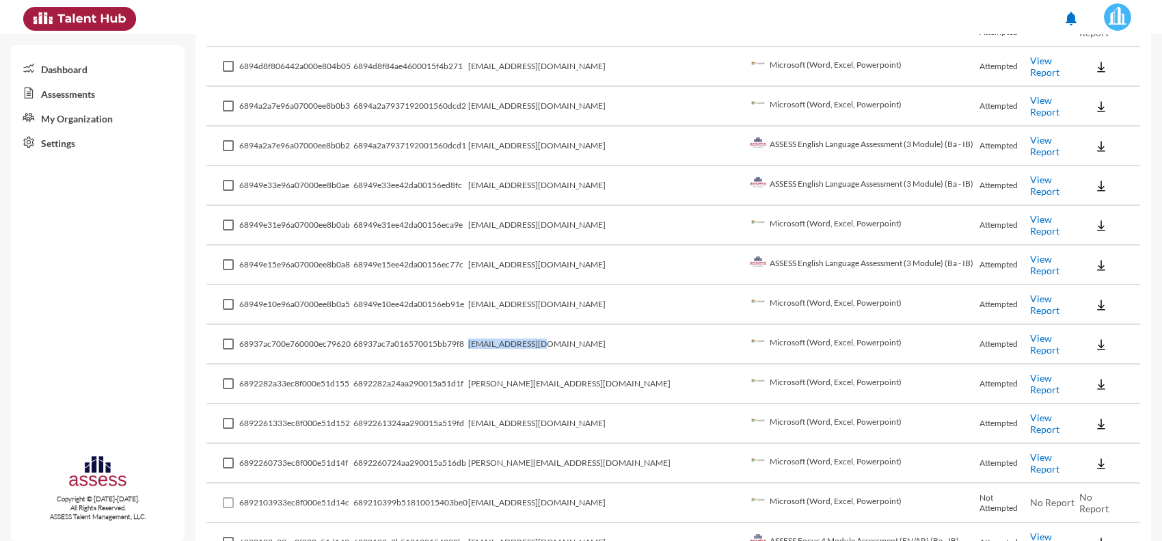
click at [562, 250] on td "[EMAIL_ADDRESS][DOMAIN_NAME]" at bounding box center [607, 265] width 278 height 40
click at [563, 250] on td "[EMAIL_ADDRESS][DOMAIN_NAME]" at bounding box center [607, 265] width 278 height 40
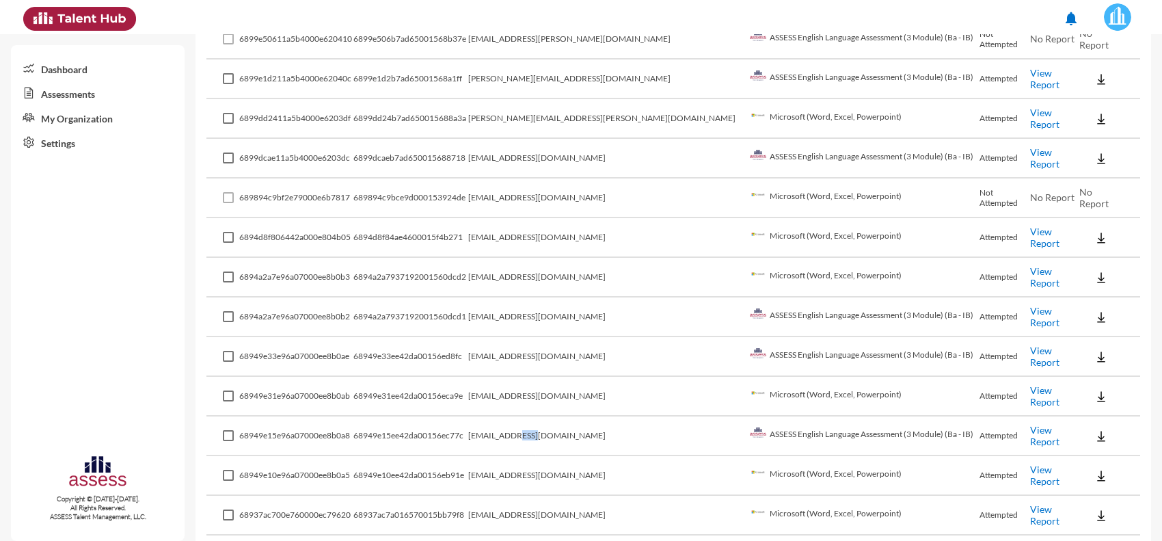
scroll to position [1435, 0]
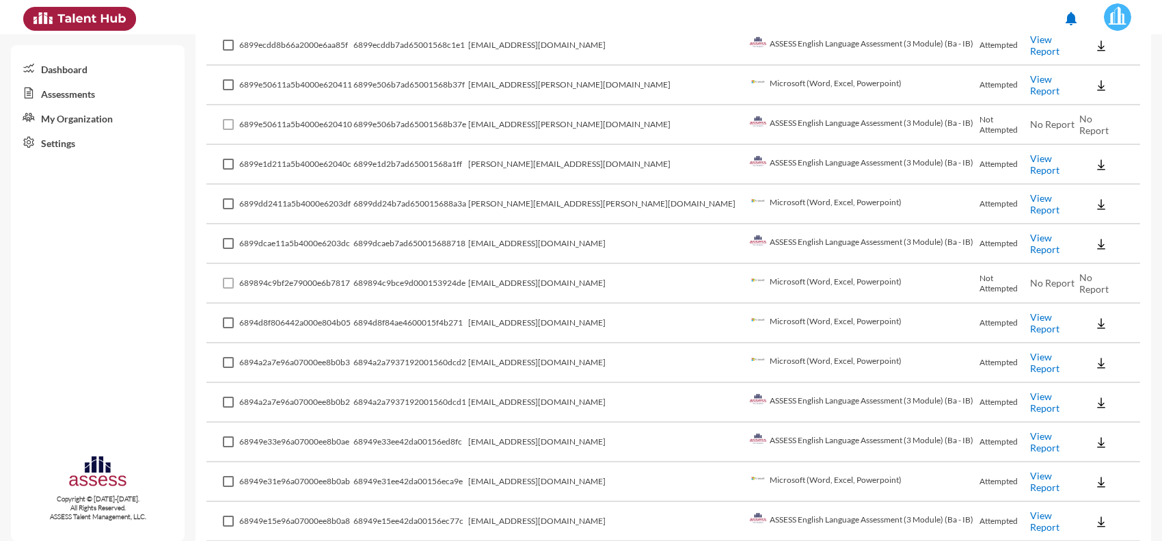
click at [575, 226] on td "[EMAIL_ADDRESS][DOMAIN_NAME]" at bounding box center [607, 244] width 278 height 40
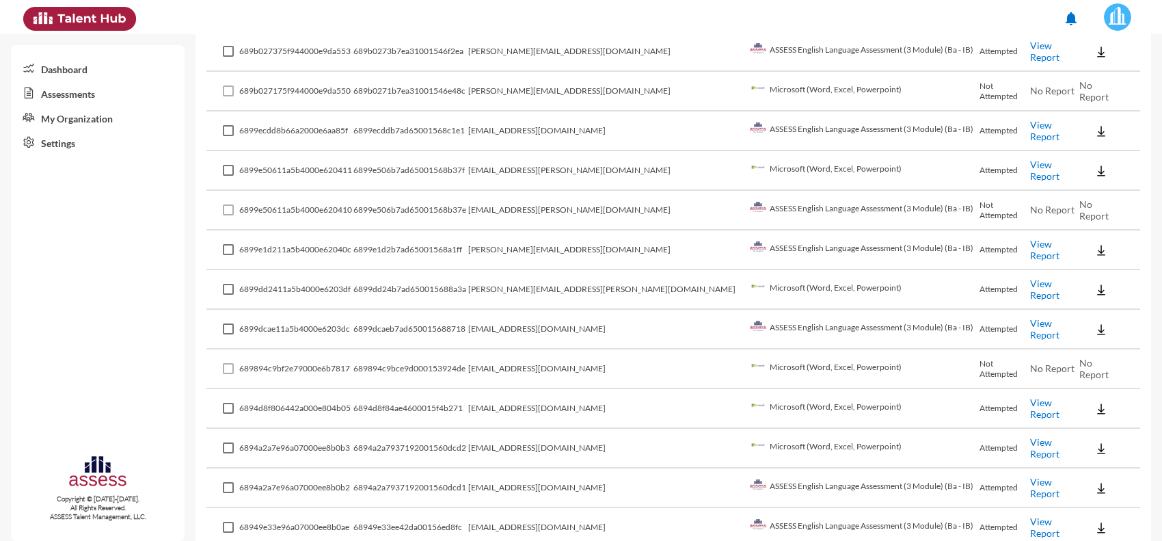
scroll to position [1264, 0]
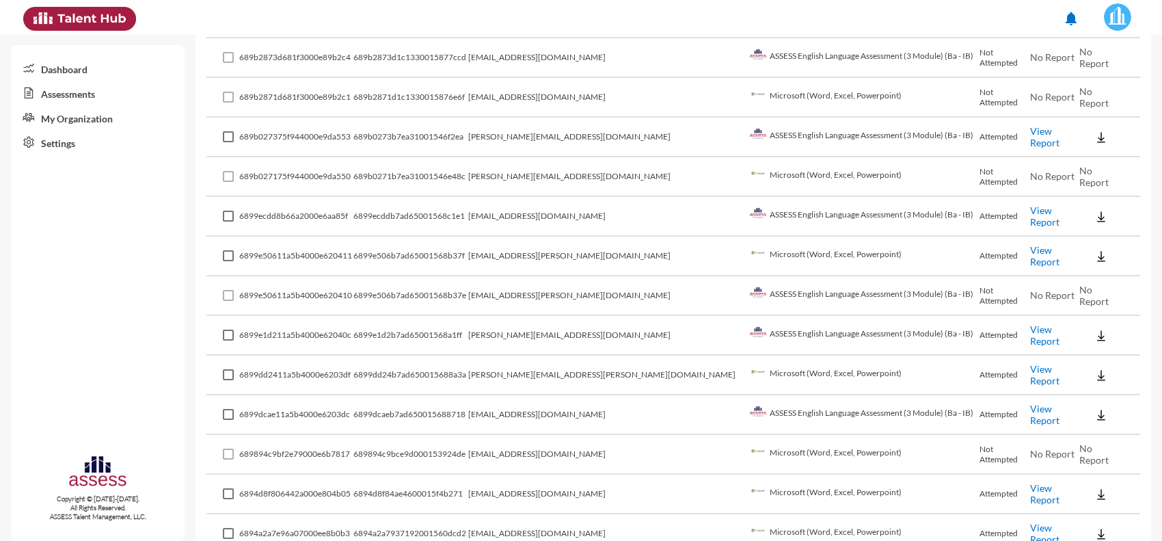
click at [566, 276] on td "[EMAIL_ADDRESS][PERSON_NAME][DOMAIN_NAME]" at bounding box center [607, 296] width 278 height 40
click at [565, 241] on td "[EMAIL_ADDRESS][PERSON_NAME][DOMAIN_NAME]" at bounding box center [607, 257] width 278 height 40
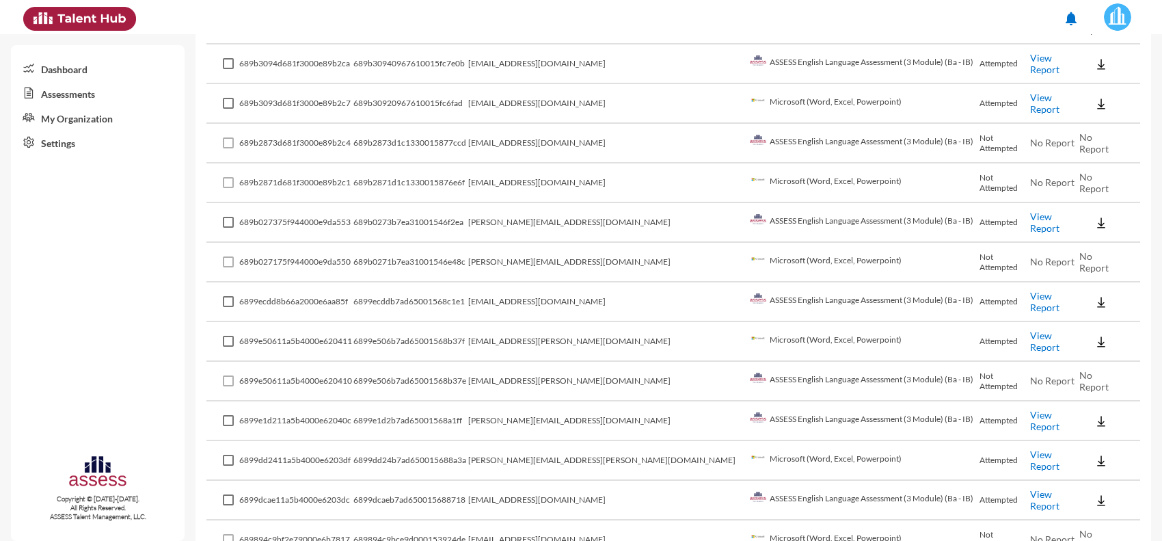
click at [565, 248] on td "[PERSON_NAME][EMAIL_ADDRESS][DOMAIN_NAME]" at bounding box center [607, 263] width 278 height 40
